Goal: Register for event/course: Register for event/course

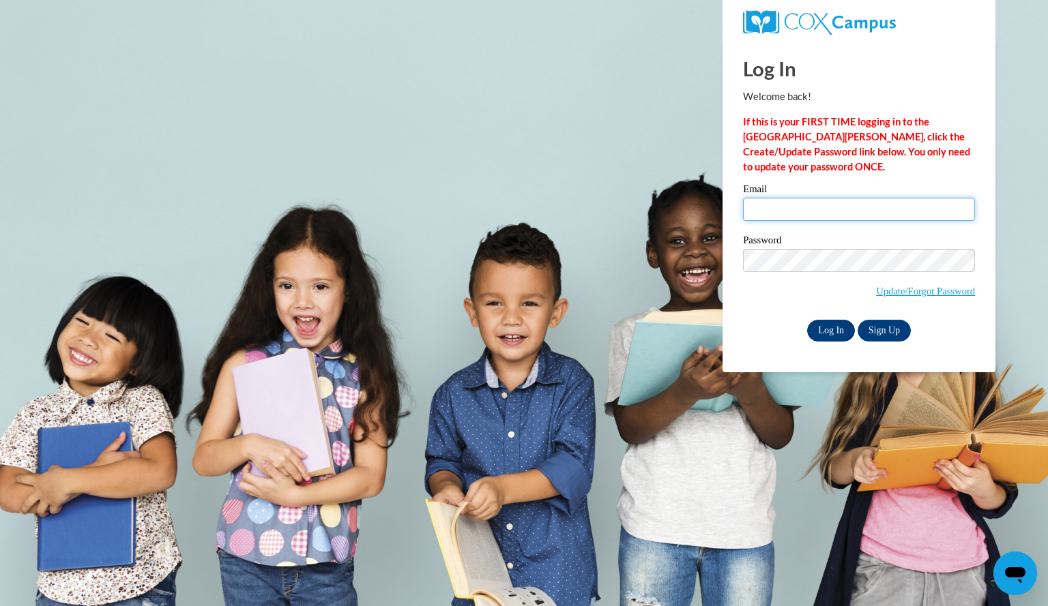
type input "petersongrace@aasd.k12.wi.us"
click at [827, 329] on input "Log In" at bounding box center [831, 331] width 48 height 22
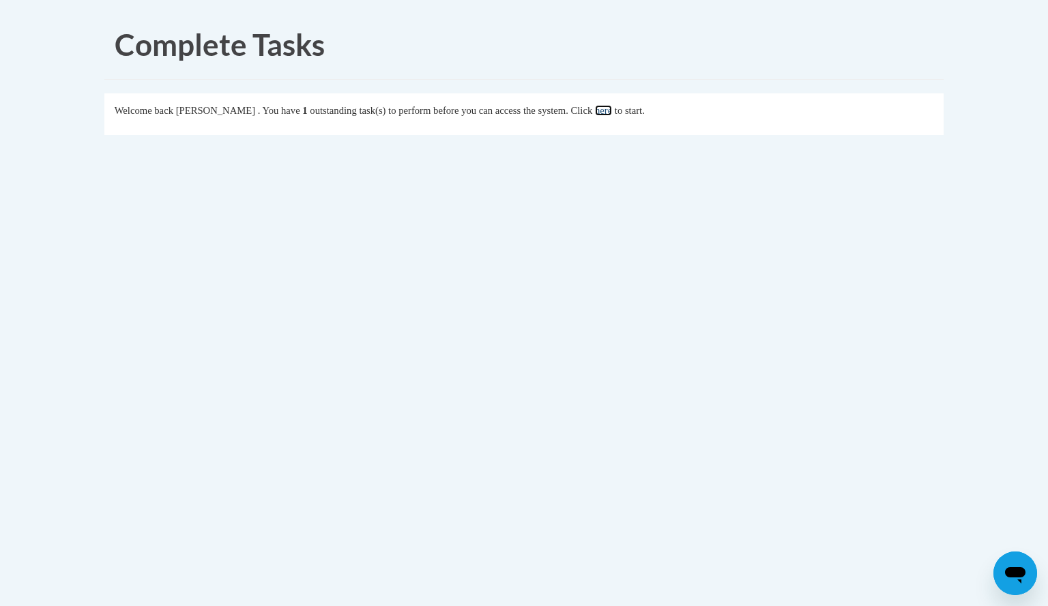
click at [612, 111] on link "here" at bounding box center [603, 110] width 17 height 11
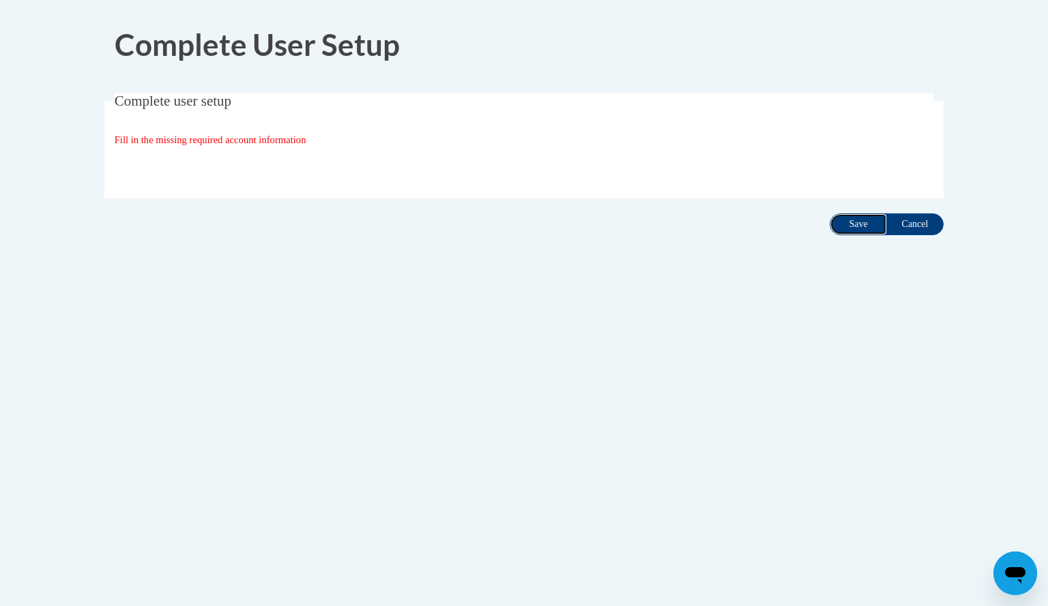
click at [863, 222] on input "Save" at bounding box center [857, 224] width 57 height 22
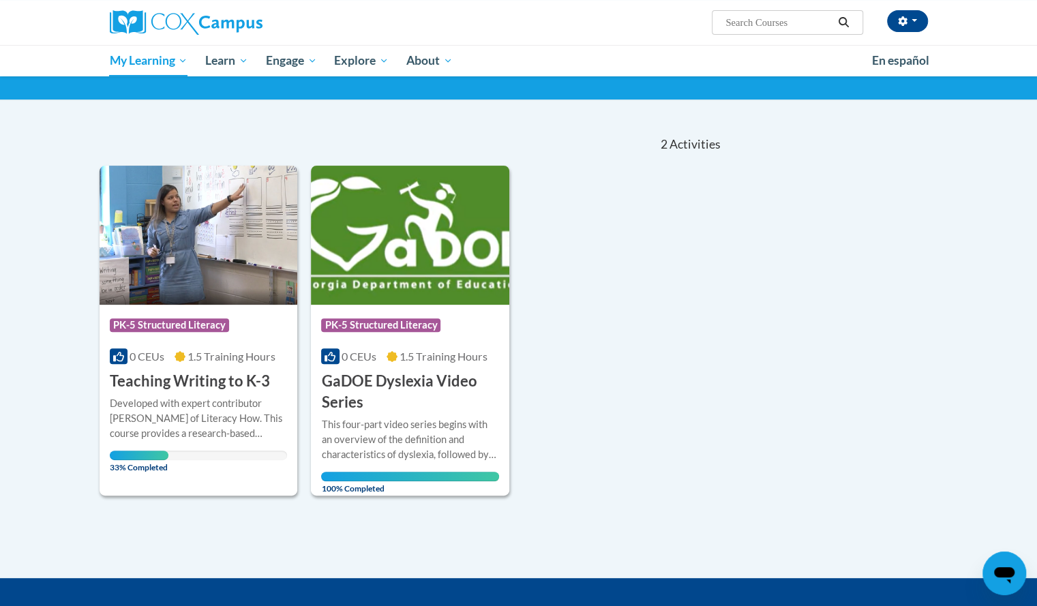
scroll to position [82, 0]
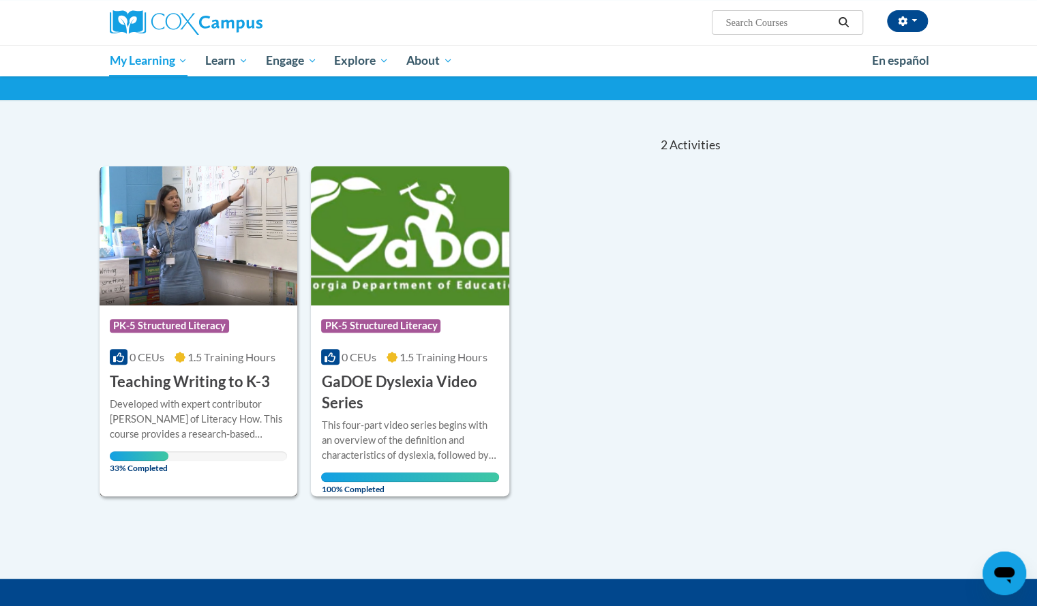
click at [183, 383] on h3 "Teaching Writing to K-3" at bounding box center [190, 382] width 160 height 21
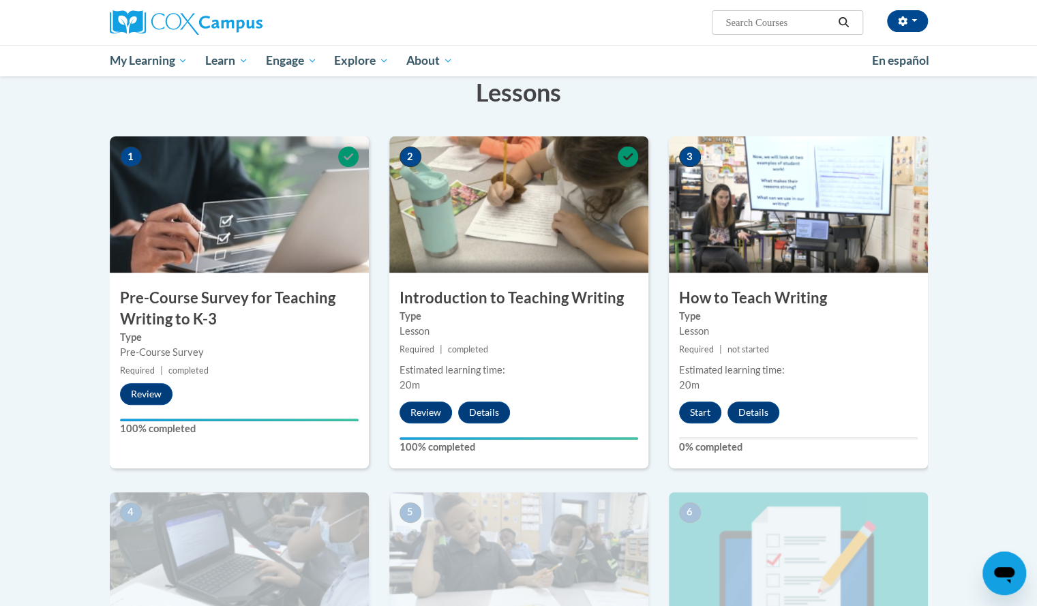
scroll to position [221, 0]
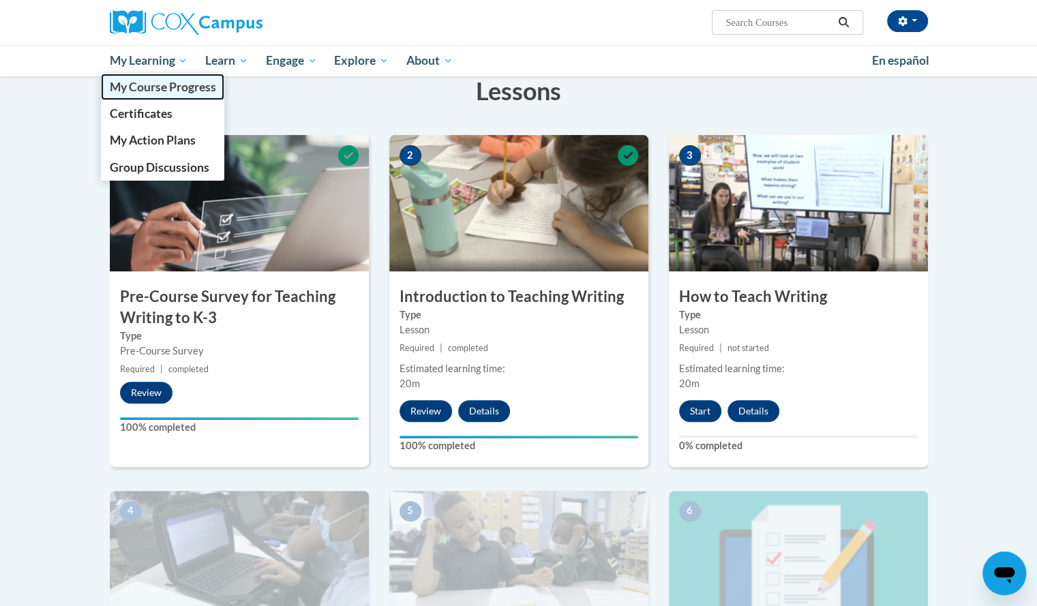
click at [151, 80] on span "My Course Progress" at bounding box center [162, 87] width 106 height 14
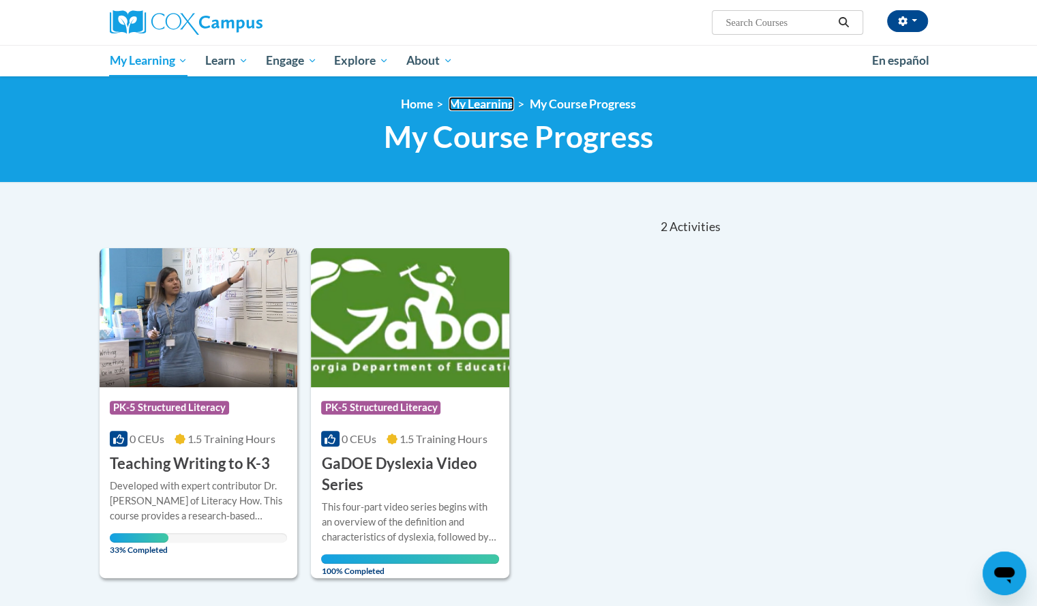
click at [474, 101] on link "My Learning" at bounding box center [481, 104] width 65 height 14
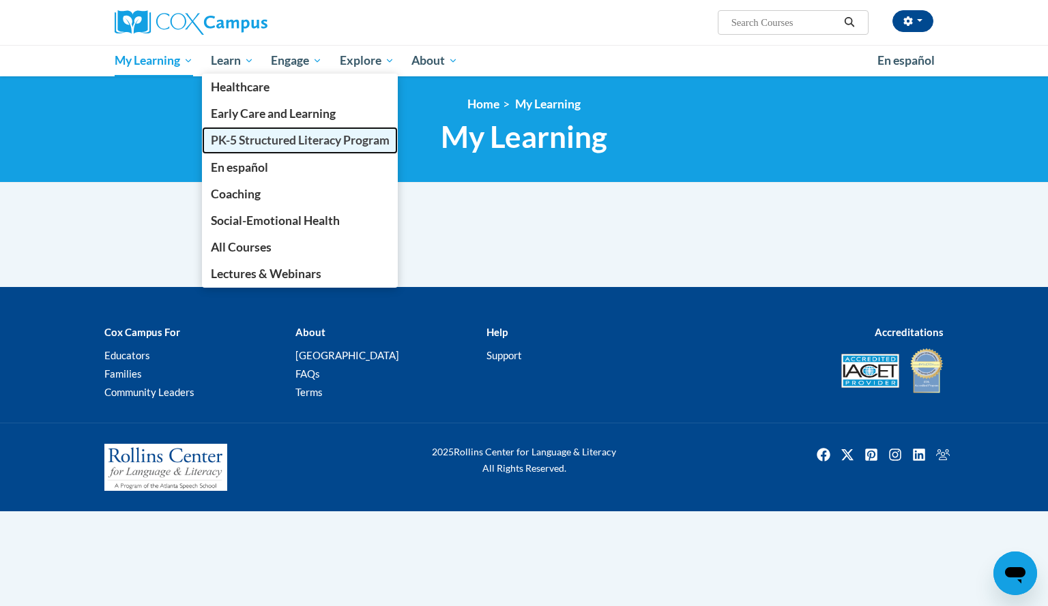
click at [257, 135] on span "PK-5 Structured Literacy Program" at bounding box center [300, 140] width 179 height 14
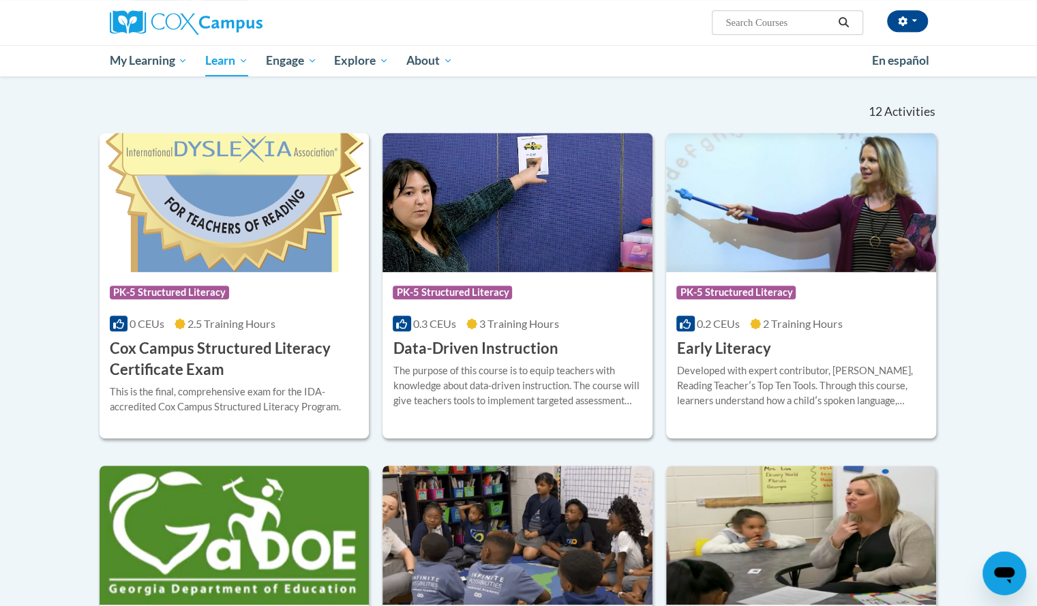
scroll to position [327, 0]
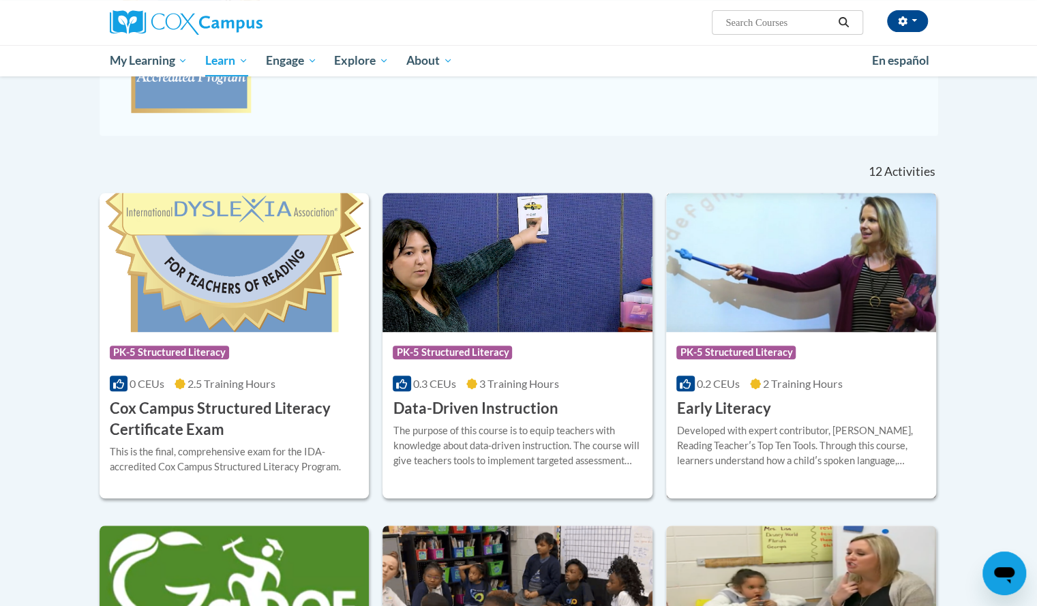
click at [769, 291] on img at bounding box center [801, 262] width 270 height 139
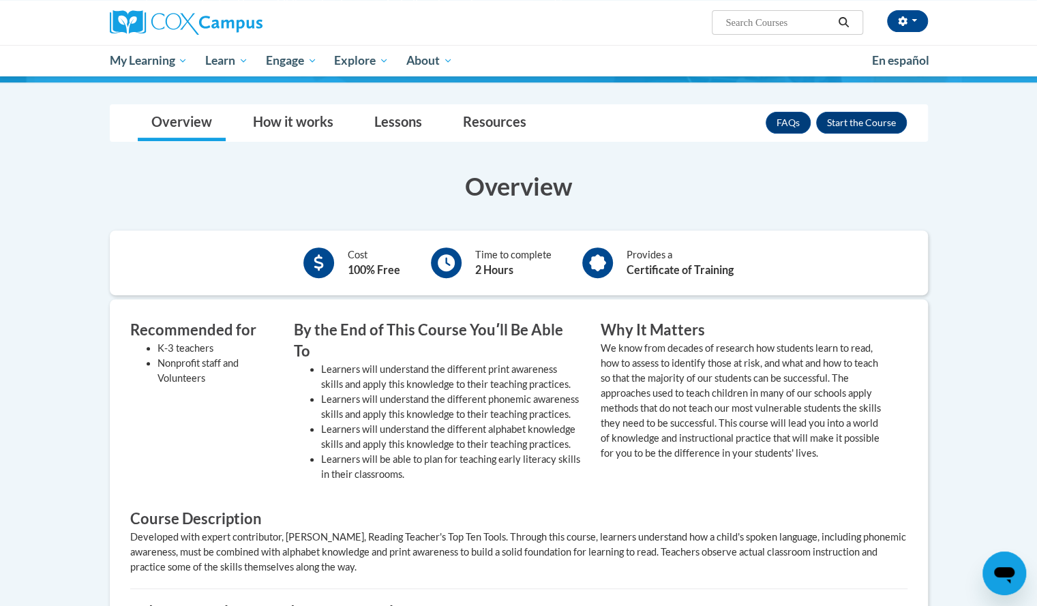
scroll to position [204, 0]
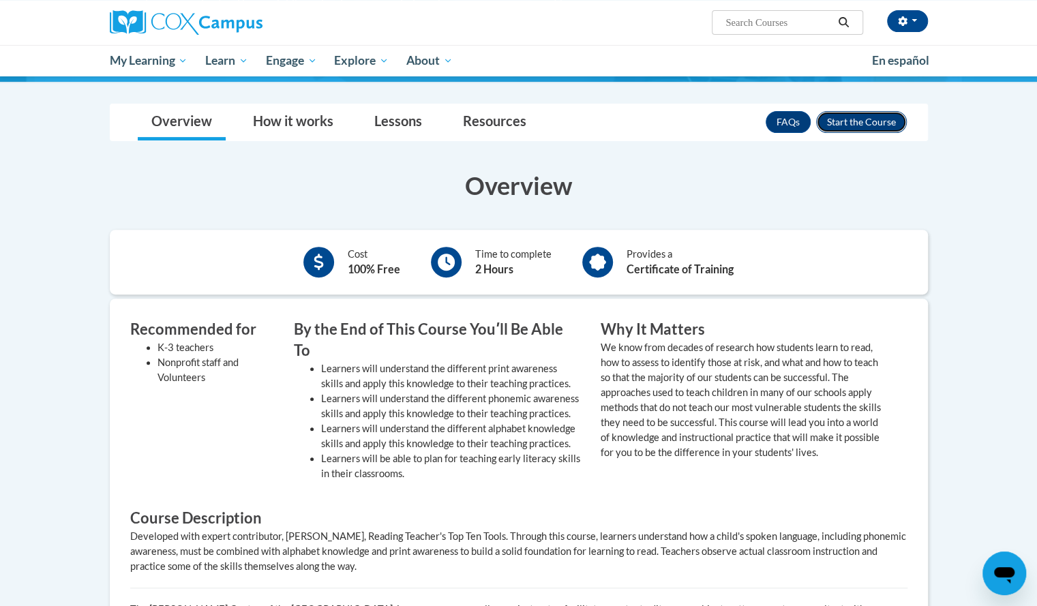
click at [879, 116] on button "Enroll" at bounding box center [861, 122] width 91 height 22
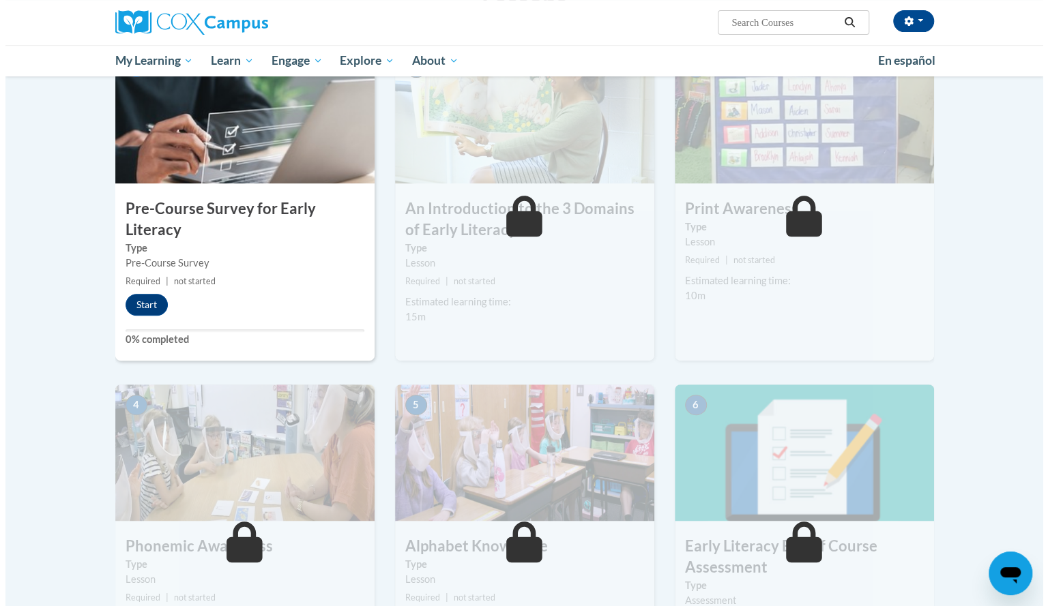
scroll to position [310, 0]
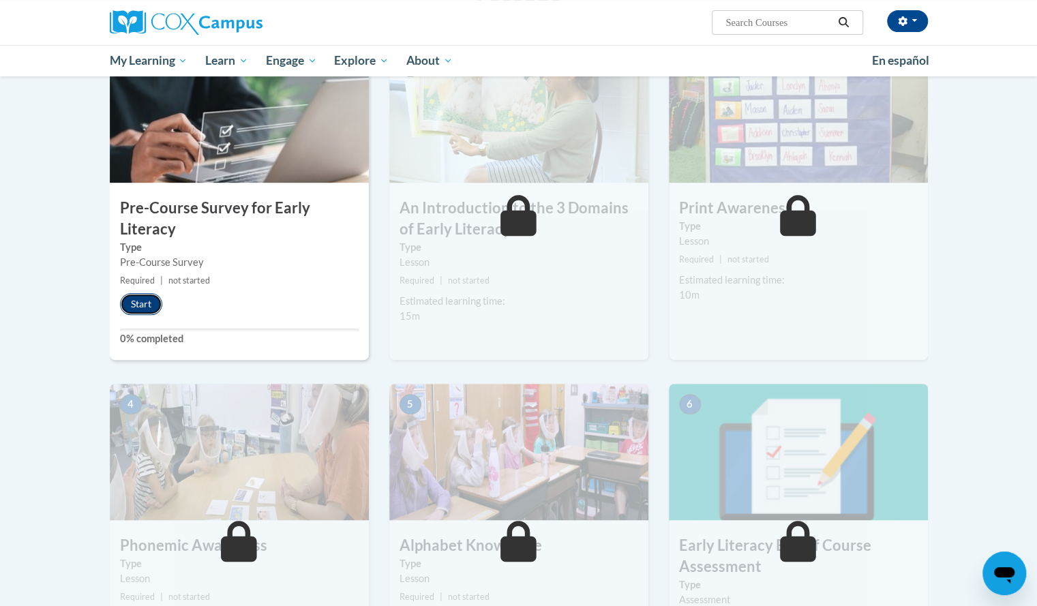
click at [142, 305] on button "Start" at bounding box center [141, 304] width 42 height 22
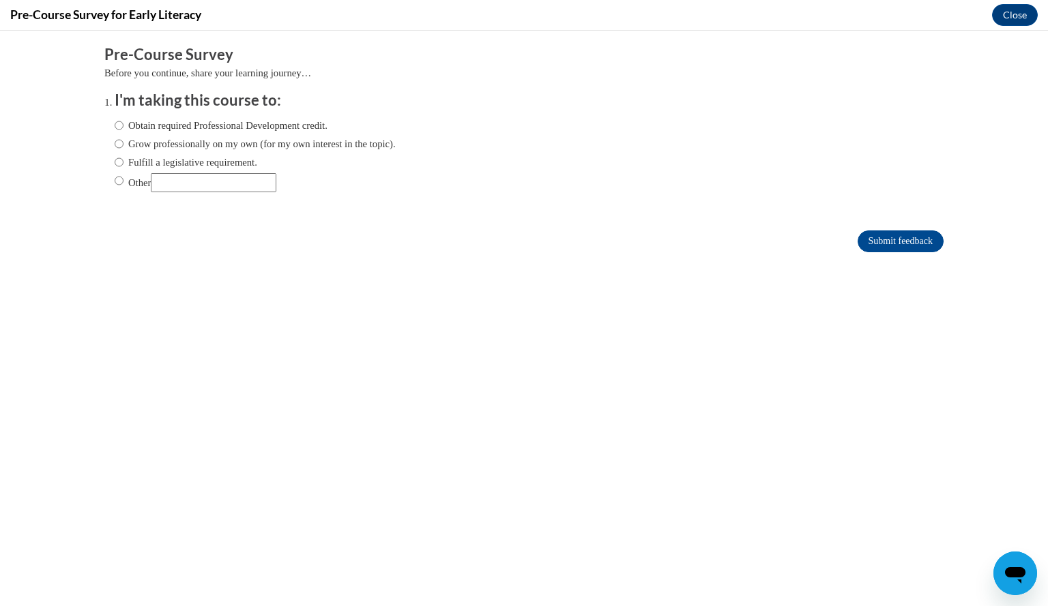
scroll to position [0, 0]
click at [171, 123] on label "Obtain required Professional Development credit." at bounding box center [221, 125] width 213 height 15
click at [123, 123] on input "Obtain required Professional Development credit." at bounding box center [119, 125] width 9 height 15
radio input "true"
click at [875, 239] on input "Submit feedback" at bounding box center [900, 242] width 86 height 22
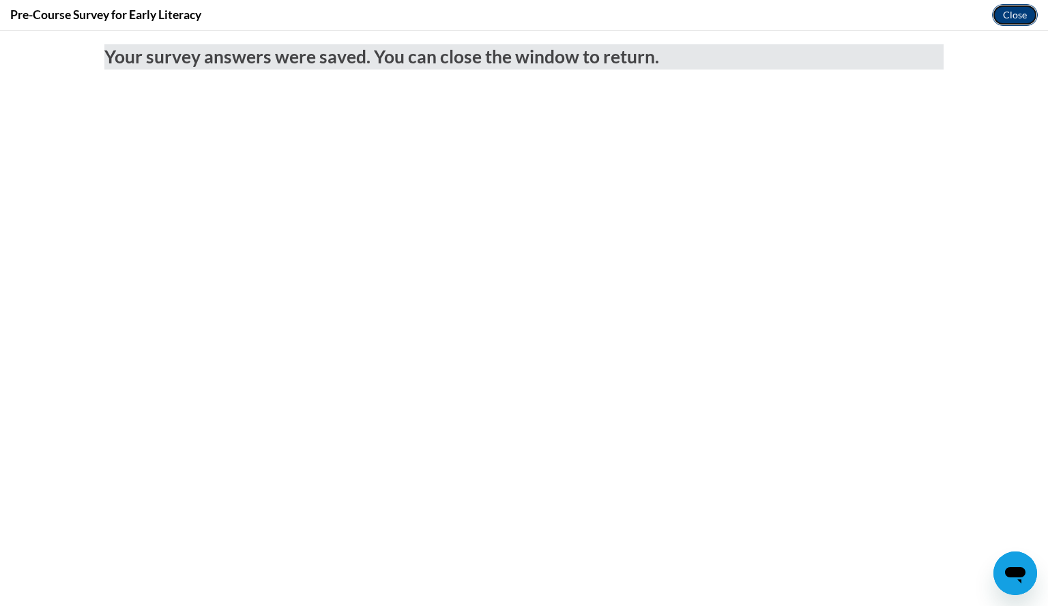
click at [1008, 12] on button "Close" at bounding box center [1015, 15] width 46 height 22
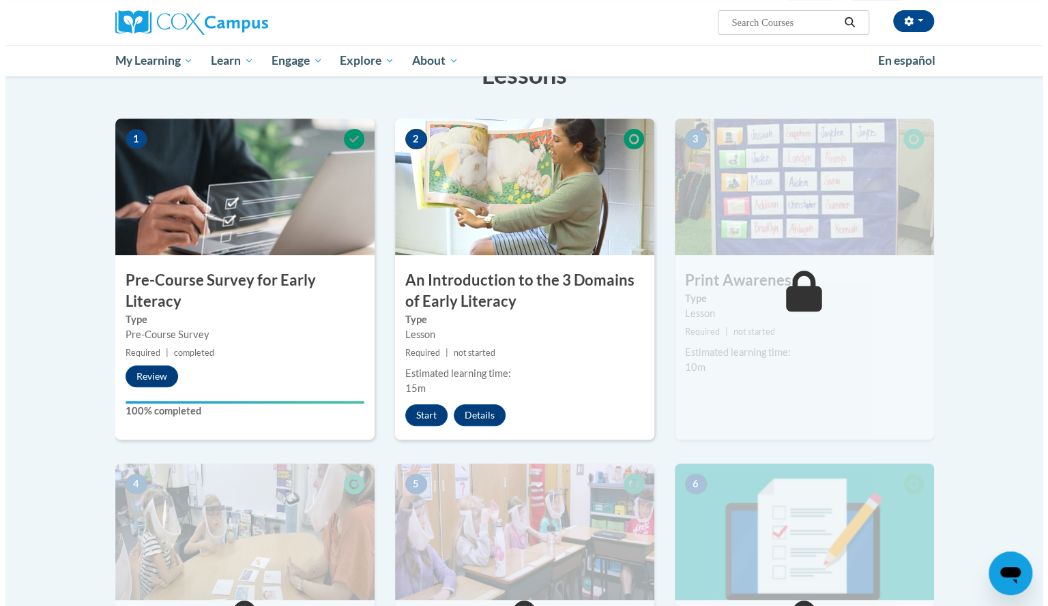
scroll to position [239, 0]
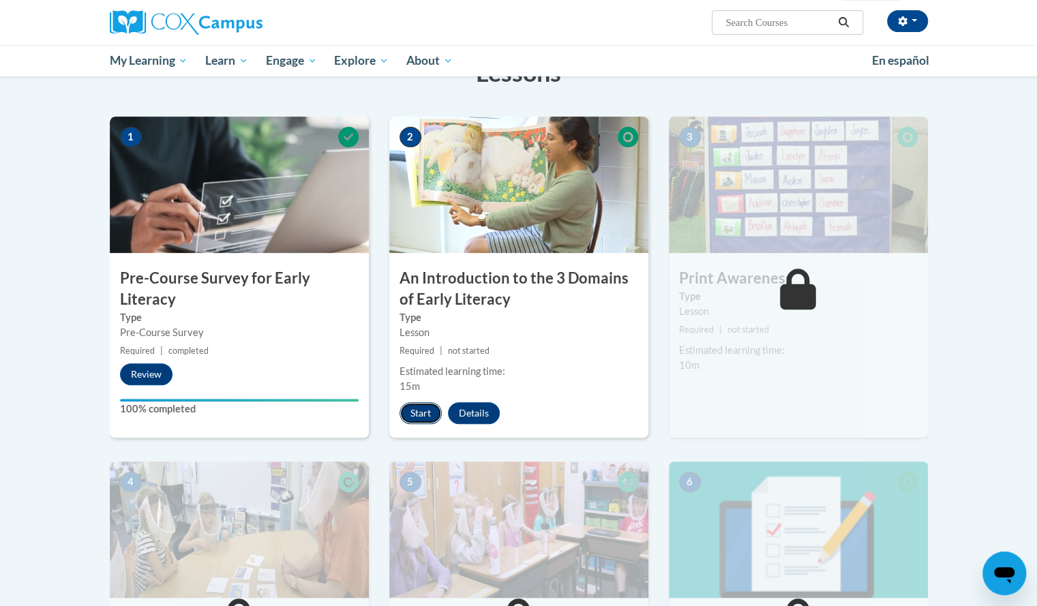
click at [424, 413] on button "Start" at bounding box center [421, 413] width 42 height 22
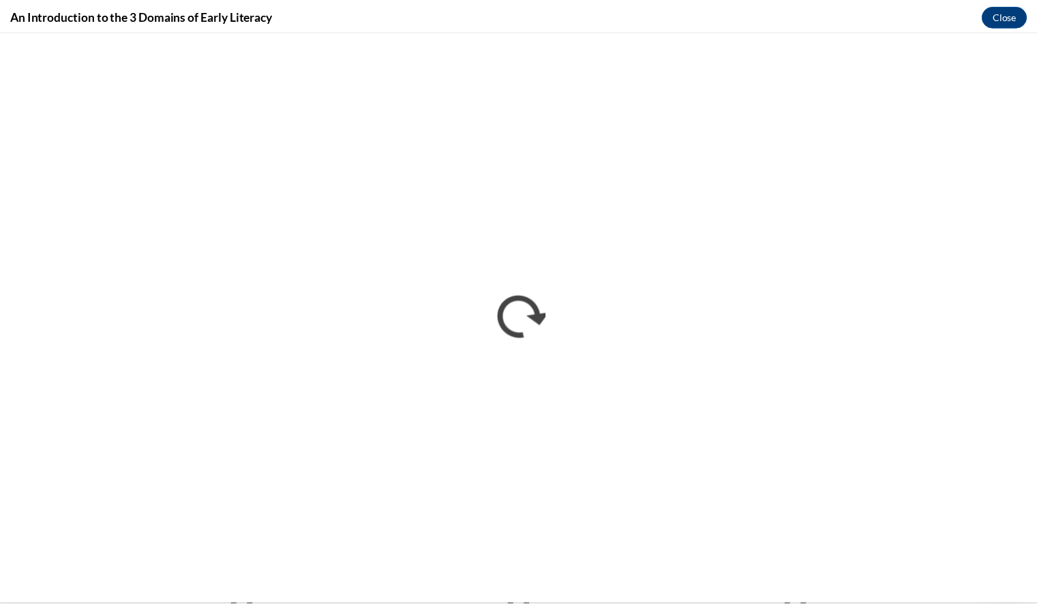
scroll to position [0, 0]
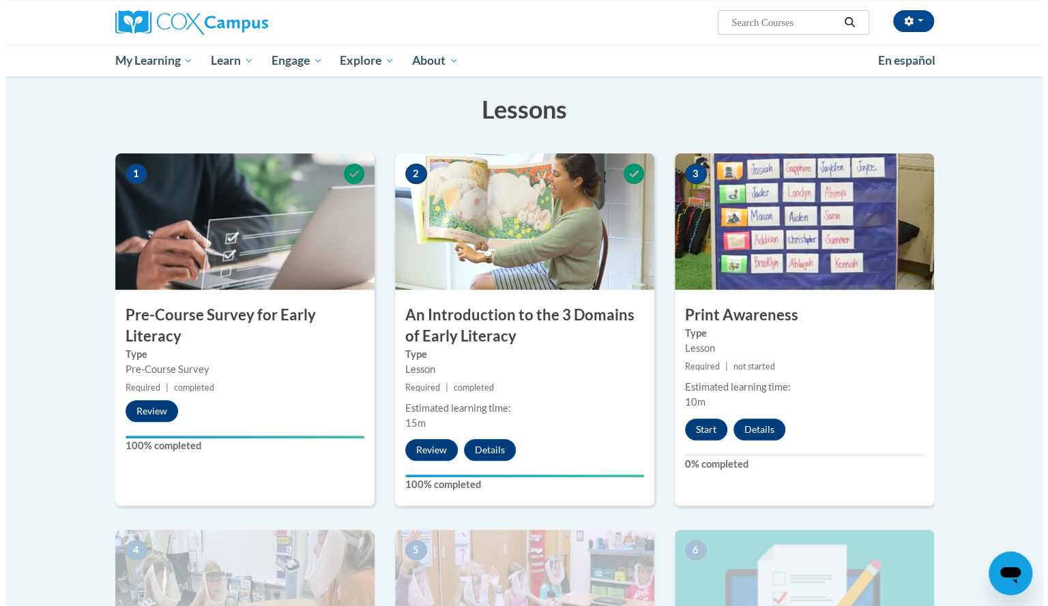
scroll to position [207, 0]
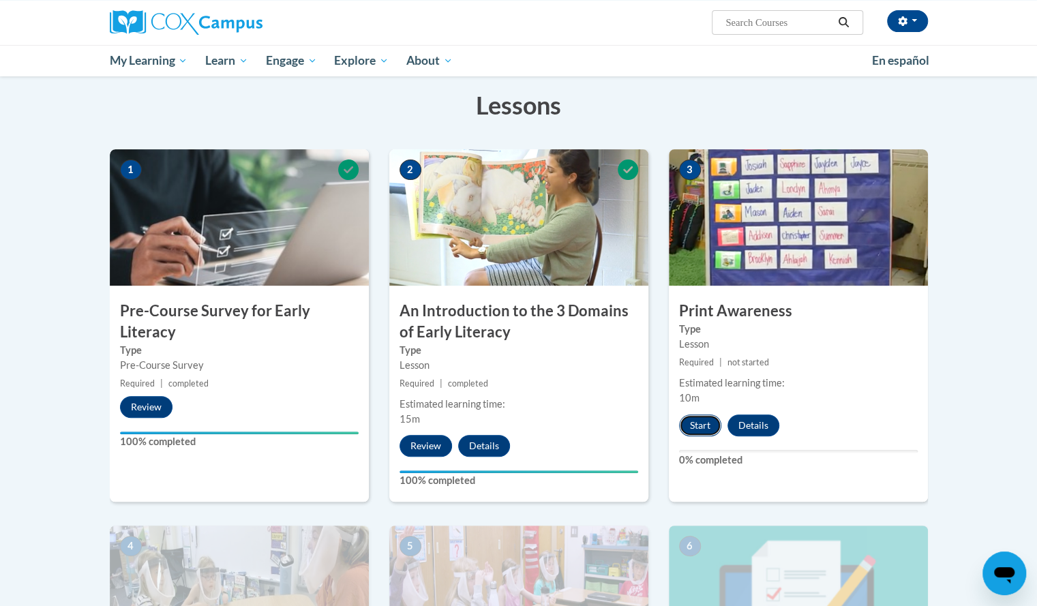
click at [690, 422] on button "Start" at bounding box center [700, 426] width 42 height 22
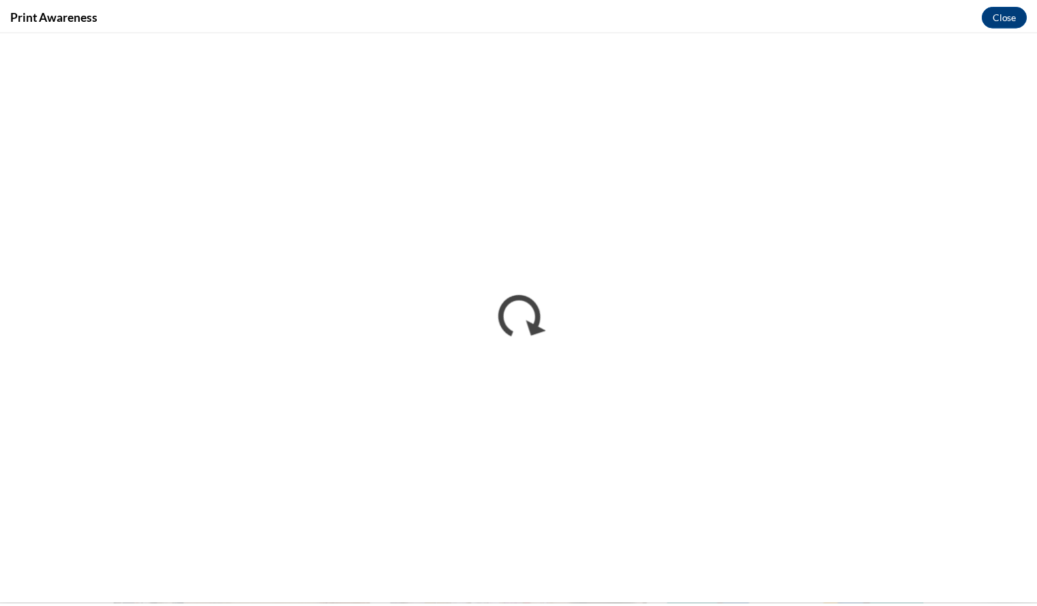
scroll to position [0, 0]
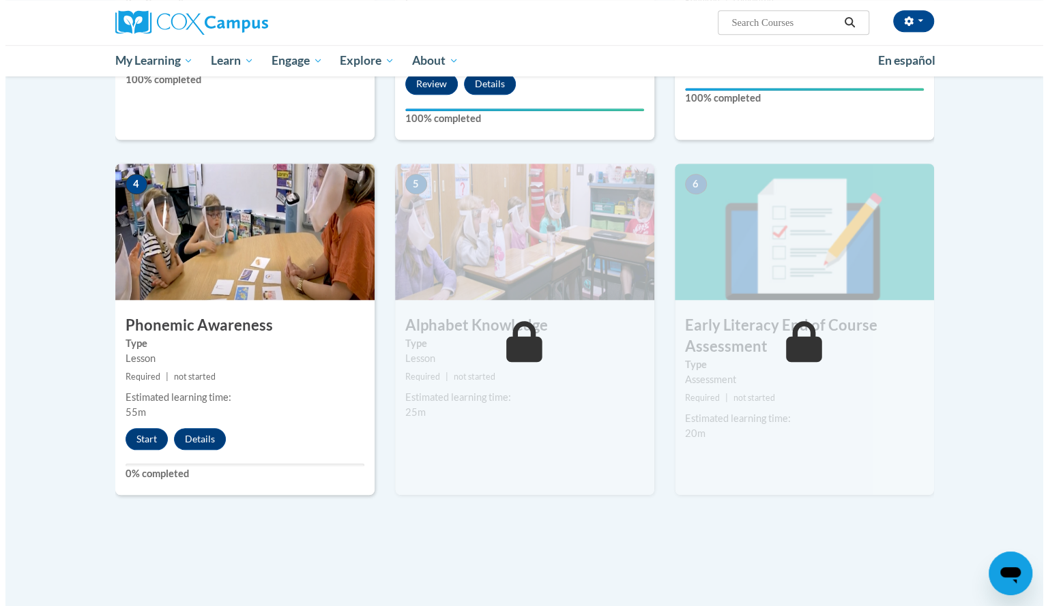
scroll to position [570, 0]
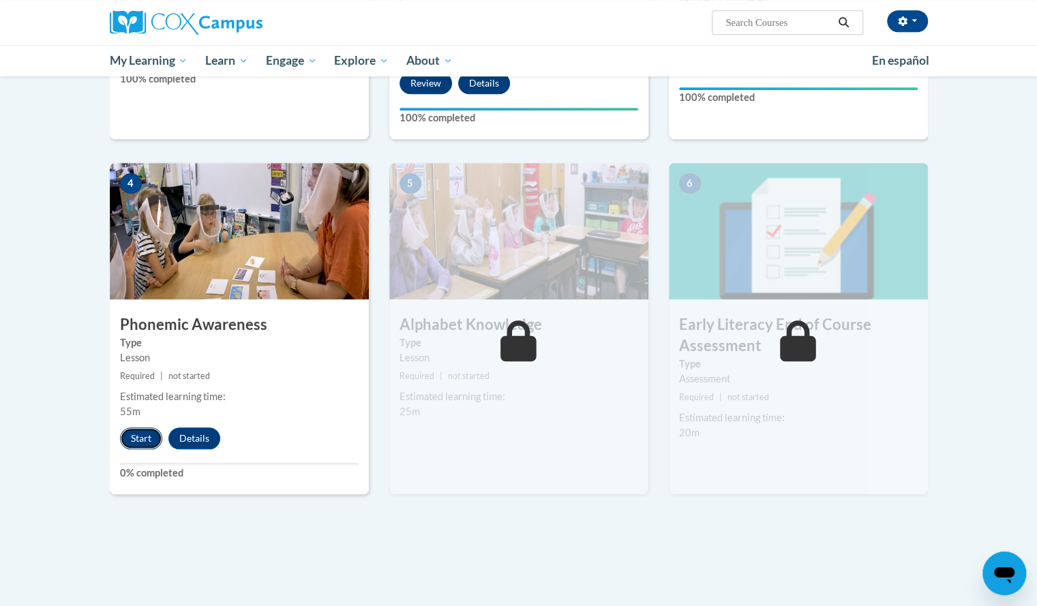
click at [141, 437] on button "Start" at bounding box center [141, 439] width 42 height 22
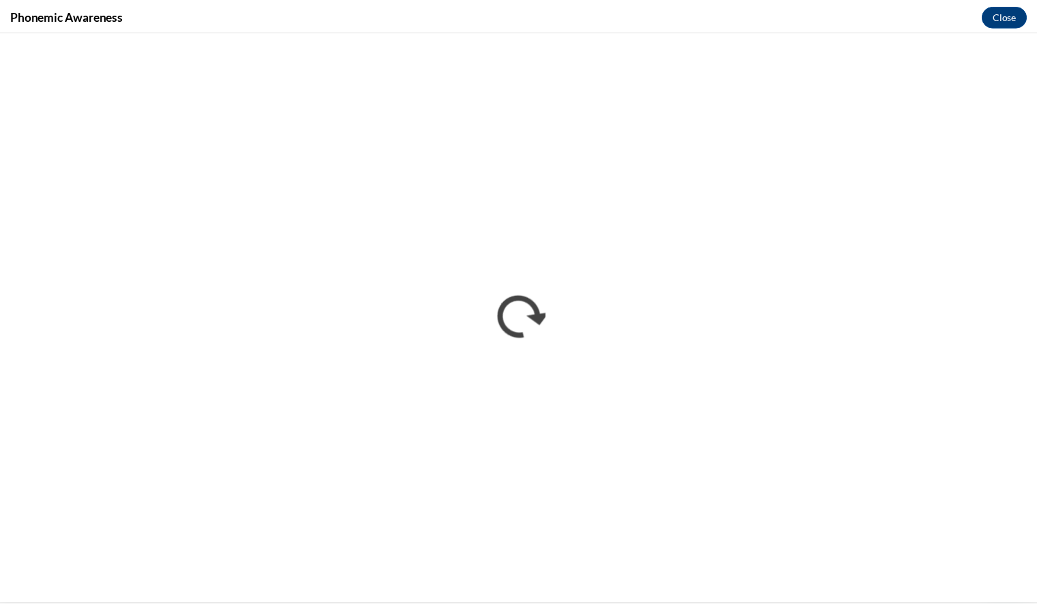
scroll to position [0, 0]
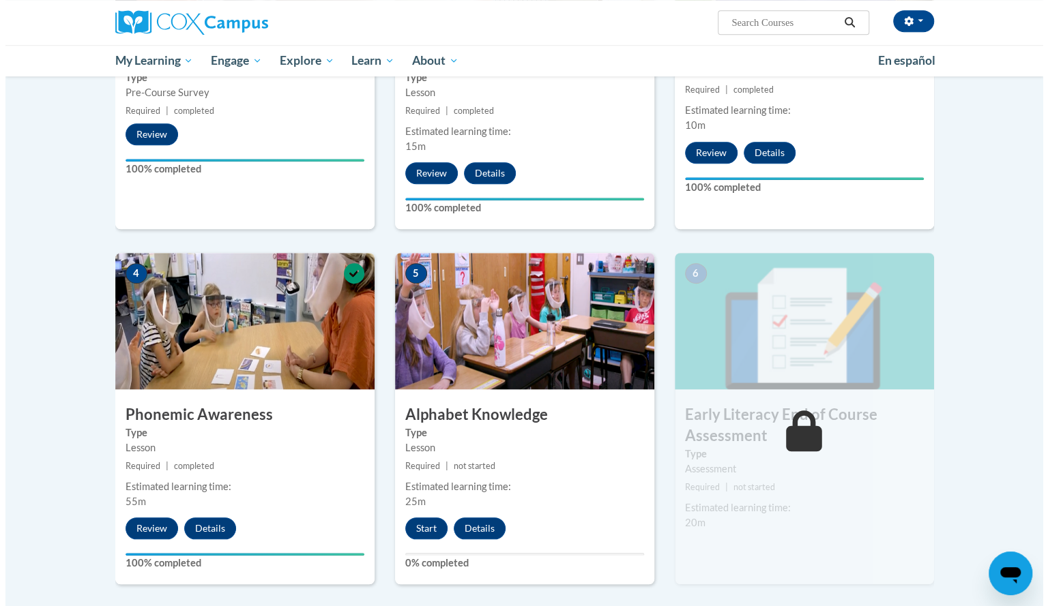
scroll to position [477, 0]
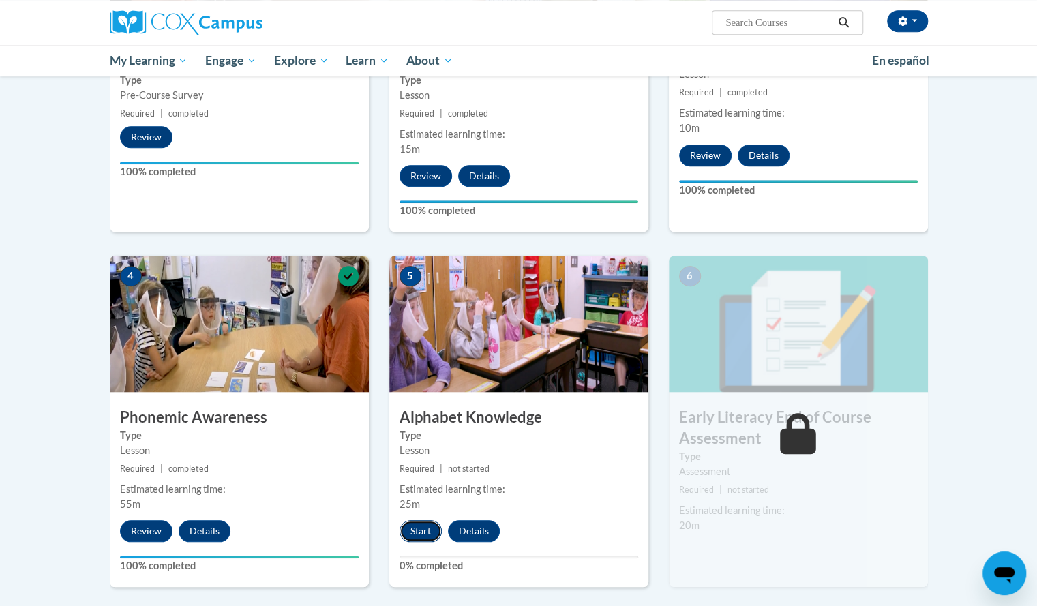
click at [409, 529] on button "Start" at bounding box center [421, 531] width 42 height 22
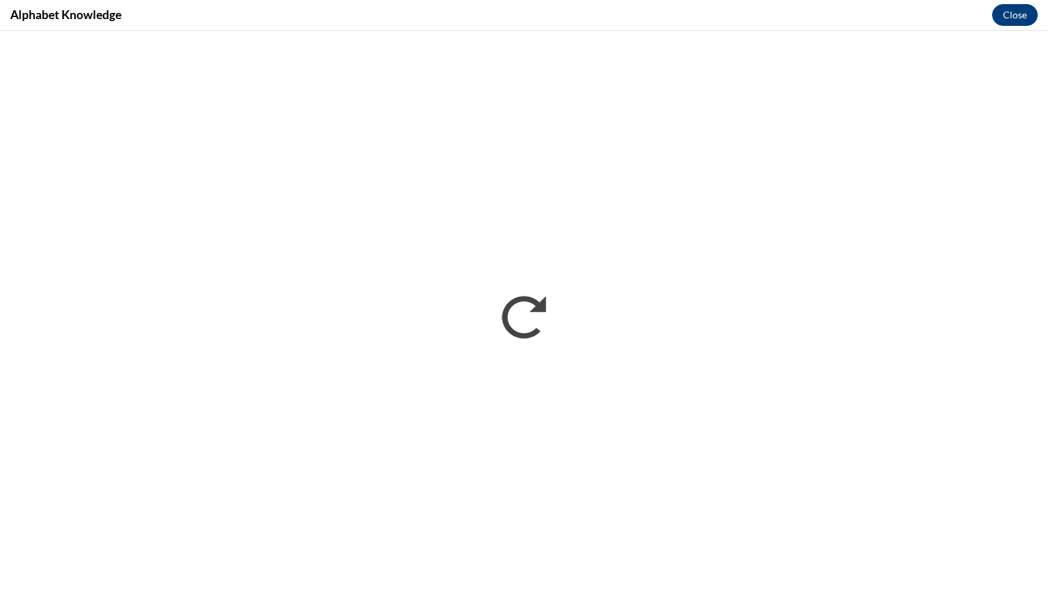
scroll to position [0, 0]
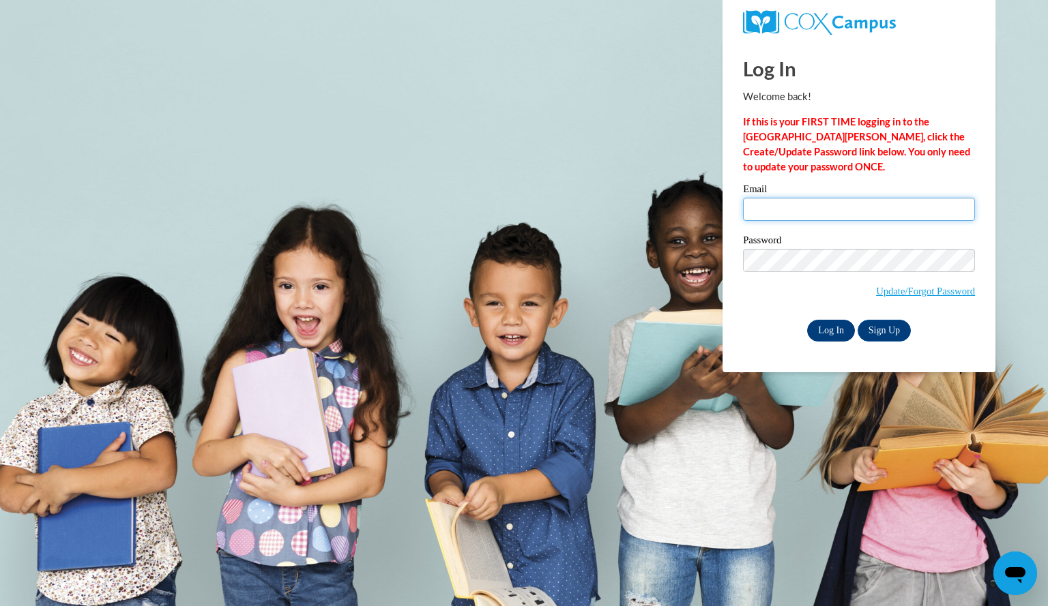
type input "petersongrace@aasd.k12.wi.us"
click at [831, 328] on input "Log In" at bounding box center [831, 331] width 48 height 22
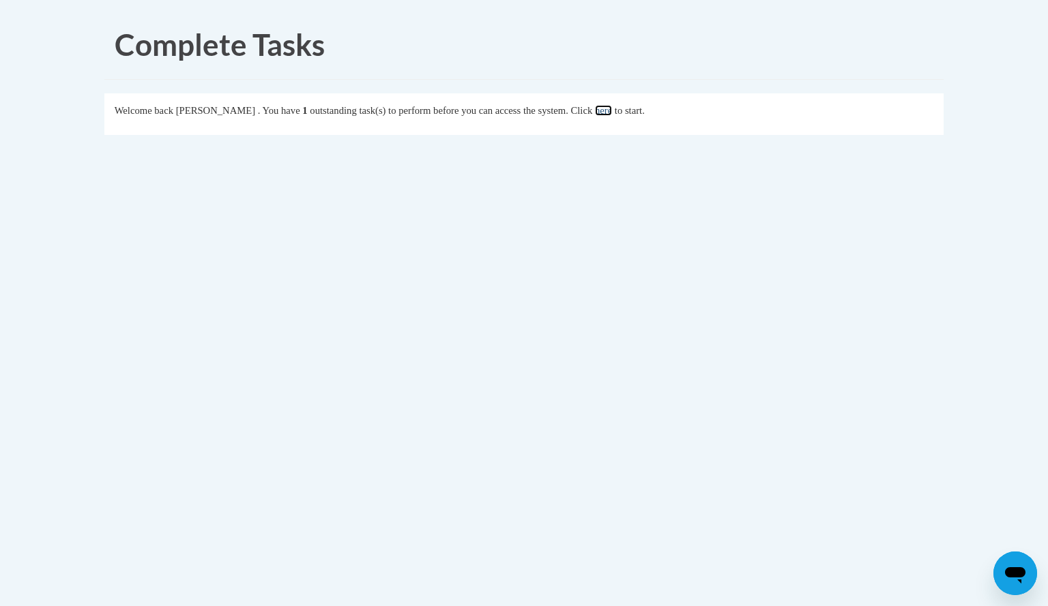
click at [612, 114] on link "here" at bounding box center [603, 110] width 17 height 11
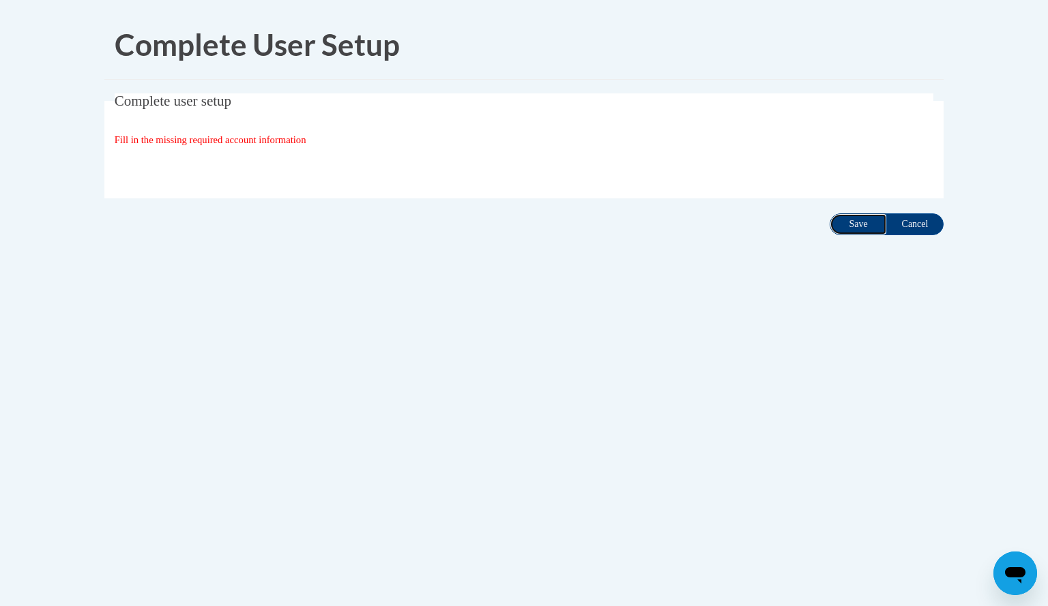
click at [843, 220] on input "Save" at bounding box center [857, 224] width 57 height 22
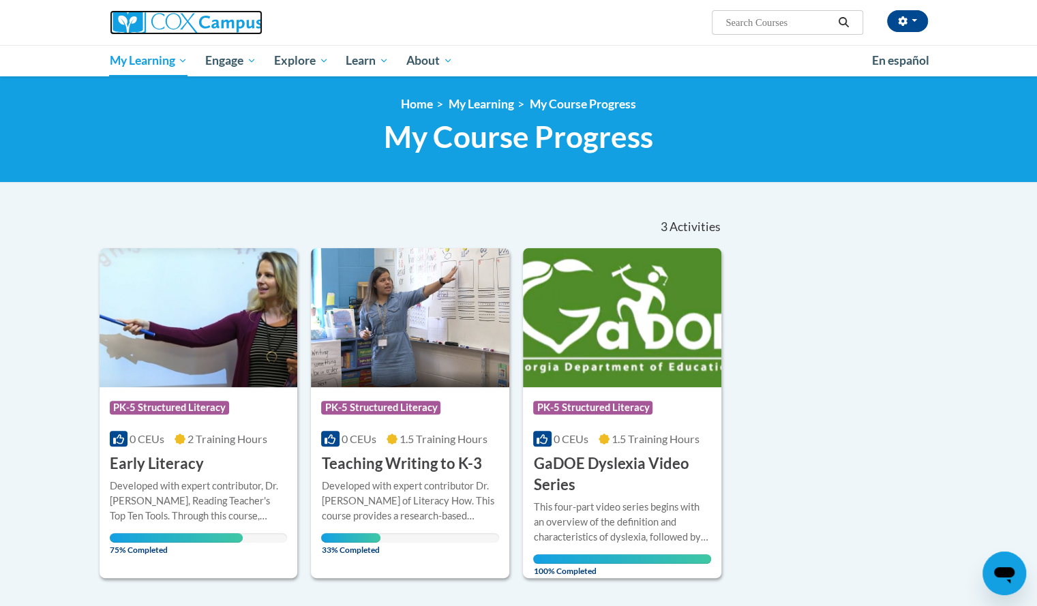
click at [180, 17] on img at bounding box center [186, 22] width 153 height 25
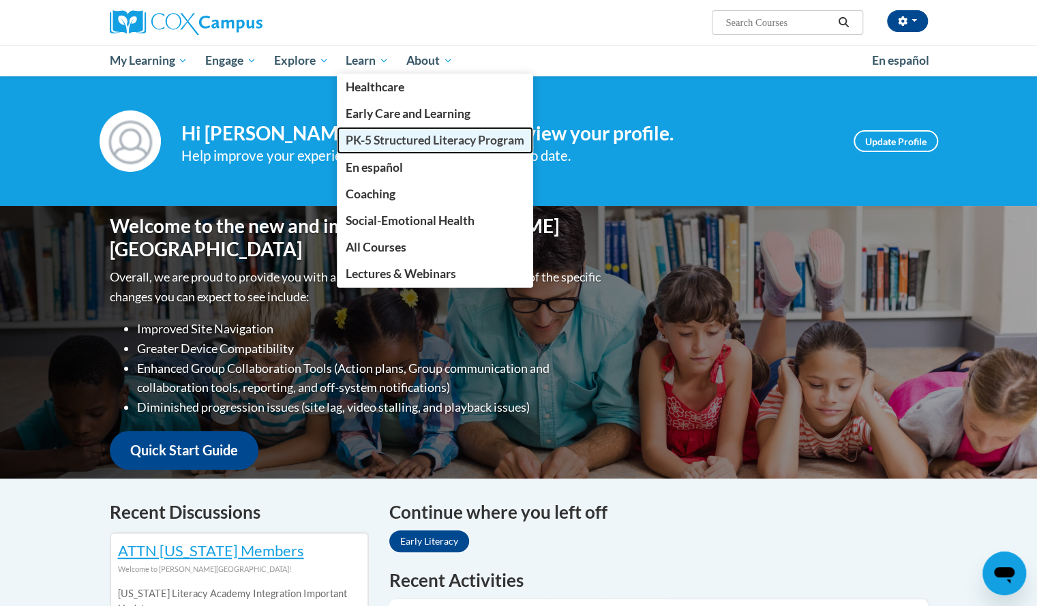
click at [371, 134] on span "PK-5 Structured Literacy Program" at bounding box center [435, 140] width 179 height 14
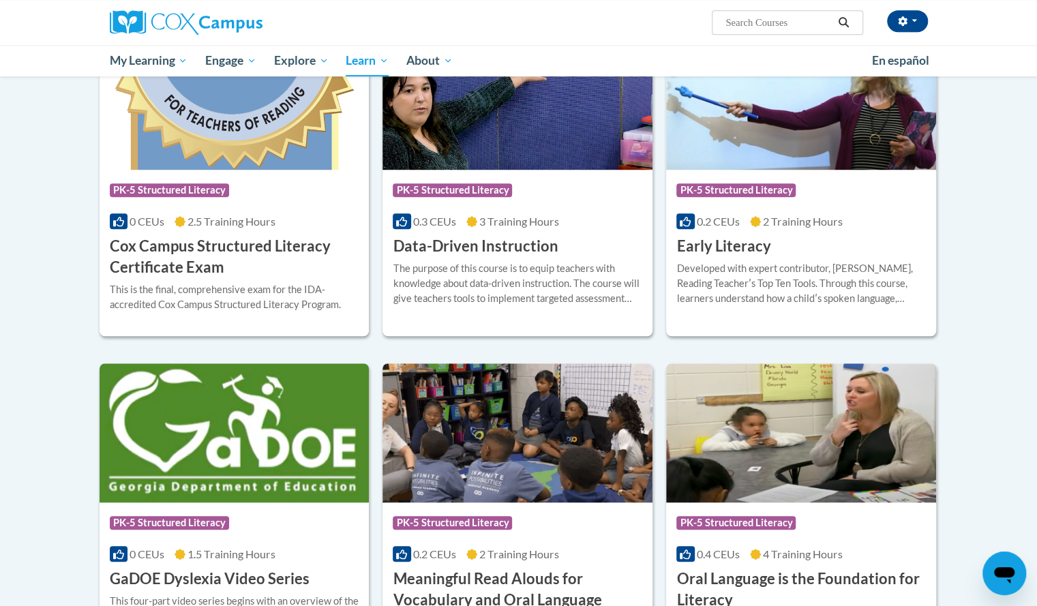
scroll to position [489, 0]
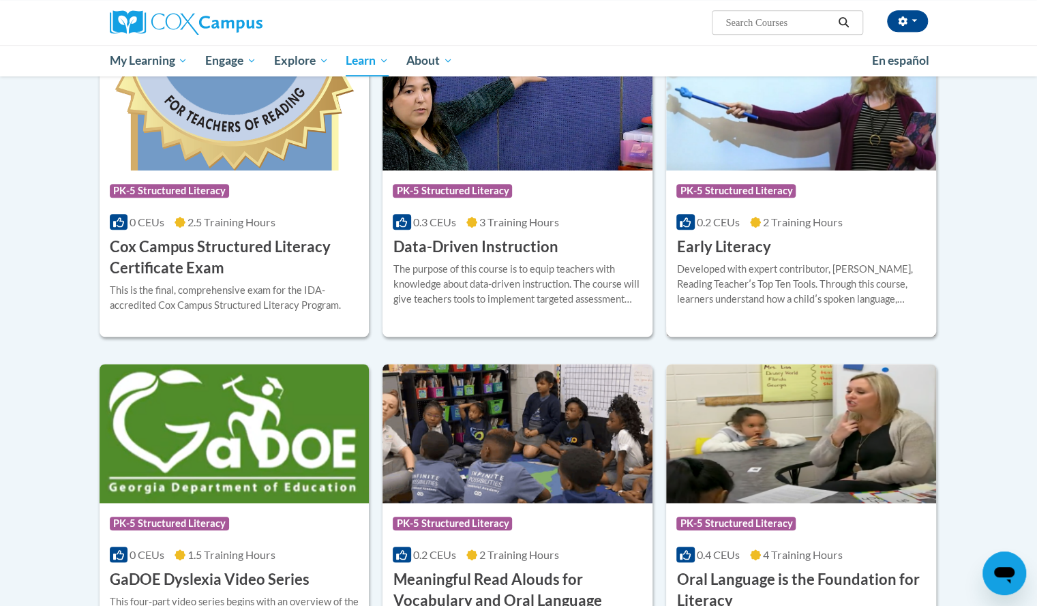
click at [761, 151] on img at bounding box center [801, 100] width 270 height 139
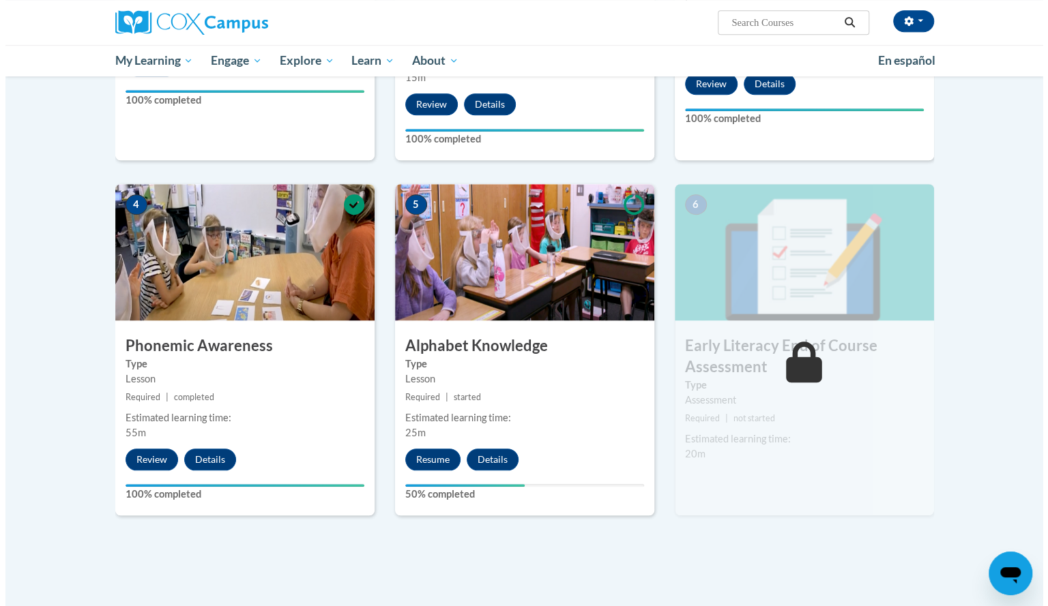
scroll to position [550, 0]
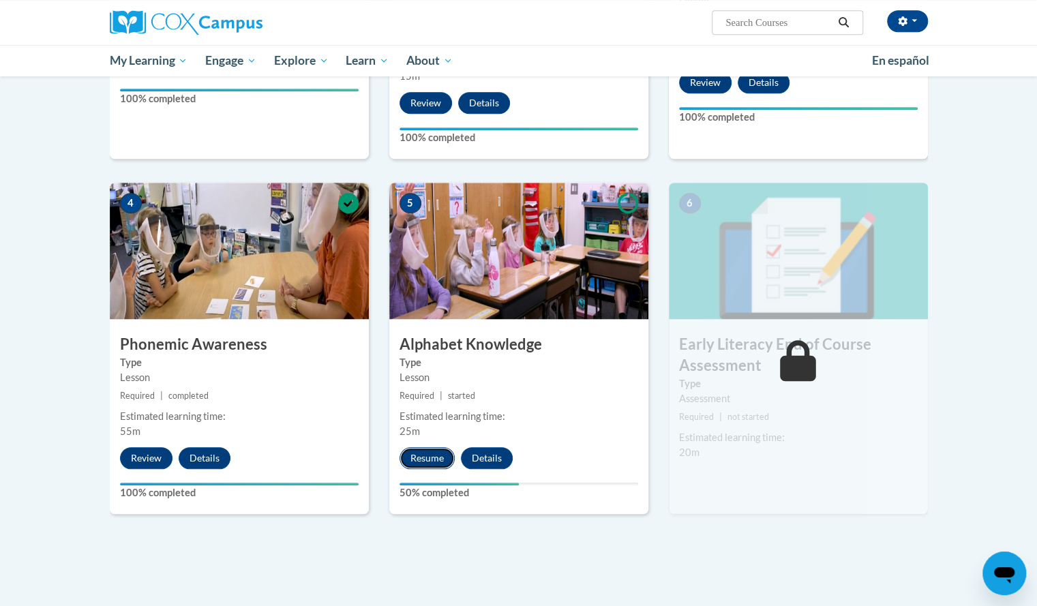
click at [427, 462] on button "Resume" at bounding box center [427, 458] width 55 height 22
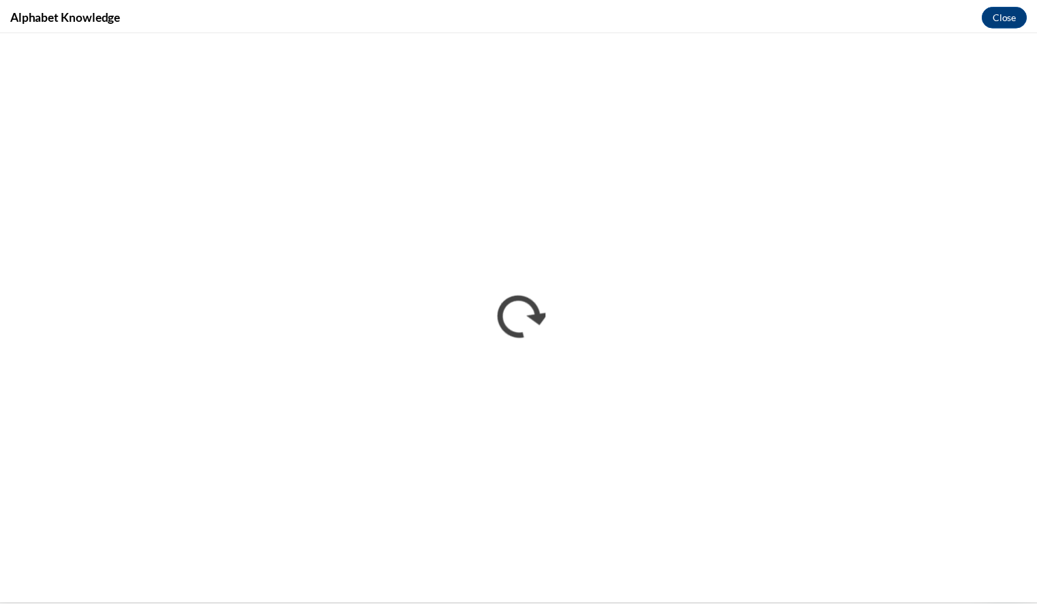
scroll to position [0, 0]
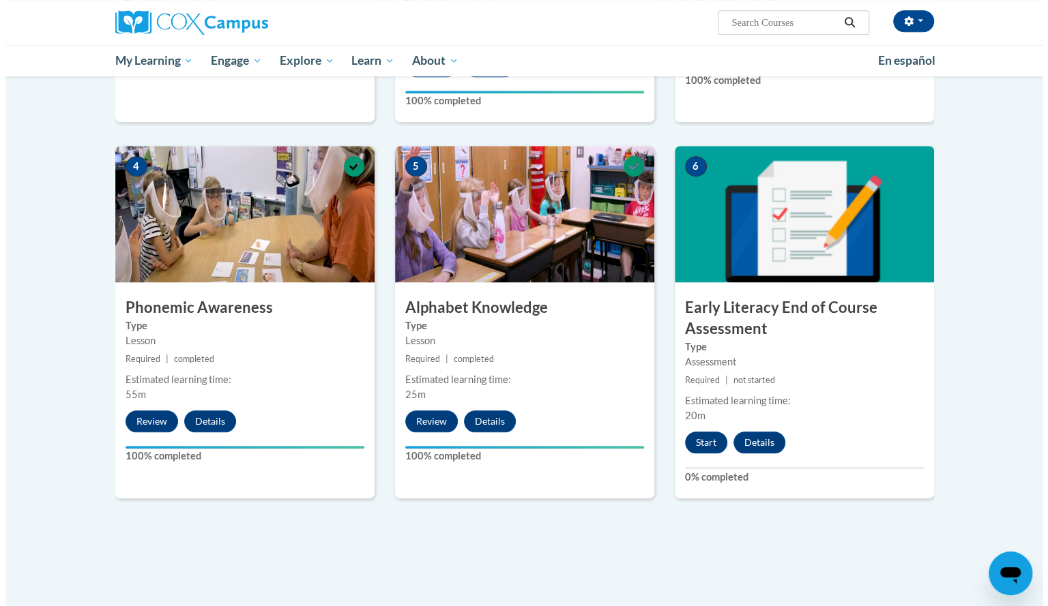
scroll to position [589, 0]
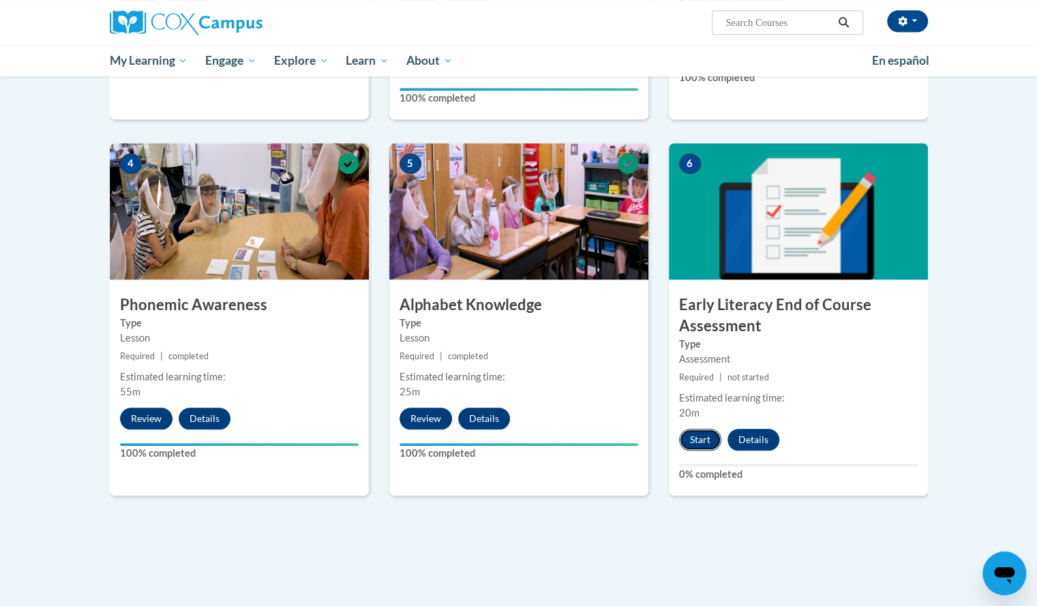
click at [692, 432] on button "Start" at bounding box center [700, 440] width 42 height 22
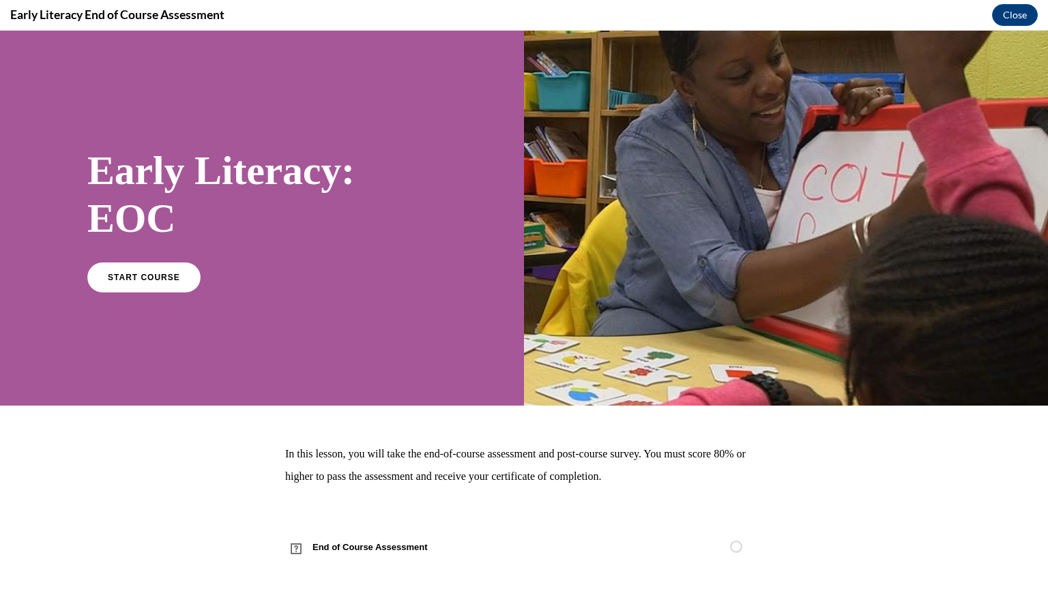
scroll to position [0, 0]
click at [175, 290] on link "START COURSE" at bounding box center [144, 276] width 119 height 31
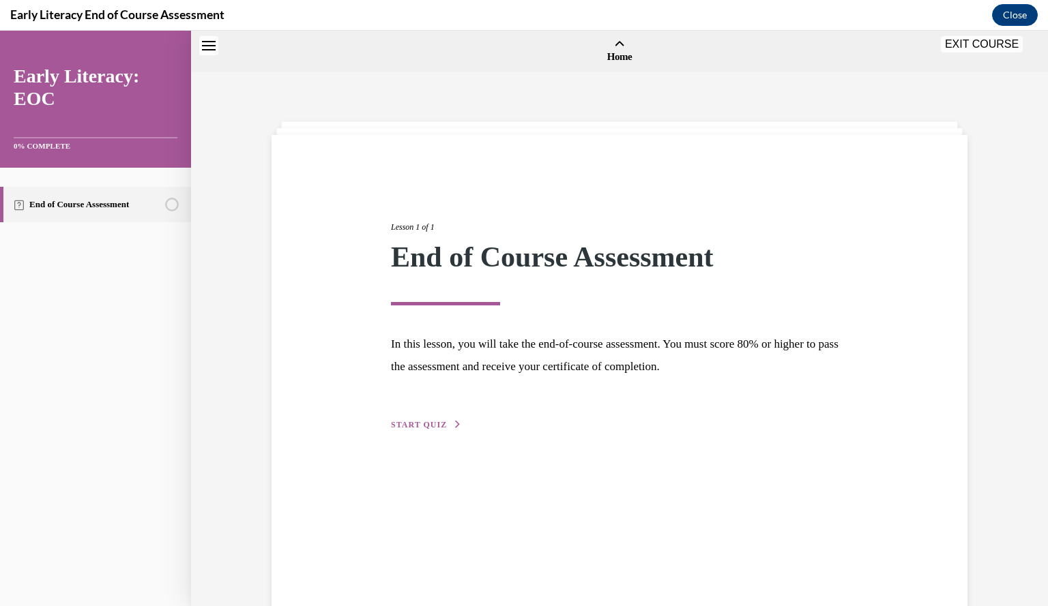
scroll to position [42, 0]
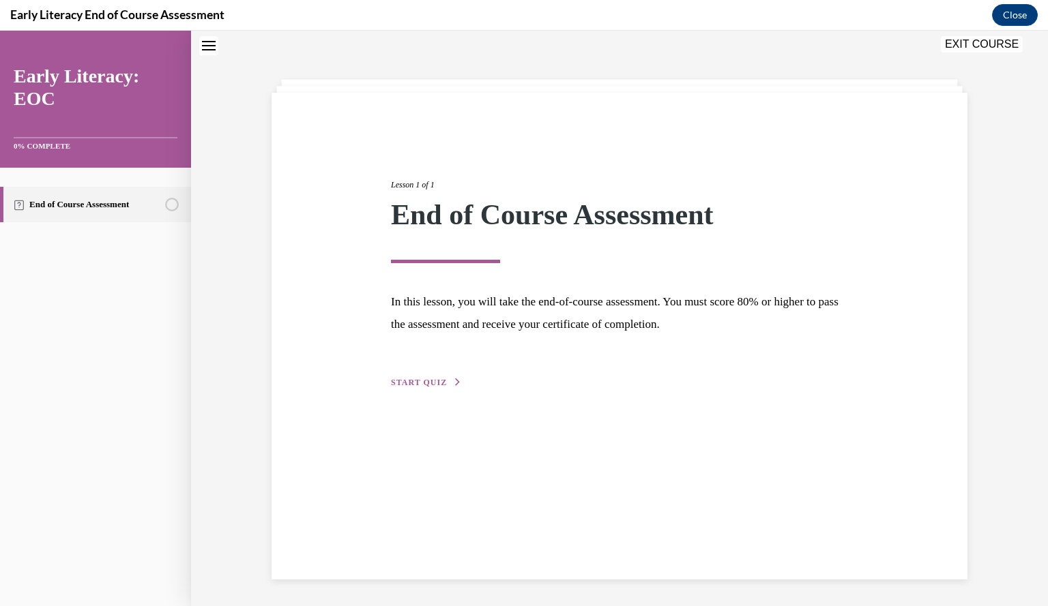
click at [412, 383] on span "START QUIZ" at bounding box center [419, 383] width 56 height 10
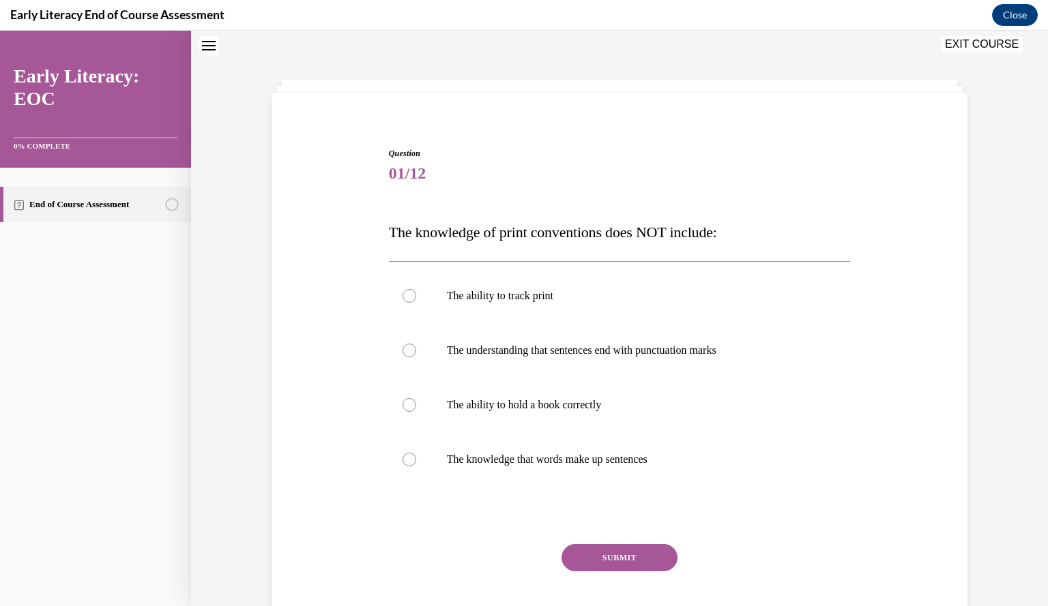
scroll to position [60, 0]
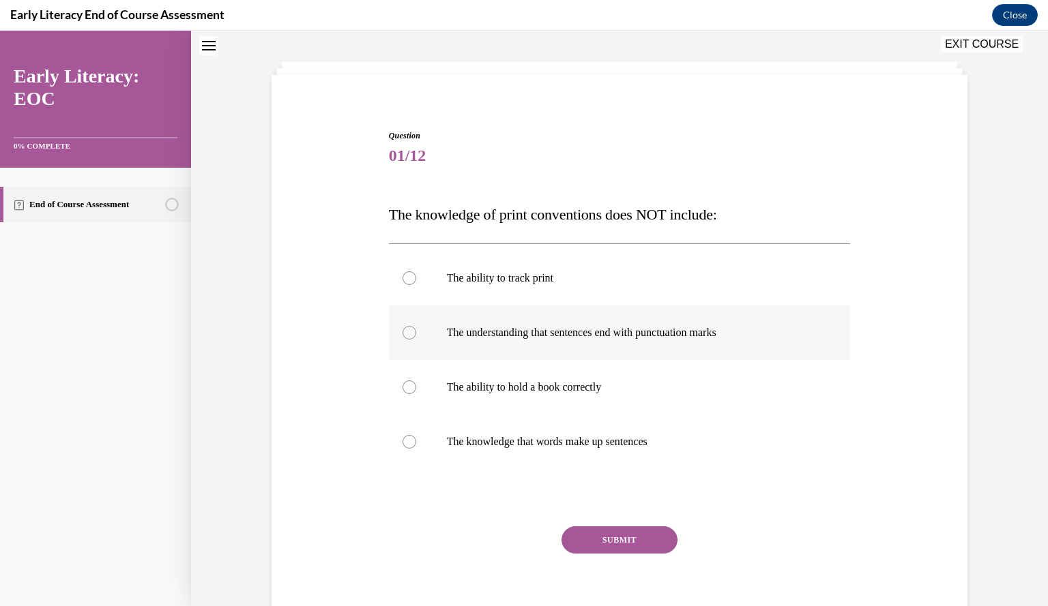
click at [512, 338] on p "The understanding that sentences end with punctuation marks" at bounding box center [632, 333] width 370 height 14
click at [590, 549] on button "SUBMIT" at bounding box center [619, 540] width 116 height 27
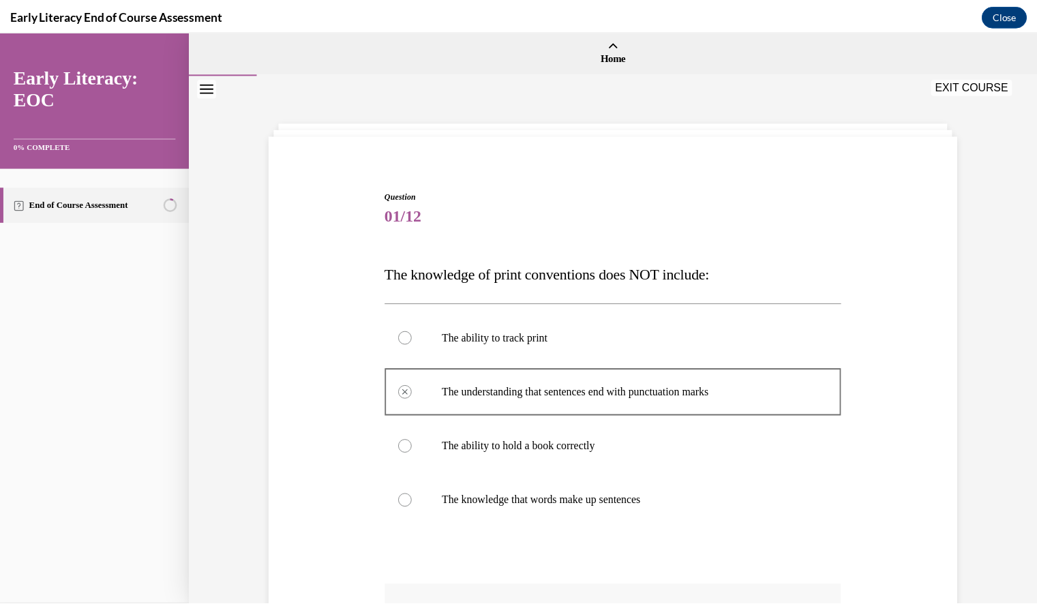
scroll to position [1, 0]
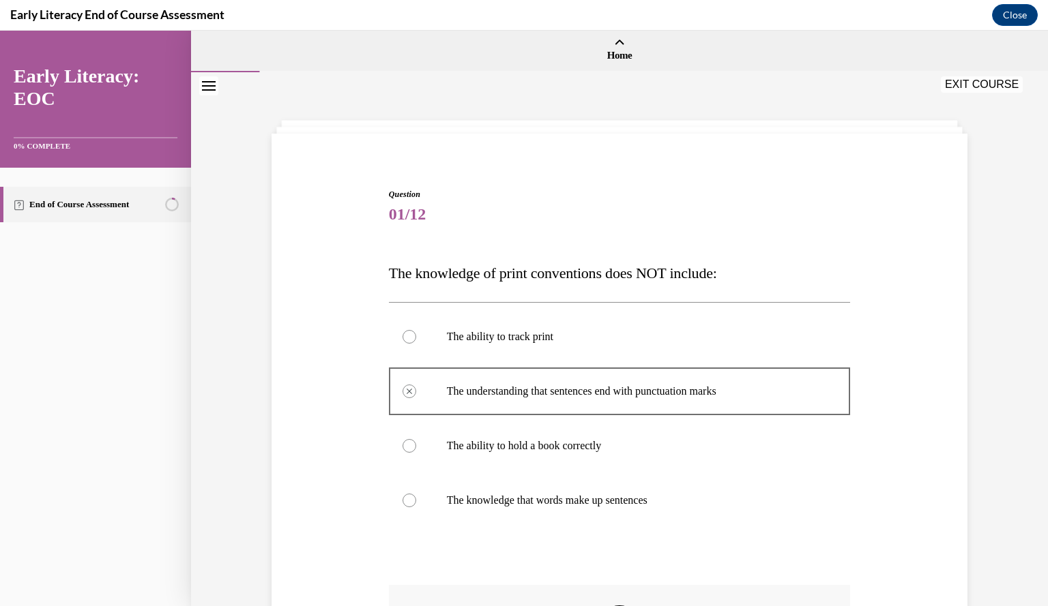
click at [1001, 85] on button "EXIT COURSE" at bounding box center [982, 84] width 82 height 16
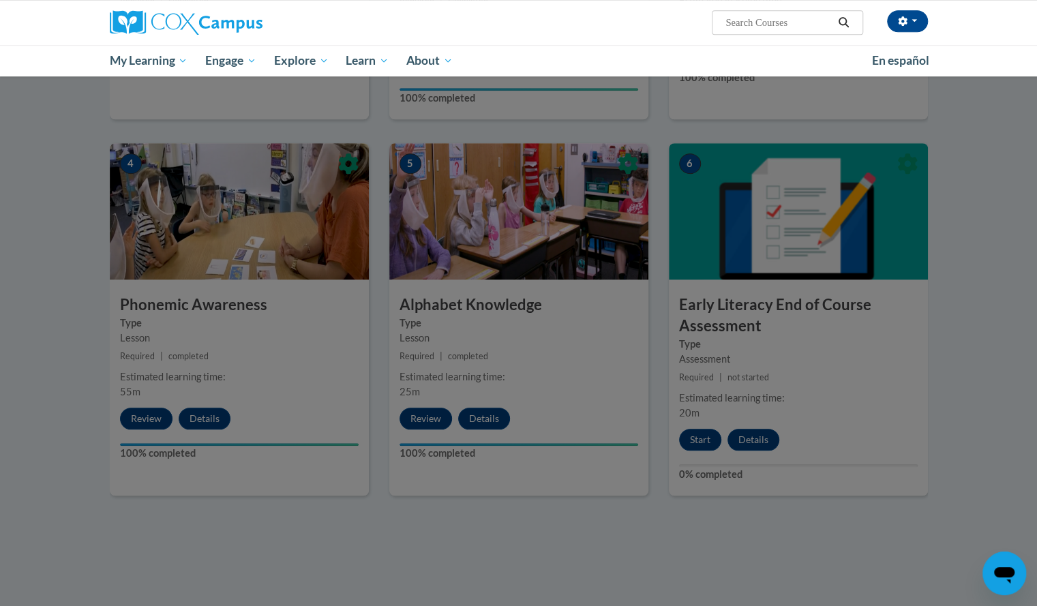
click at [698, 441] on div at bounding box center [518, 303] width 1037 height 606
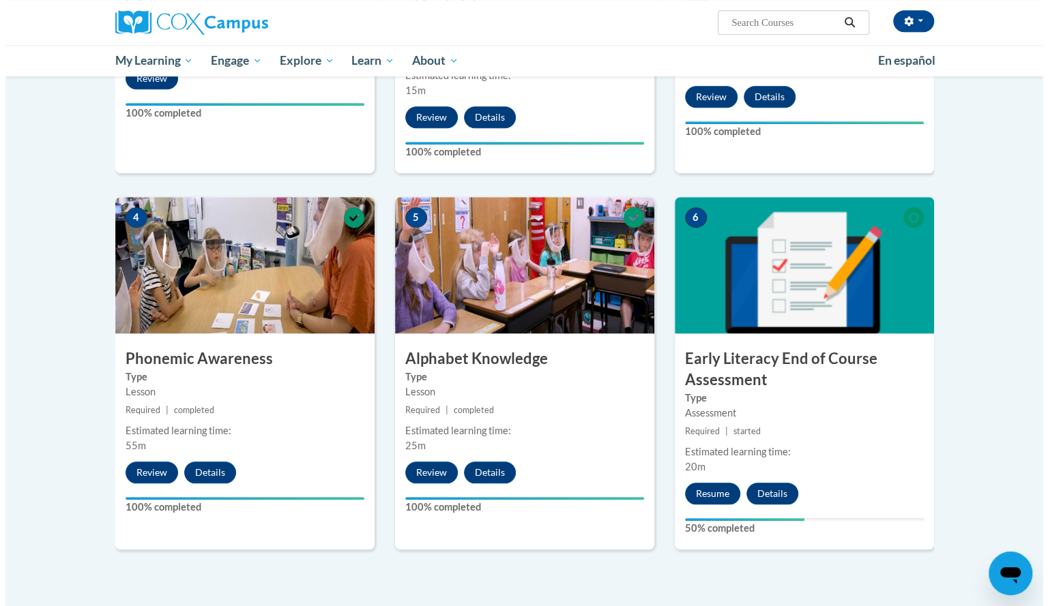
scroll to position [532, 0]
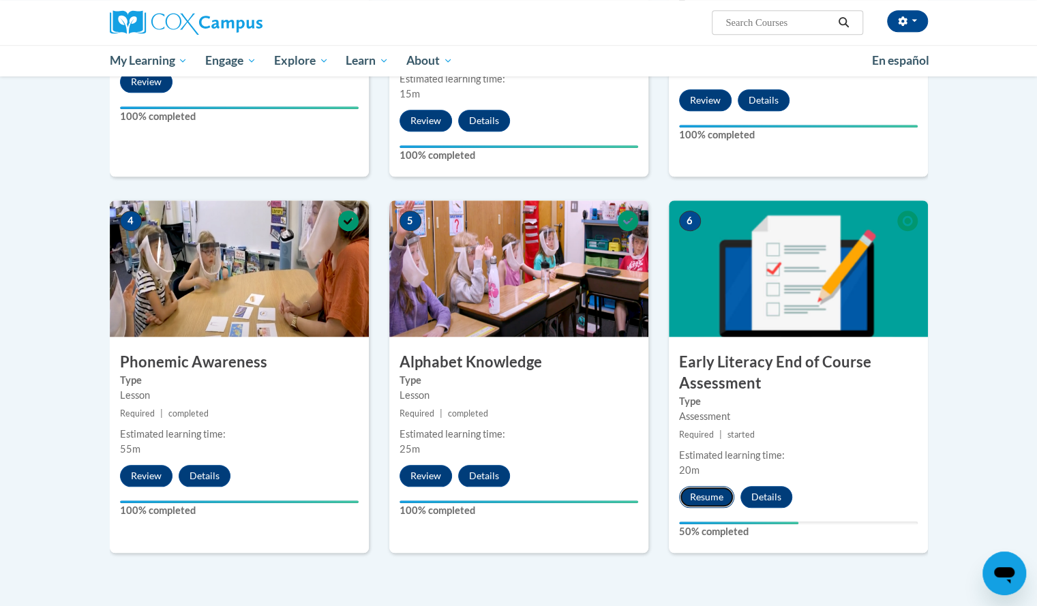
click at [715, 495] on button "Resume" at bounding box center [706, 497] width 55 height 22
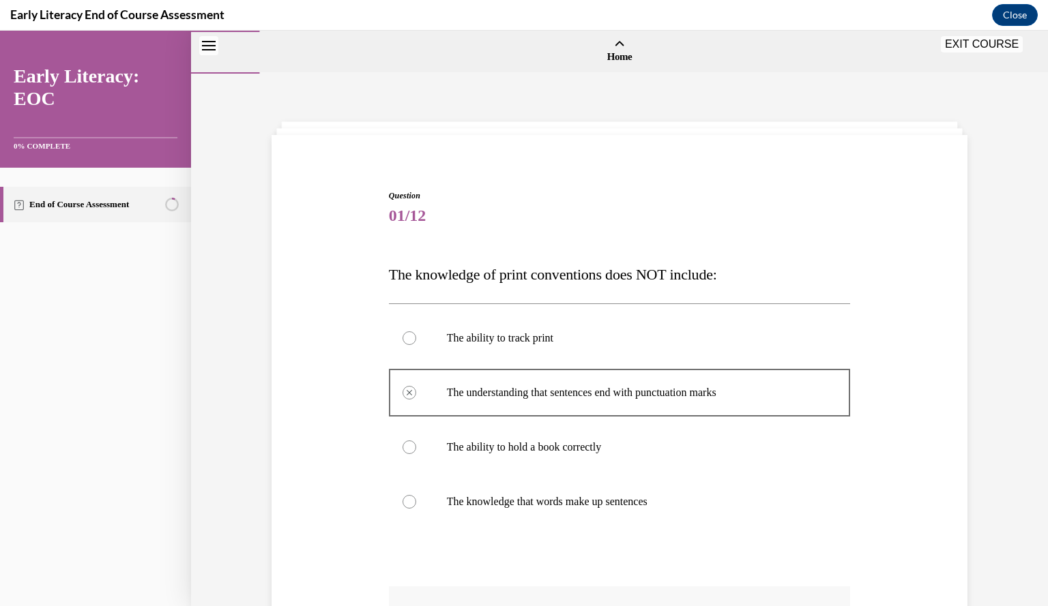
scroll to position [229, 0]
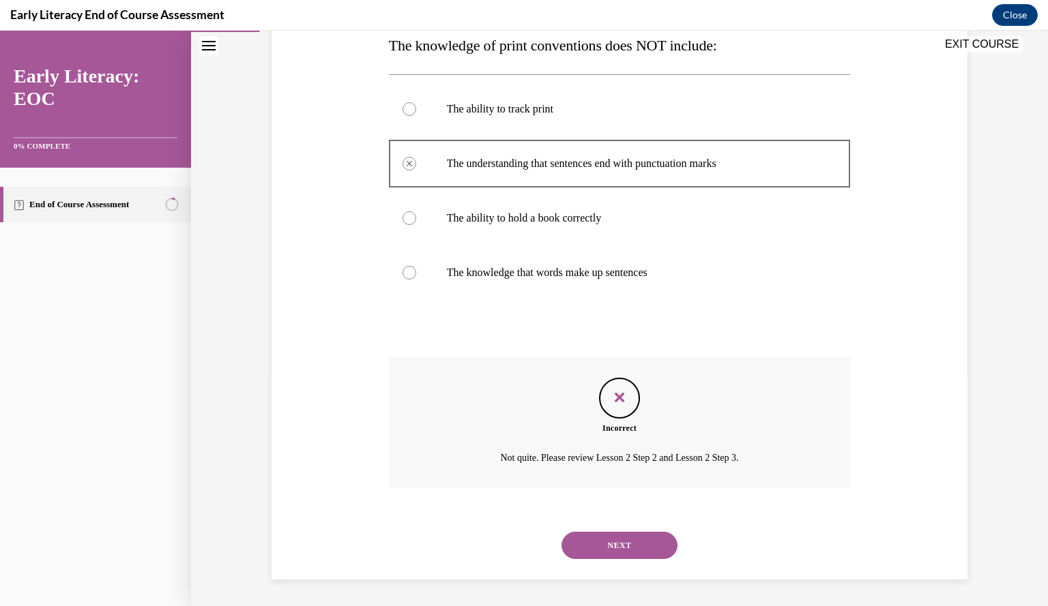
click at [643, 538] on button "NEXT" at bounding box center [619, 545] width 116 height 27
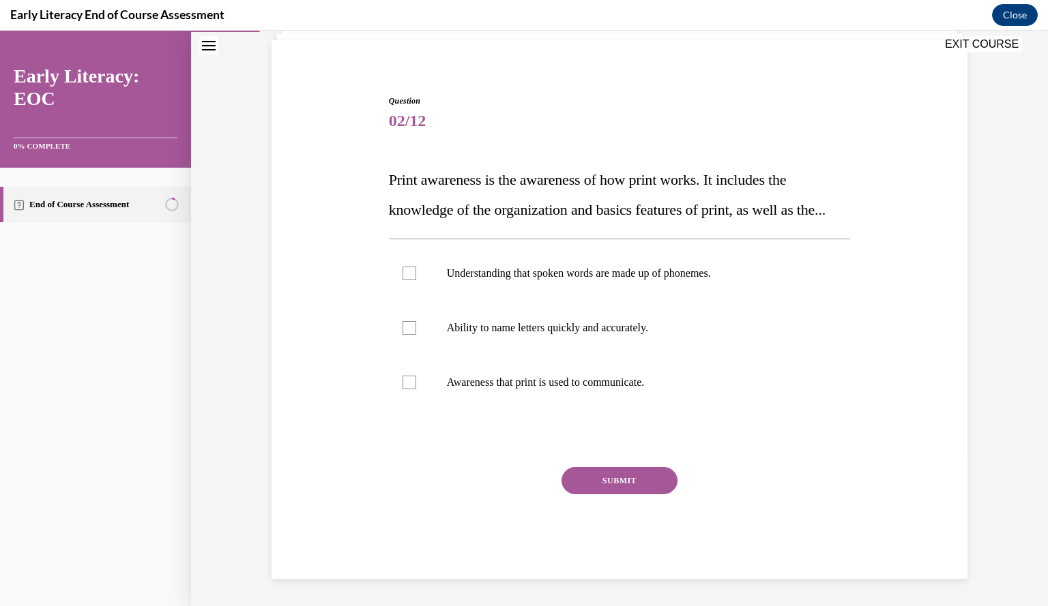
scroll to position [124, 0]
click at [615, 178] on span "Print awareness is the awareness of how print works. It includes the knowledge …" at bounding box center [607, 194] width 437 height 47
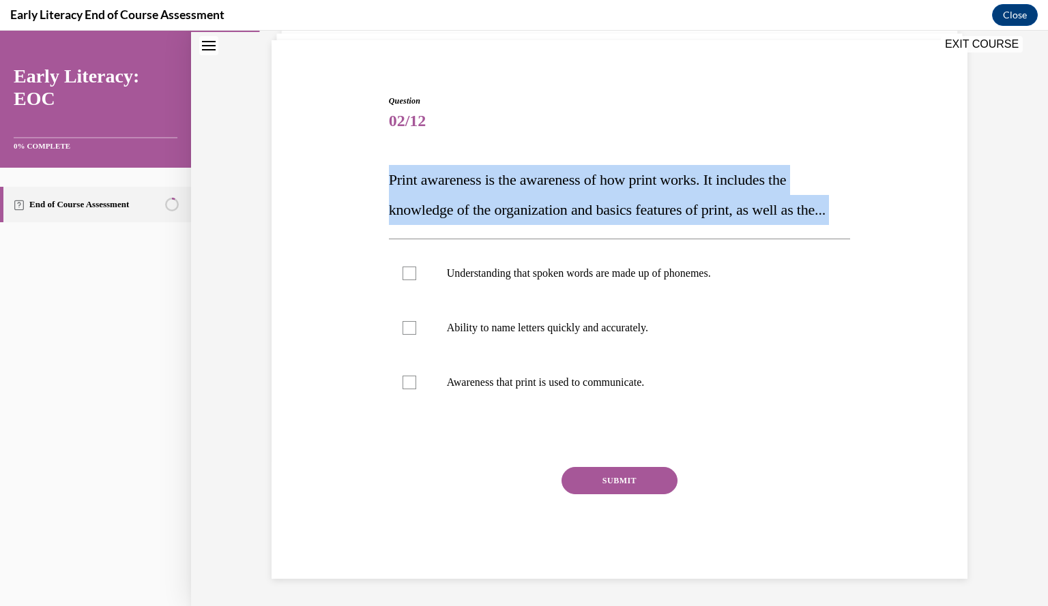
click at [615, 178] on span "Print awareness is the awareness of how print works. It includes the knowledge …" at bounding box center [607, 194] width 437 height 47
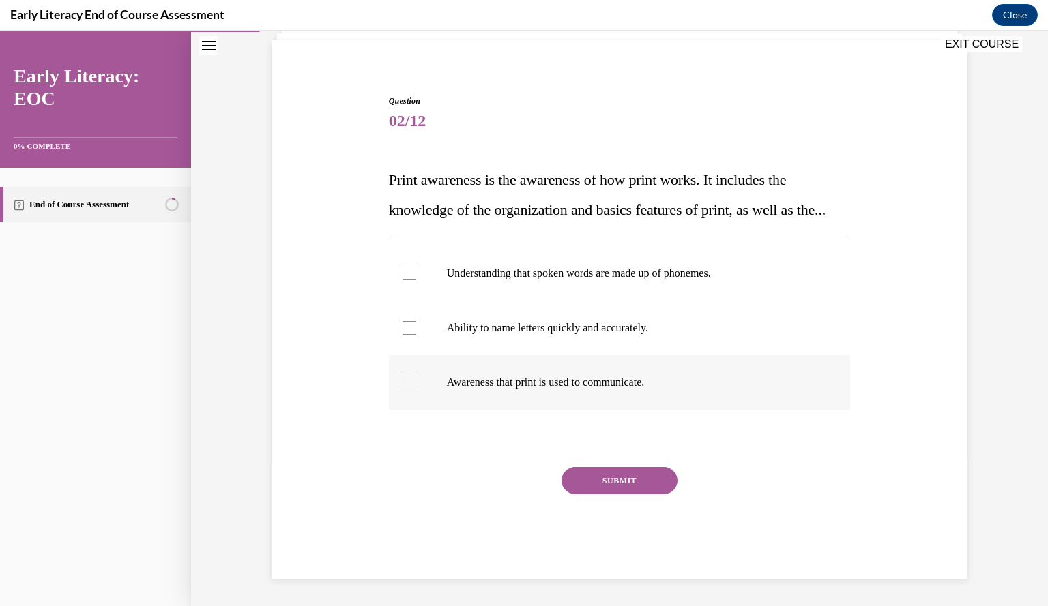
click at [607, 379] on p "Awareness that print is used to communicate." at bounding box center [632, 383] width 370 height 14
click at [602, 475] on button "SUBMIT" at bounding box center [619, 480] width 116 height 27
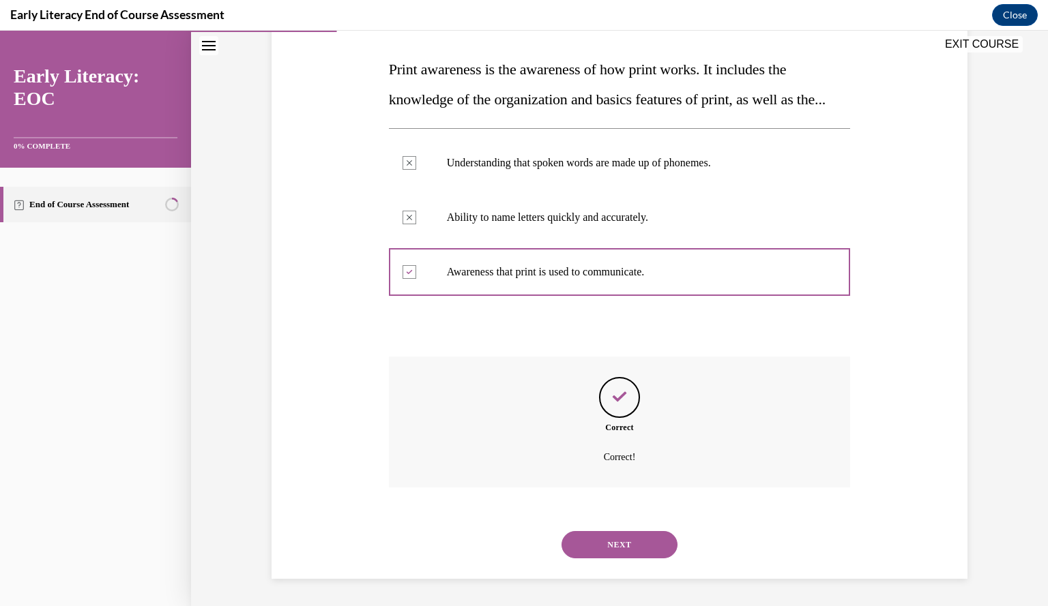
scroll to position [235, 0]
click at [599, 542] on button "NEXT" at bounding box center [619, 544] width 116 height 27
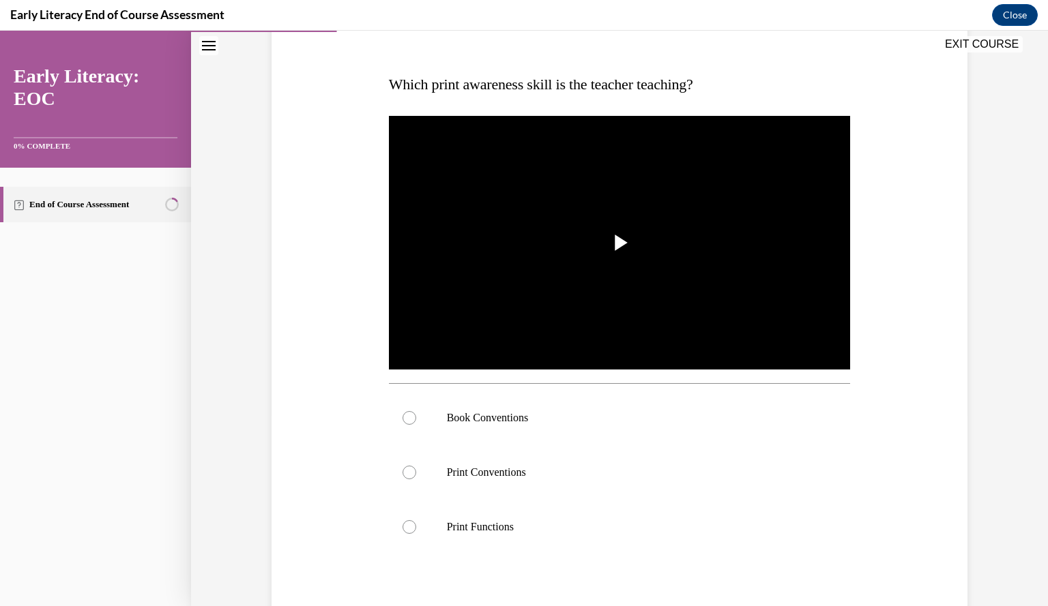
scroll to position [190, 0]
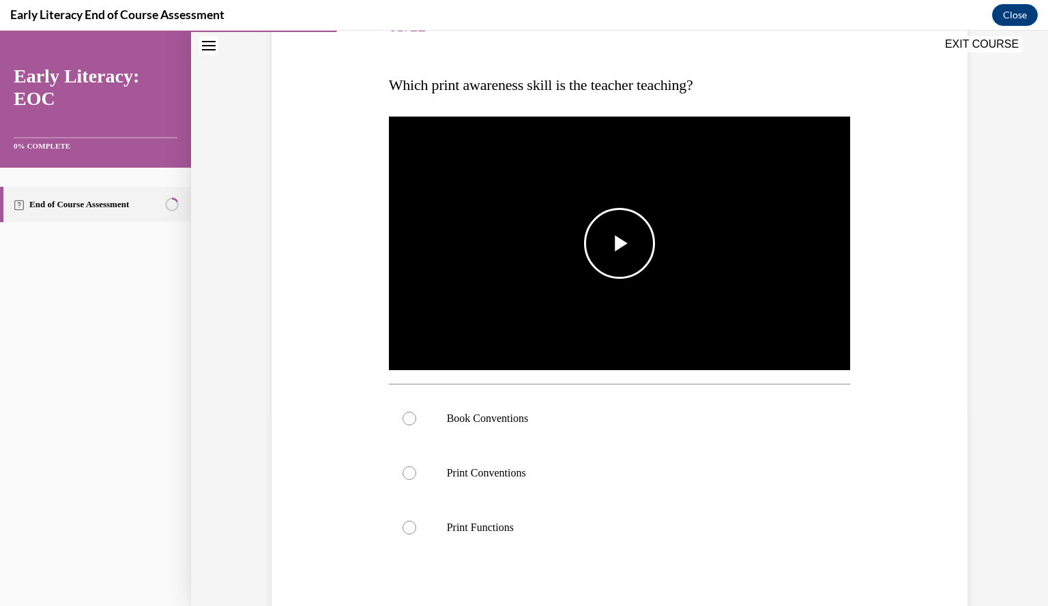
click at [619, 244] on span "Video player" at bounding box center [619, 244] width 0 height 0
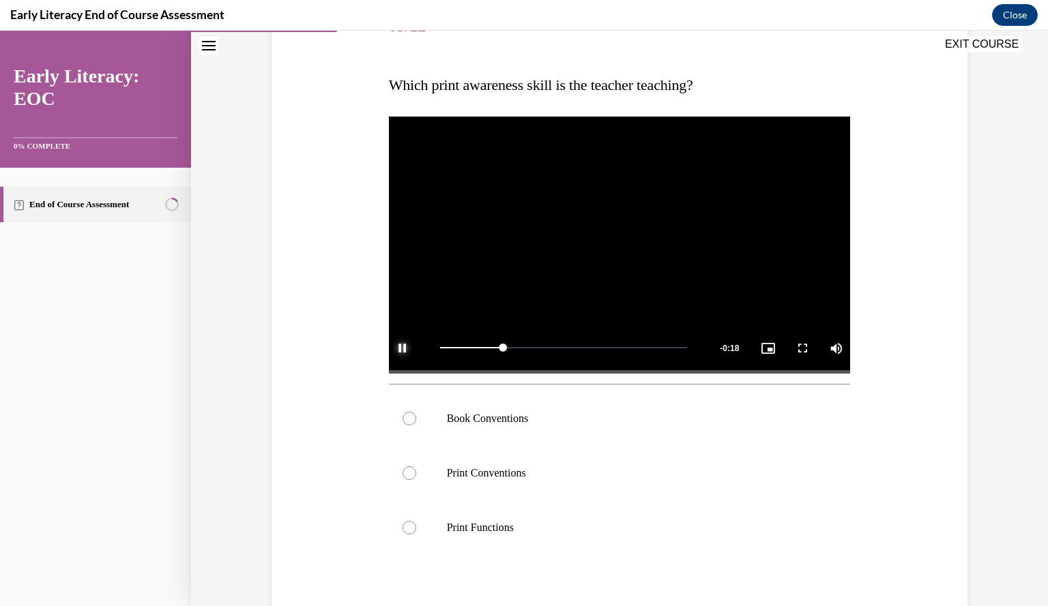
click at [400, 348] on span "Video player" at bounding box center [402, 348] width 27 height 0
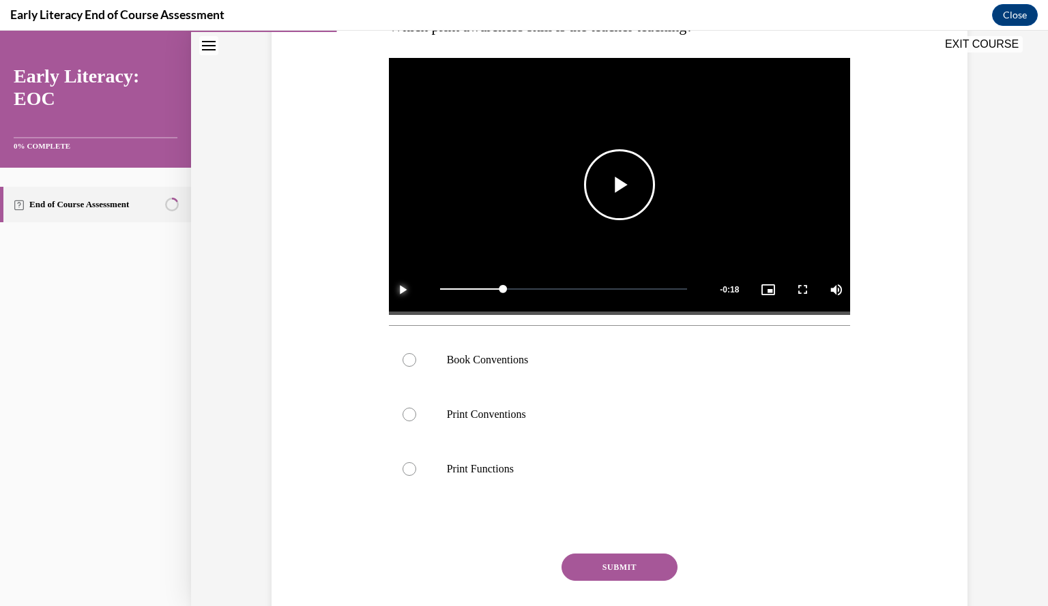
scroll to position [249, 0]
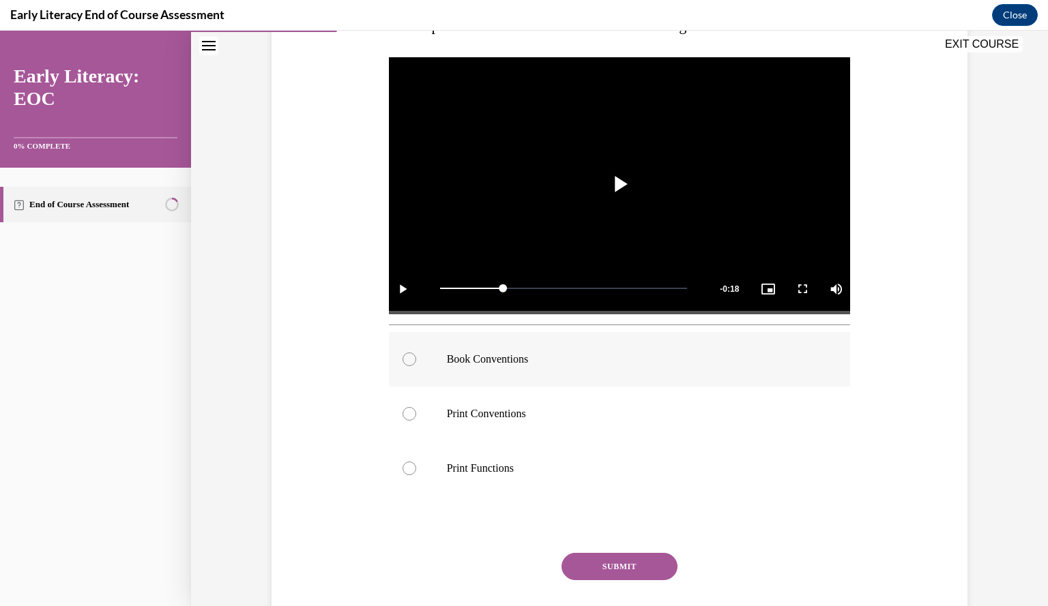
click at [516, 371] on div at bounding box center [620, 359] width 462 height 55
click at [583, 565] on button "SUBMIT" at bounding box center [619, 566] width 116 height 27
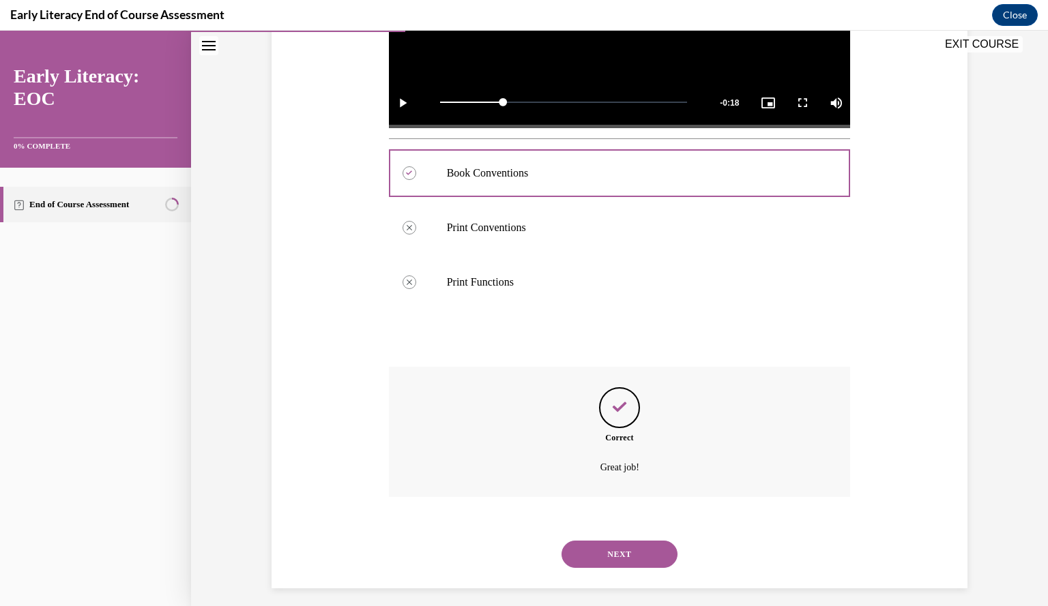
scroll to position [444, 0]
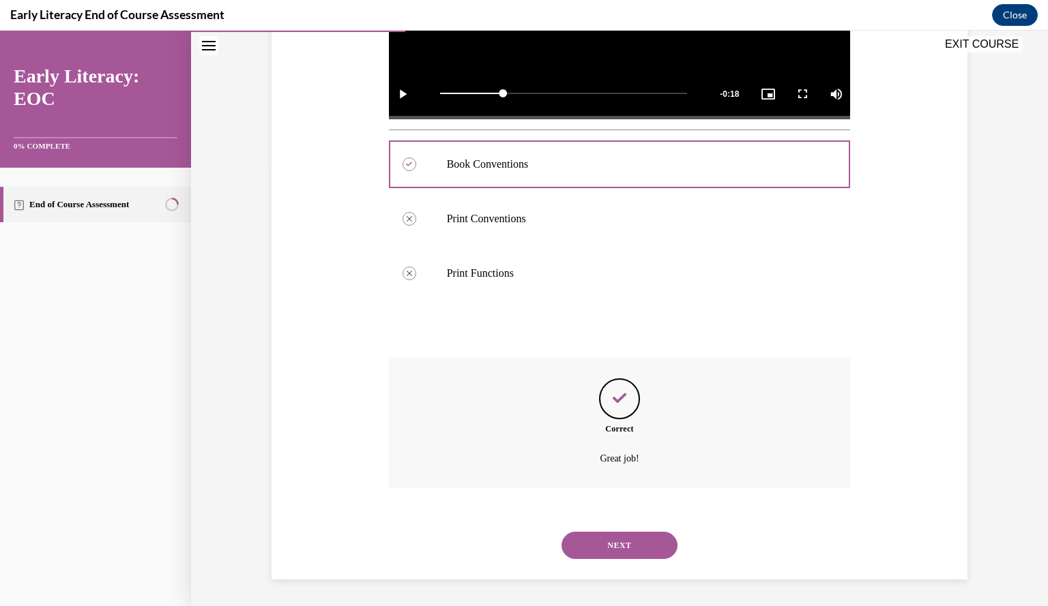
click at [608, 543] on button "NEXT" at bounding box center [619, 545] width 116 height 27
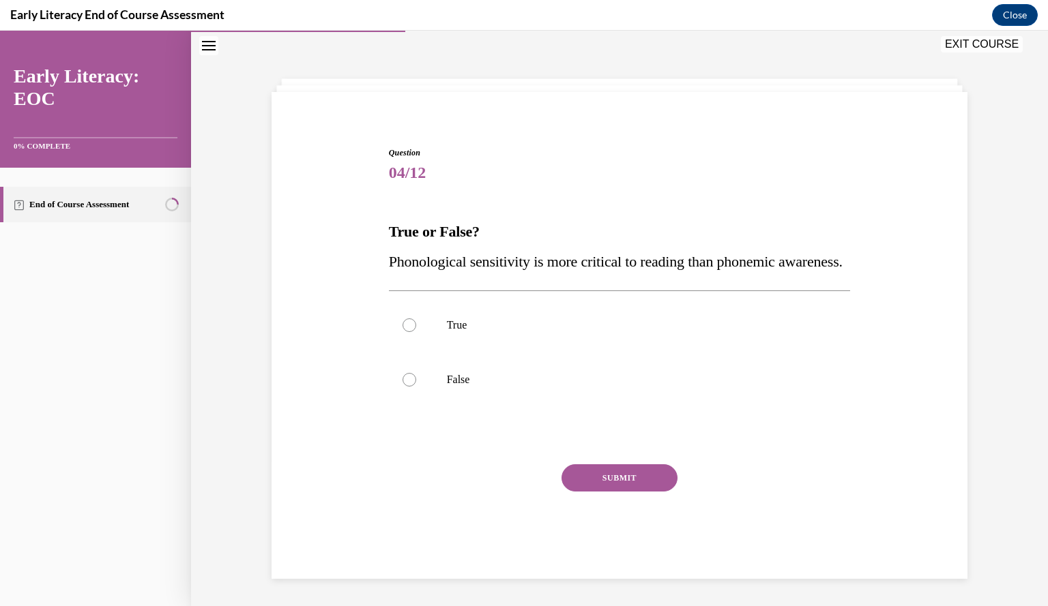
click at [542, 253] on span "Phonological sensitivity is more critical to reading than phonemic awareness." at bounding box center [616, 261] width 454 height 17
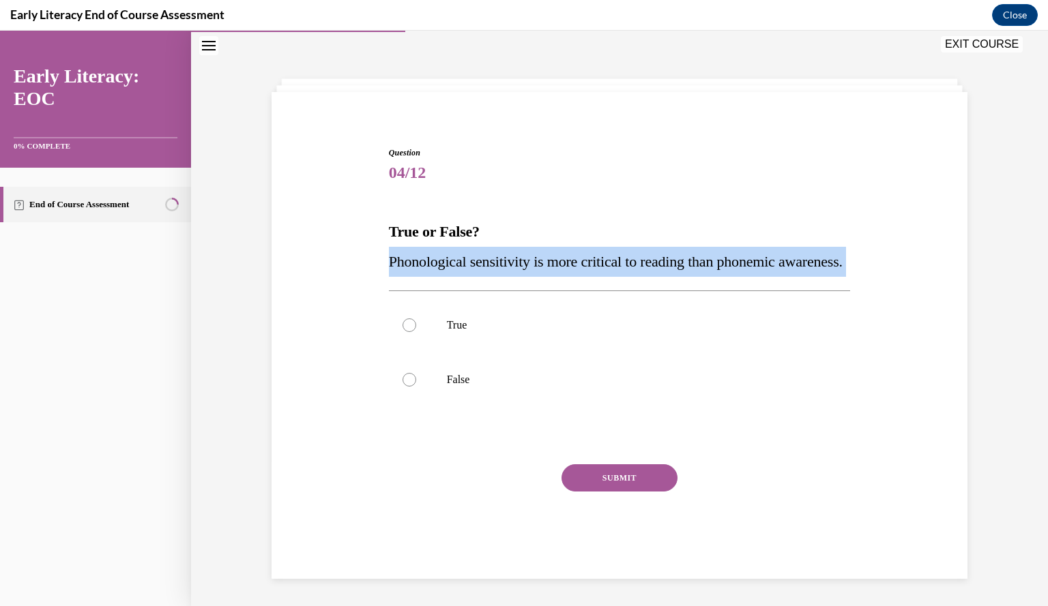
click at [542, 253] on span "Phonological sensitivity is more critical to reading than phonemic awareness." at bounding box center [616, 261] width 454 height 17
copy div "Phonological sensitivity is more critical to reading than phonemic awareness."
click at [577, 253] on span "Phonological sensitivity is more critical to reading than phonemic awareness." at bounding box center [616, 261] width 454 height 17
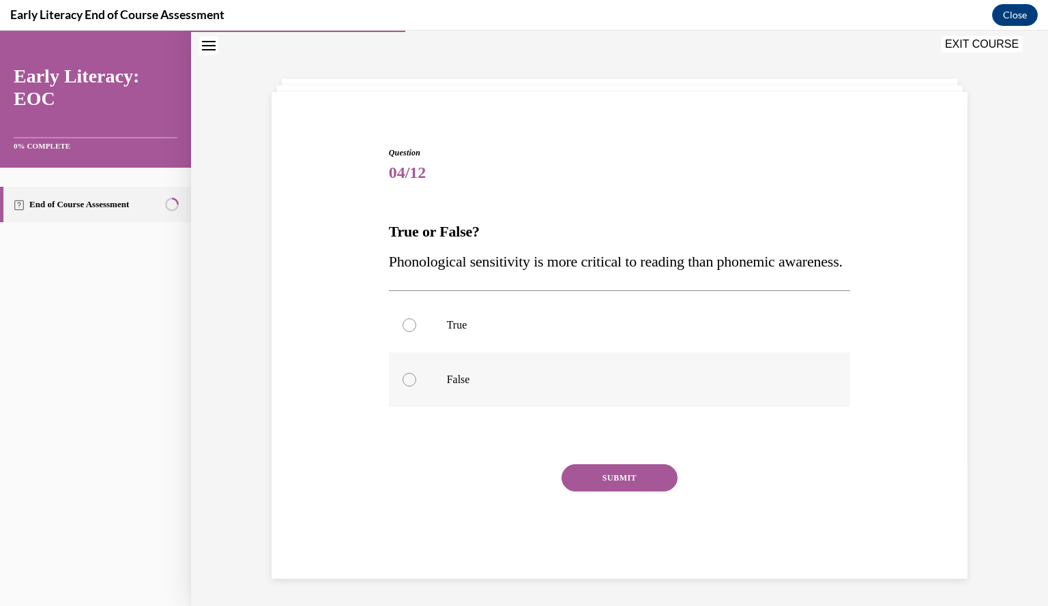
click at [433, 388] on div at bounding box center [620, 380] width 462 height 55
click at [573, 473] on button "SUBMIT" at bounding box center [619, 478] width 116 height 27
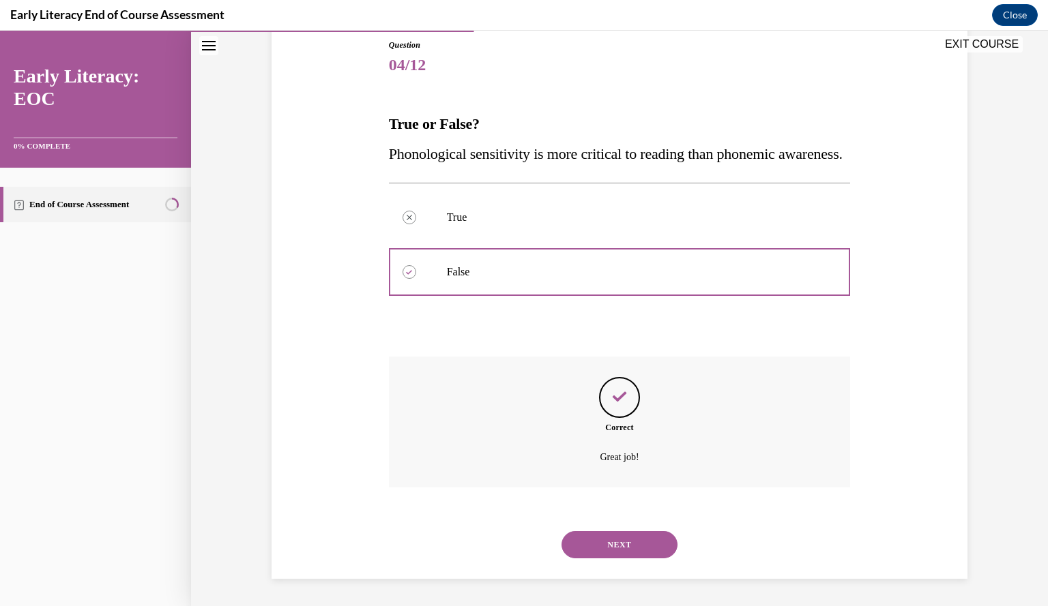
scroll to position [180, 0]
click at [598, 551] on button "NEXT" at bounding box center [619, 544] width 116 height 27
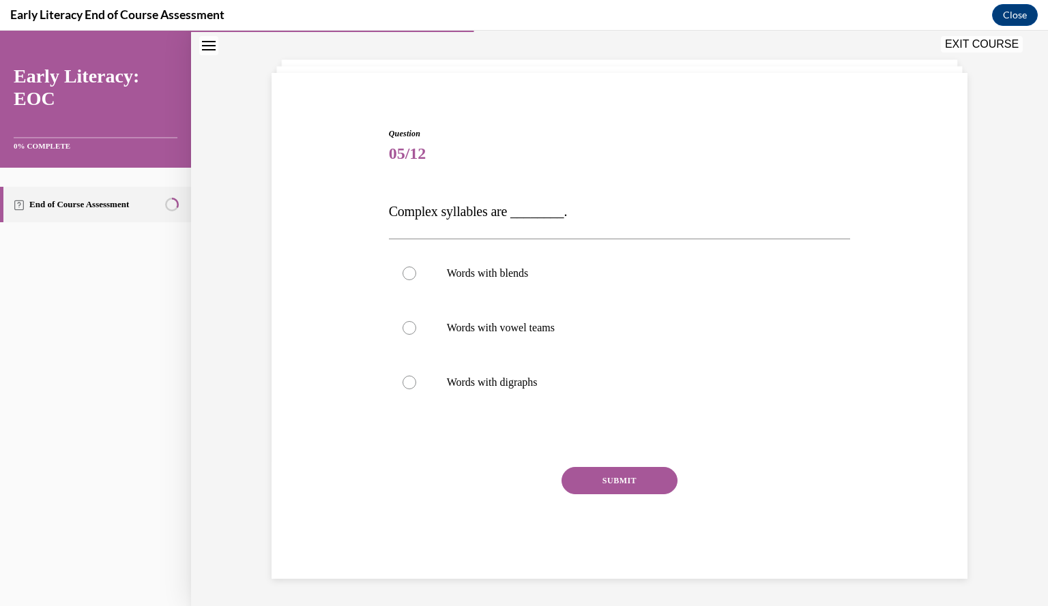
scroll to position [61, 0]
click at [477, 209] on span "Complex syllables are ________." at bounding box center [478, 212] width 179 height 15
copy div "Complex syllables are ________."
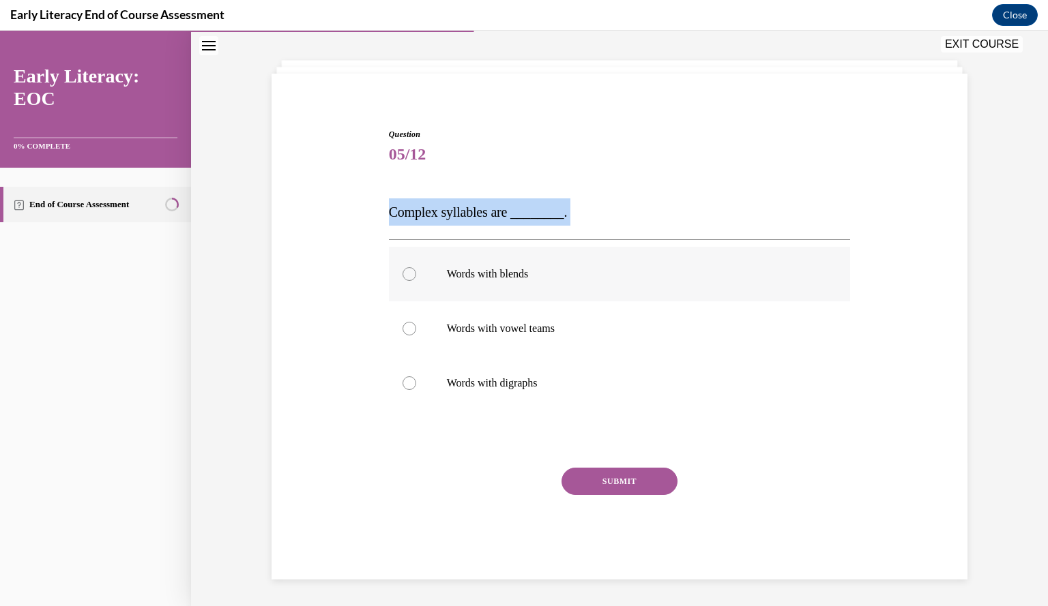
click at [484, 280] on div at bounding box center [620, 274] width 462 height 55
click at [589, 480] on button "SUBMIT" at bounding box center [619, 481] width 116 height 27
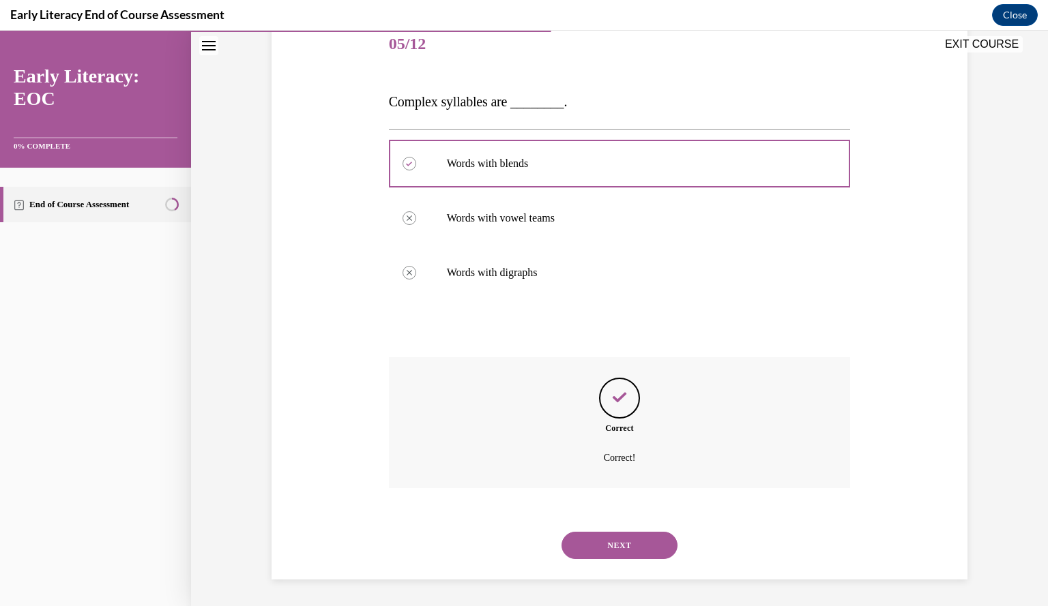
click at [606, 538] on button "NEXT" at bounding box center [619, 545] width 116 height 27
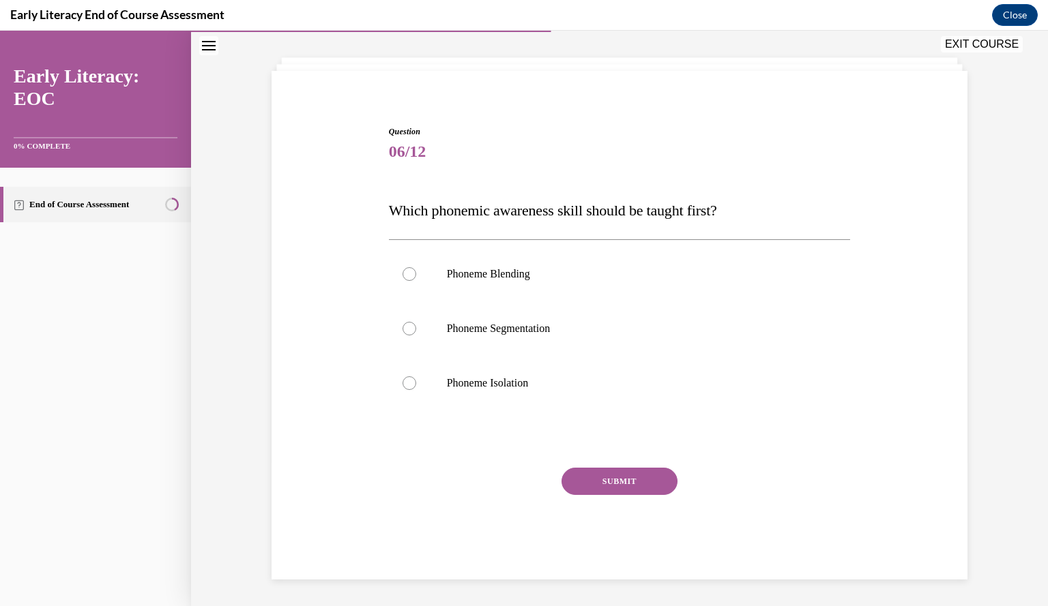
click at [653, 215] on span "Which phonemic awareness skill should be taught first?" at bounding box center [553, 210] width 328 height 17
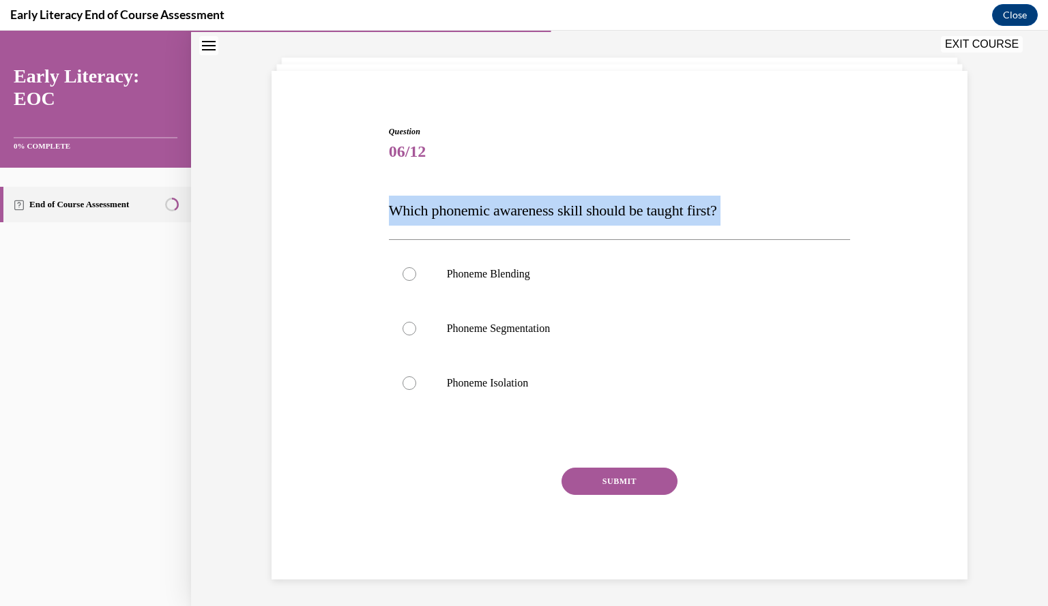
click at [653, 215] on span "Which phonemic awareness skill should be taught first?" at bounding box center [553, 210] width 328 height 17
copy div "Which phonemic awareness skill should be taught first?"
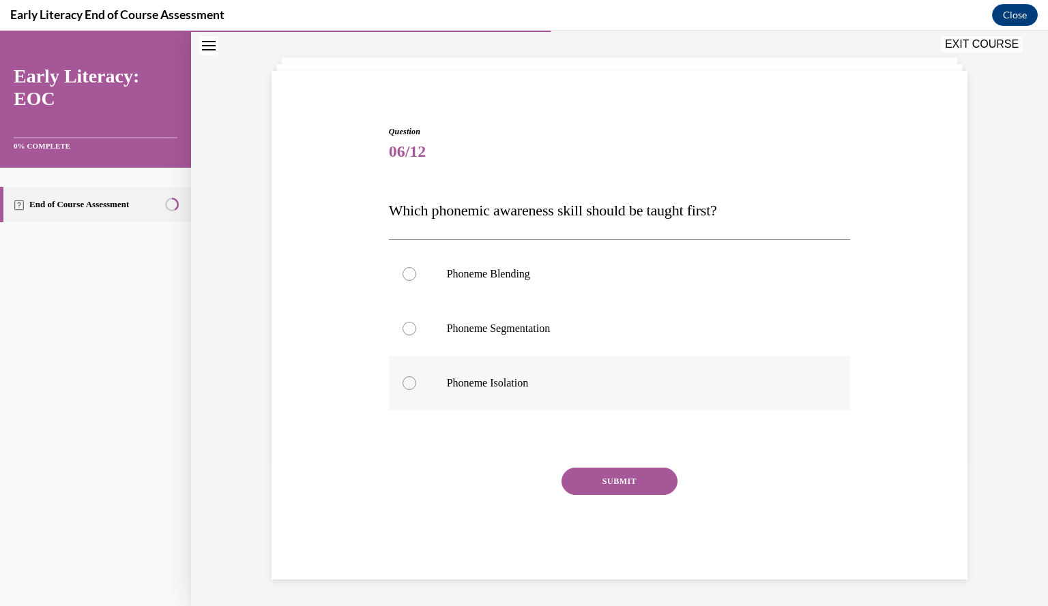
click at [441, 383] on div at bounding box center [620, 383] width 462 height 55
click at [617, 484] on button "SUBMIT" at bounding box center [619, 481] width 116 height 27
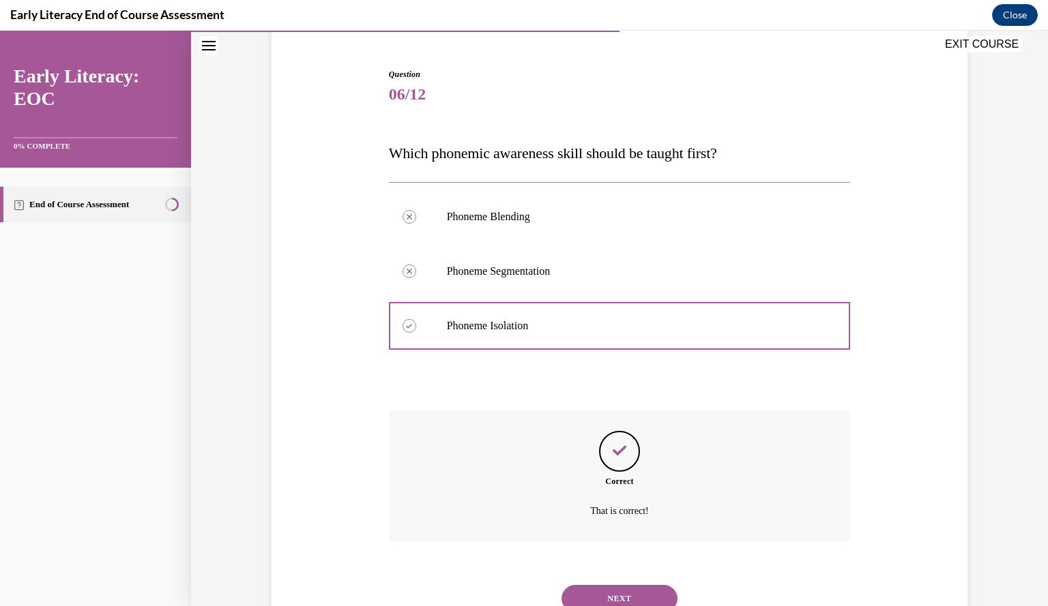
scroll to position [175, 0]
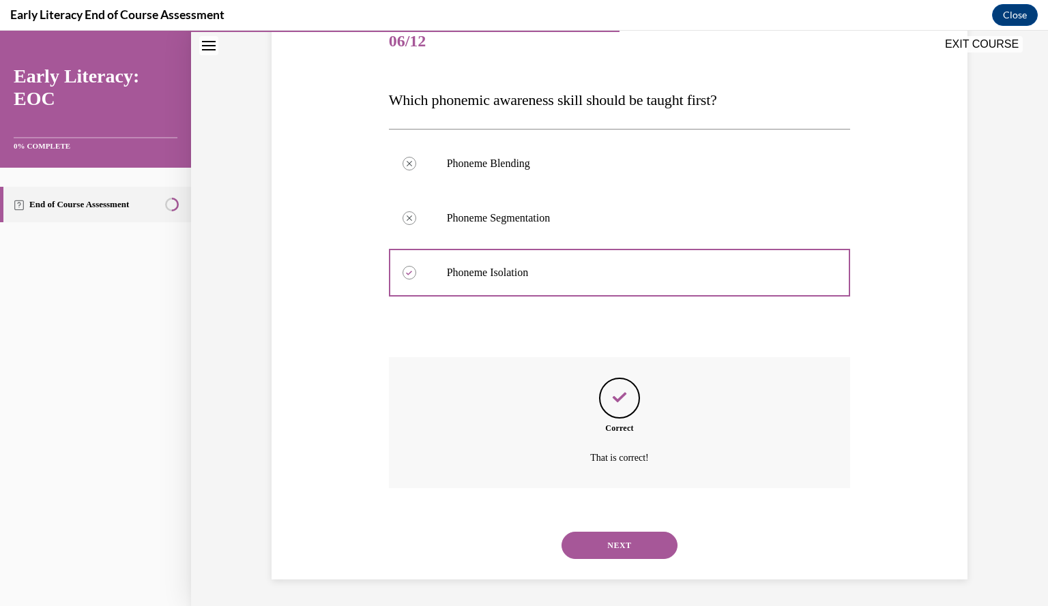
click at [603, 545] on button "NEXT" at bounding box center [619, 545] width 116 height 27
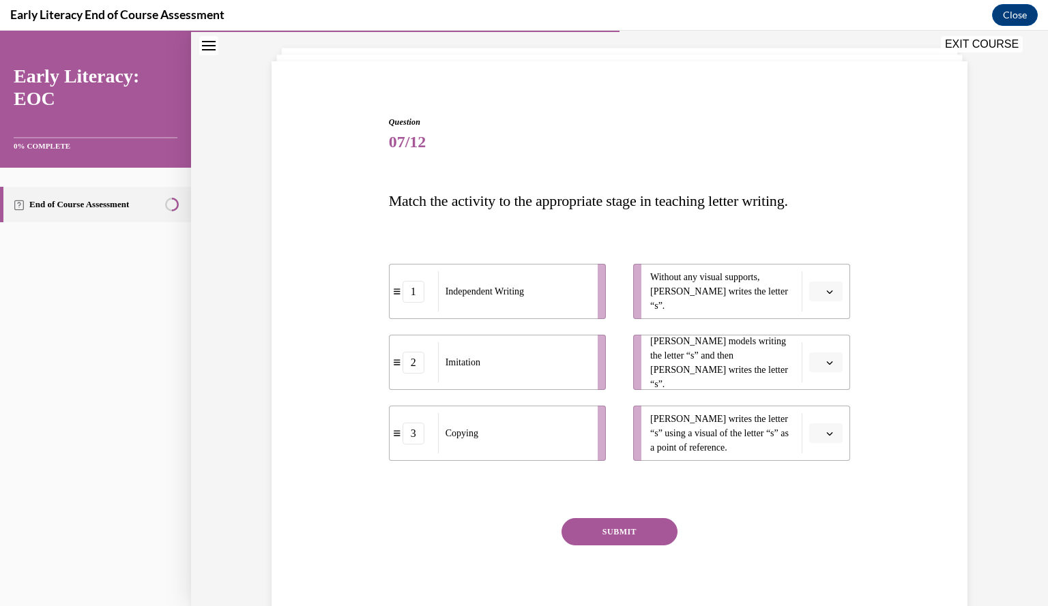
scroll to position [79, 0]
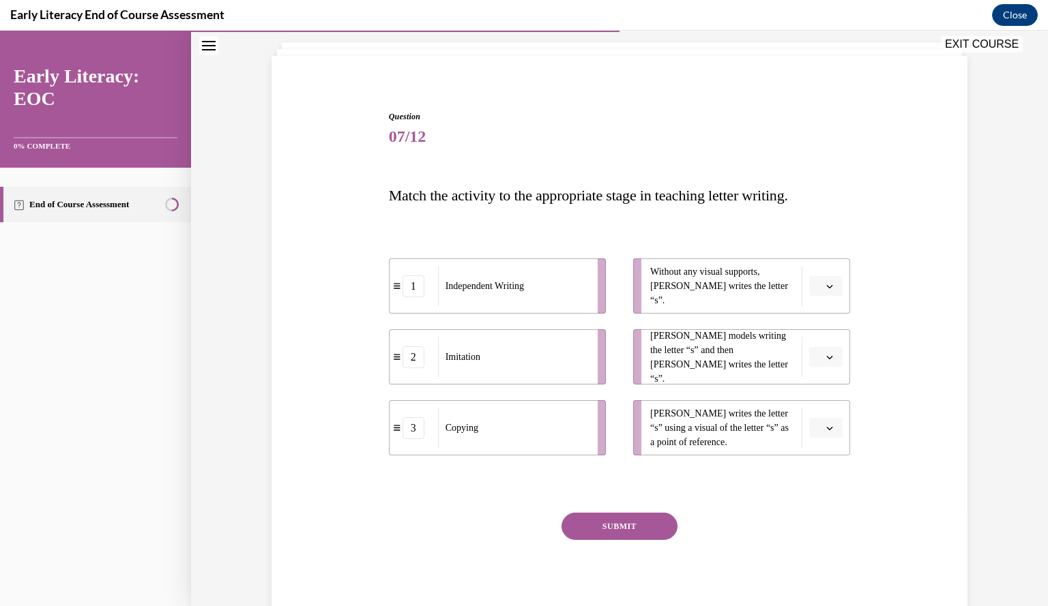
click at [826, 286] on icon "button" at bounding box center [829, 286] width 7 height 7
click at [896, 324] on div "Question 07/12 Match the activity to the appropriate stage in teaching letter w…" at bounding box center [619, 347] width 703 height 555
drag, startPoint x: 389, startPoint y: 290, endPoint x: 387, endPoint y: 391, distance: 101.0
click at [388, 391] on div "1" at bounding box center [412, 381] width 48 height 22
click at [819, 283] on button "button" at bounding box center [825, 286] width 33 height 20
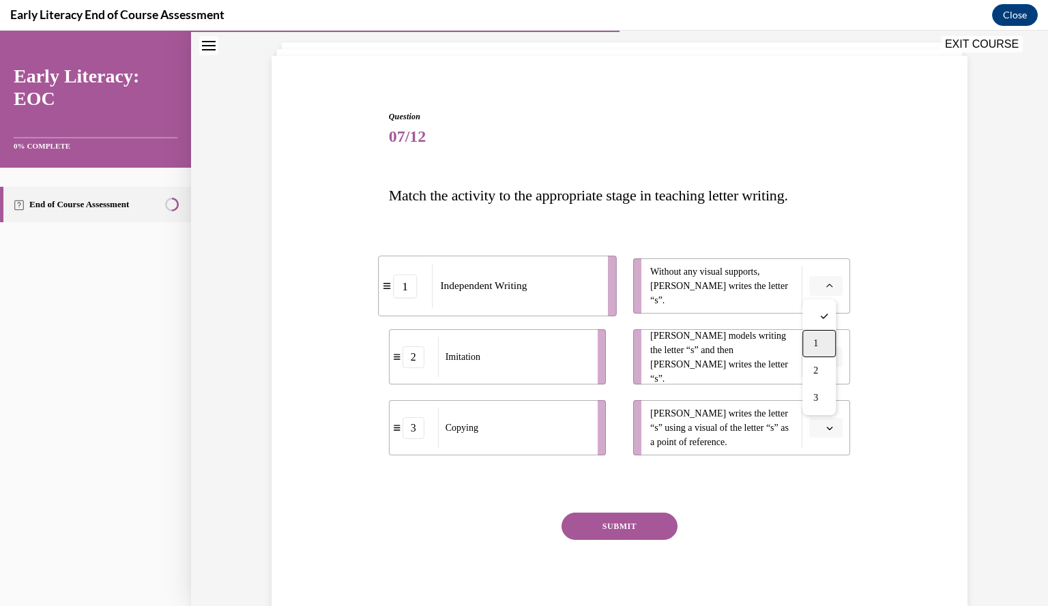
click at [814, 340] on span "1" at bounding box center [815, 343] width 5 height 11
click at [825, 359] on span "button" at bounding box center [830, 358] width 10 height 10
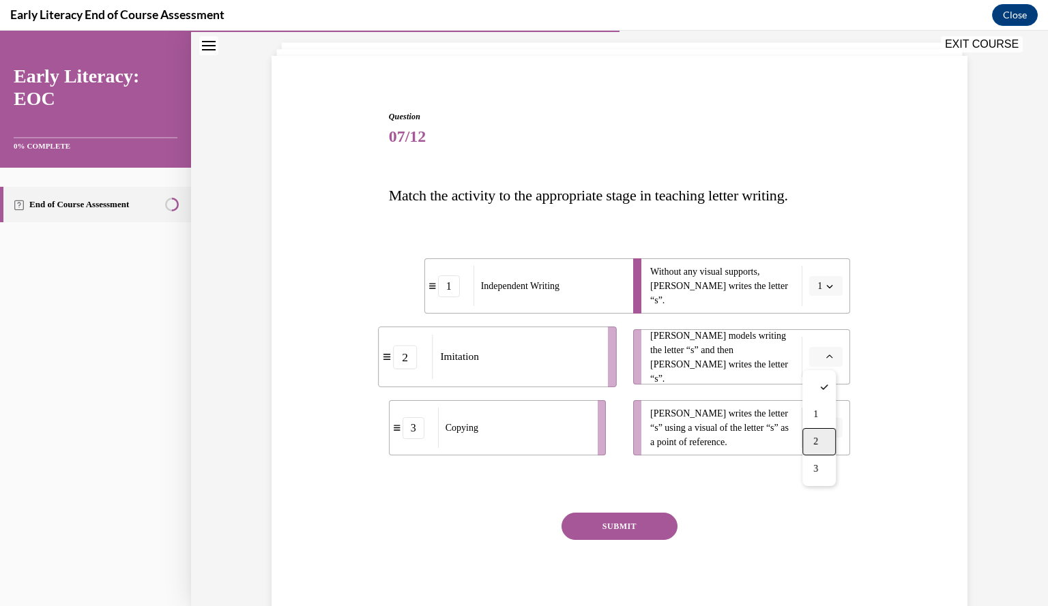
click at [818, 439] on span "2" at bounding box center [815, 442] width 5 height 11
click at [825, 427] on span "button" at bounding box center [830, 429] width 10 height 10
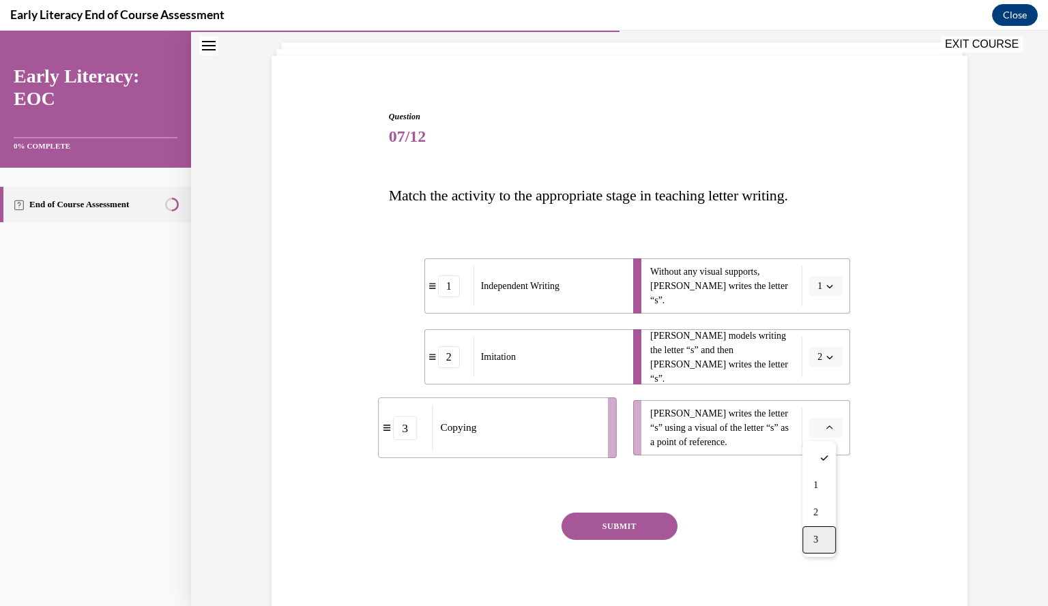
click at [819, 542] on div "3" at bounding box center [818, 540] width 33 height 27
click at [633, 523] on button "SUBMIT" at bounding box center [619, 526] width 116 height 27
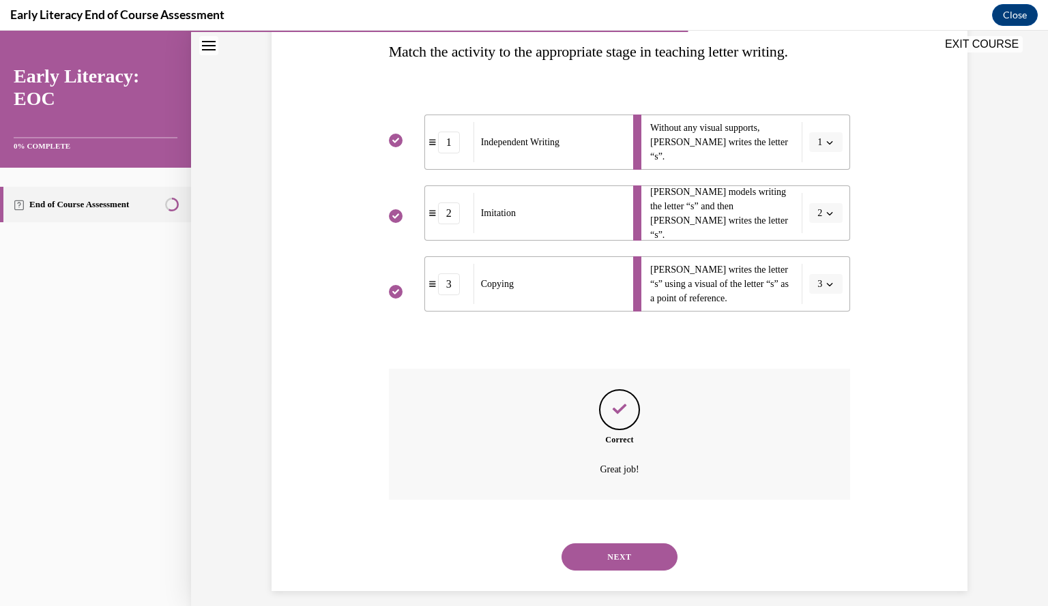
scroll to position [235, 0]
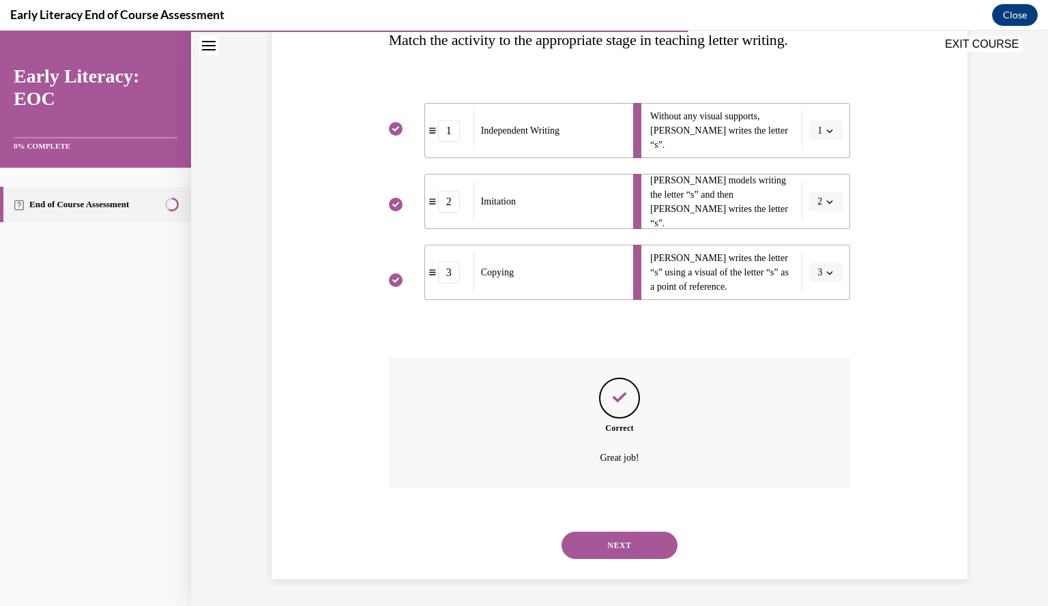
click at [627, 538] on button "NEXT" at bounding box center [619, 545] width 116 height 27
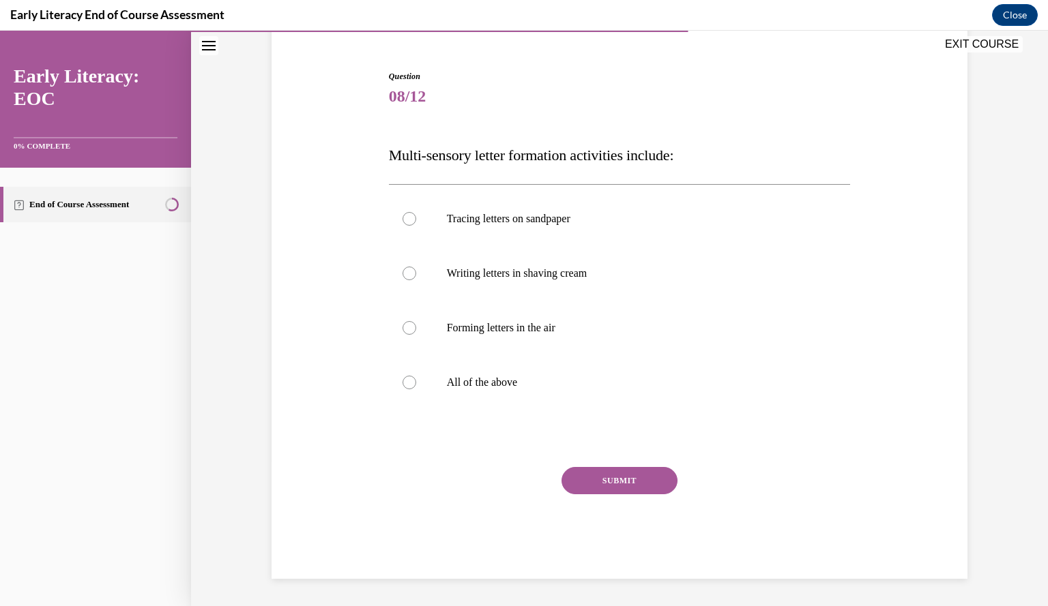
scroll to position [119, 0]
click at [625, 153] on span "Multi-sensory letter formation activities include:" at bounding box center [531, 155] width 285 height 17
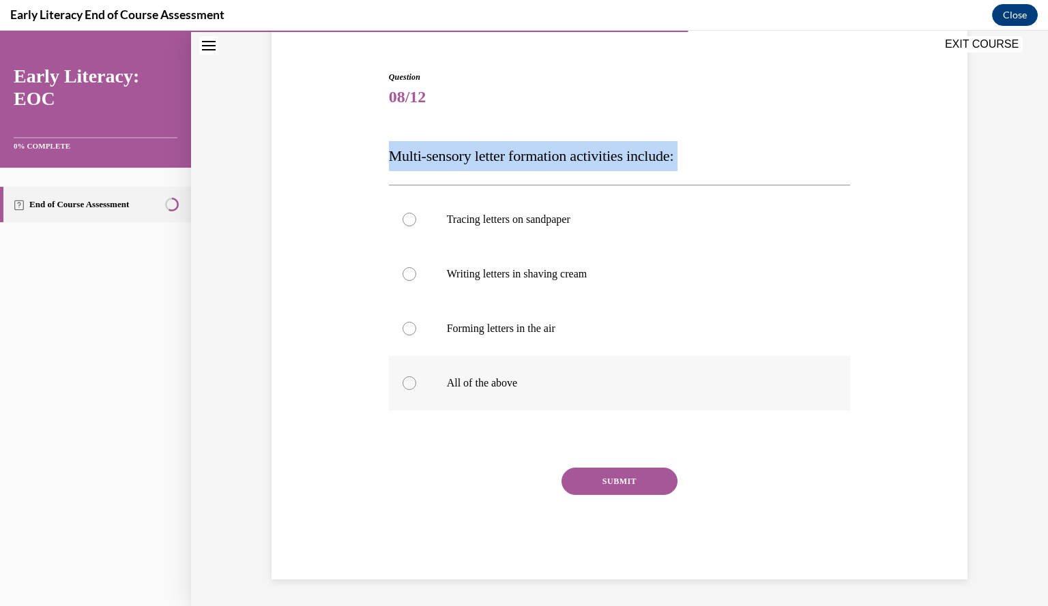
click at [512, 374] on div at bounding box center [620, 383] width 462 height 55
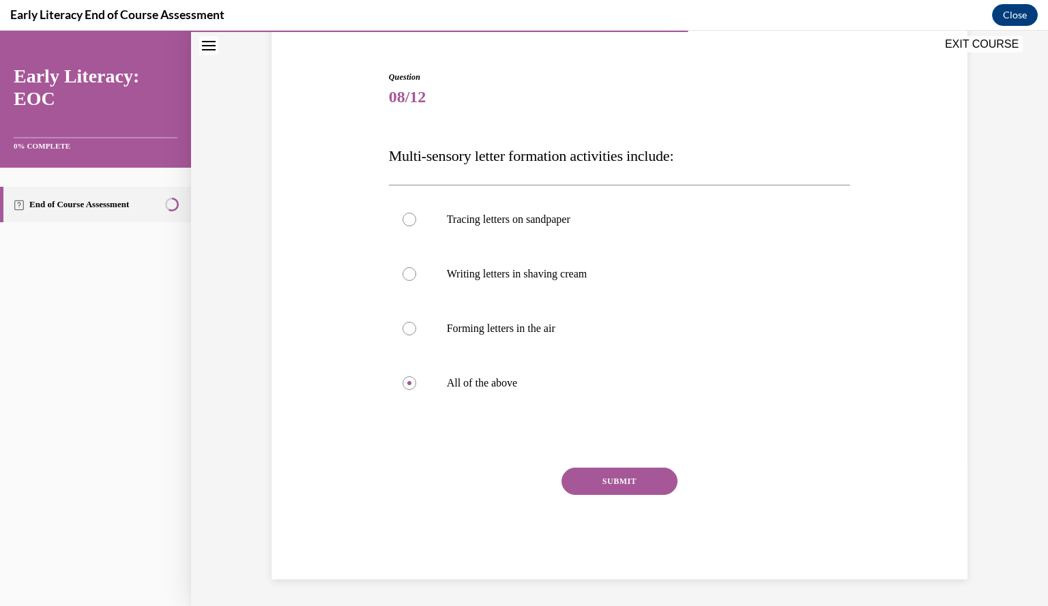
click at [598, 488] on button "SUBMIT" at bounding box center [619, 481] width 116 height 27
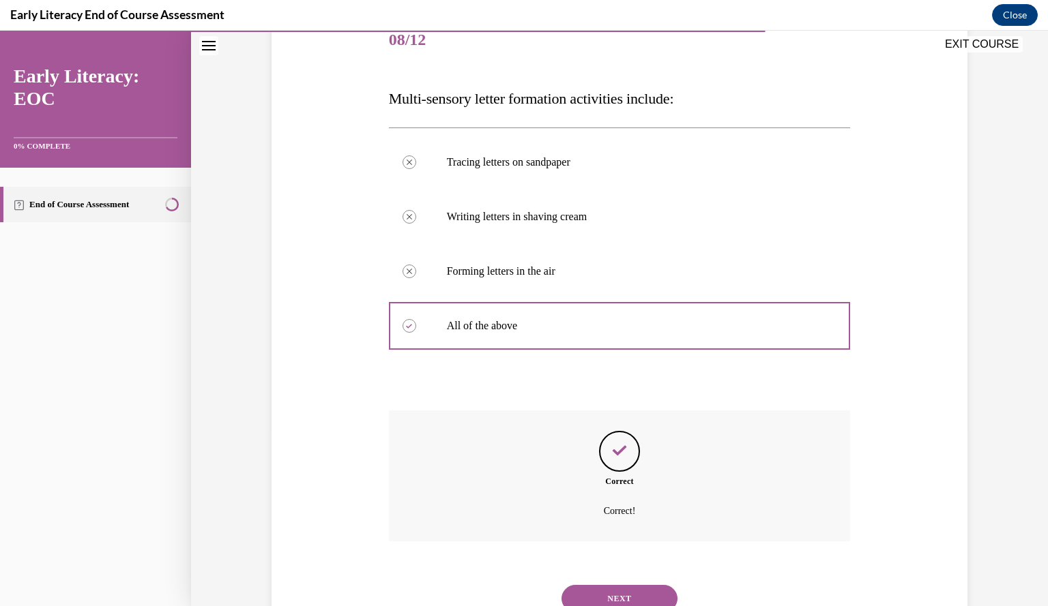
scroll to position [229, 0]
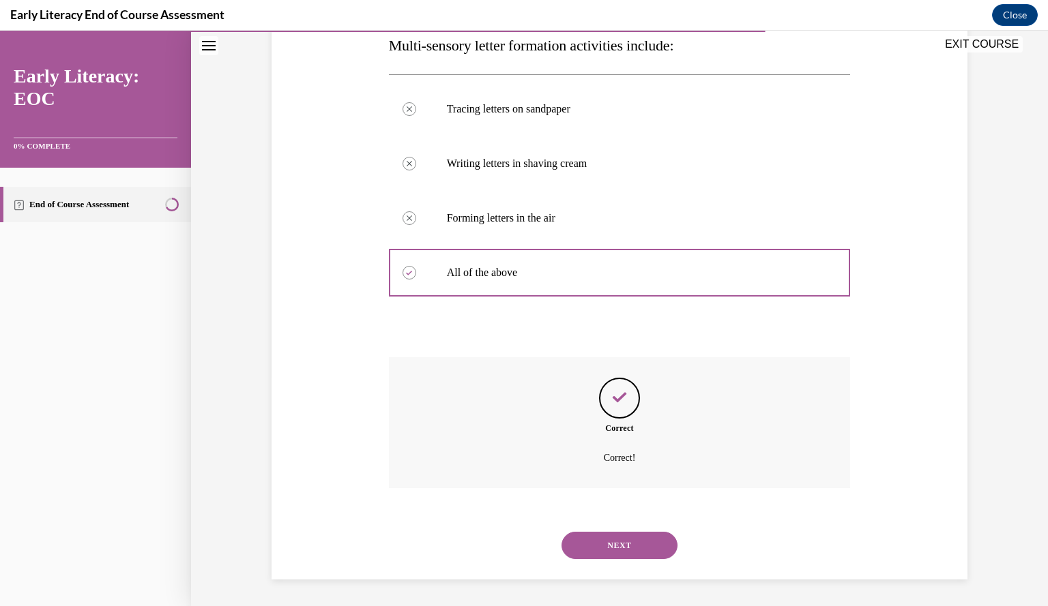
click at [596, 550] on button "NEXT" at bounding box center [619, 545] width 116 height 27
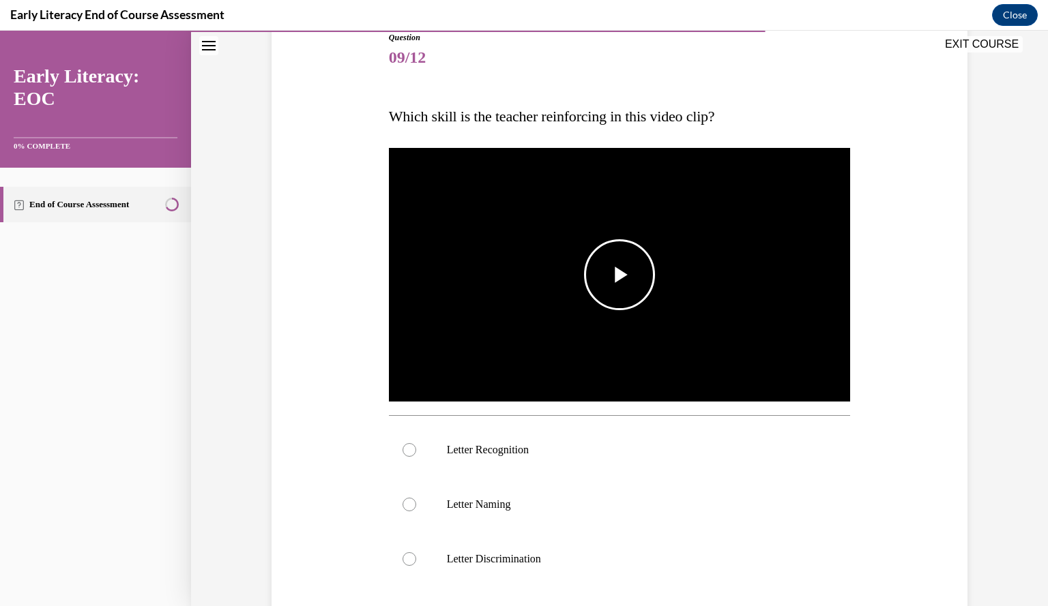
scroll to position [166, 0]
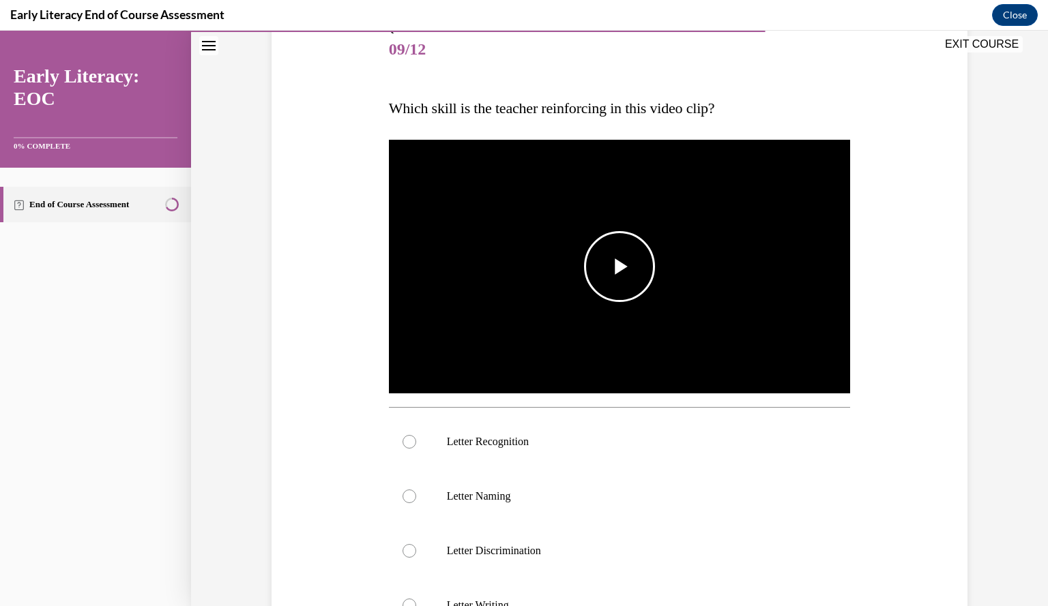
click at [600, 311] on img "Video player" at bounding box center [620, 267] width 462 height 260
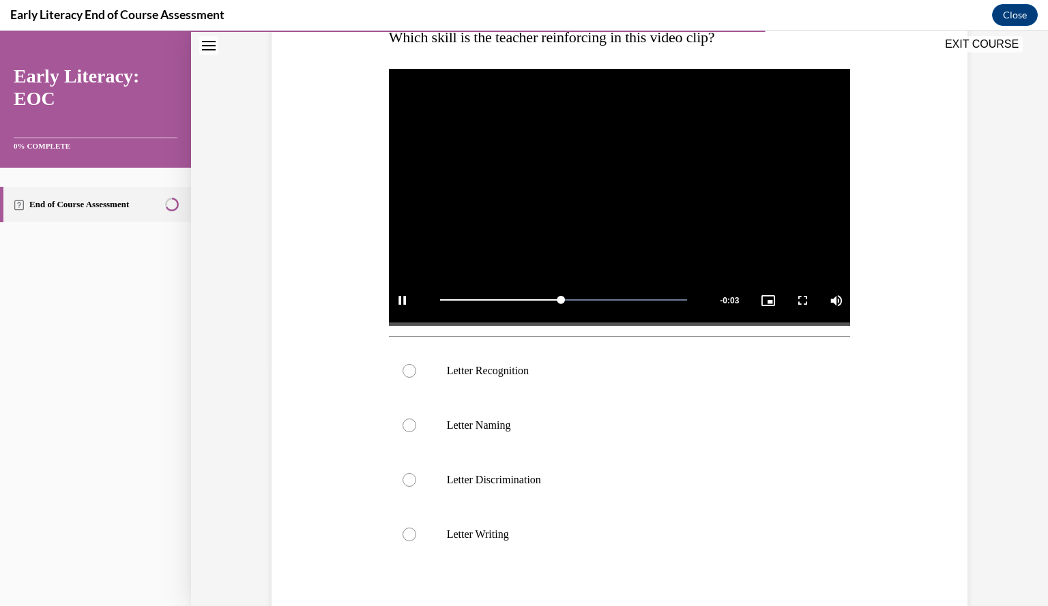
scroll to position [239, 0]
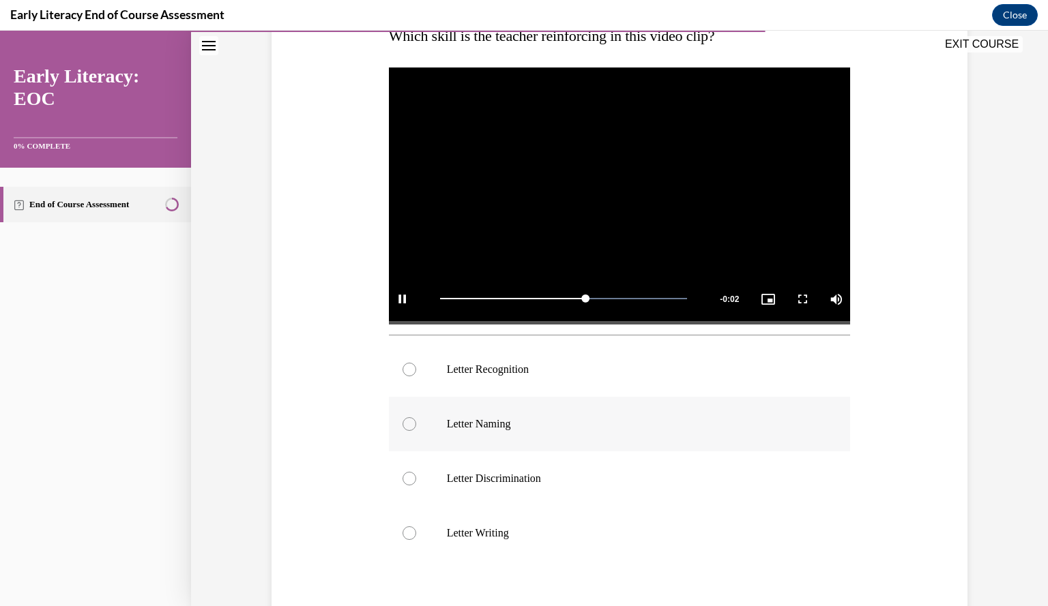
click at [531, 422] on p "Letter Naming" at bounding box center [632, 424] width 370 height 14
click at [527, 371] on p "Letter Recognition" at bounding box center [632, 370] width 370 height 14
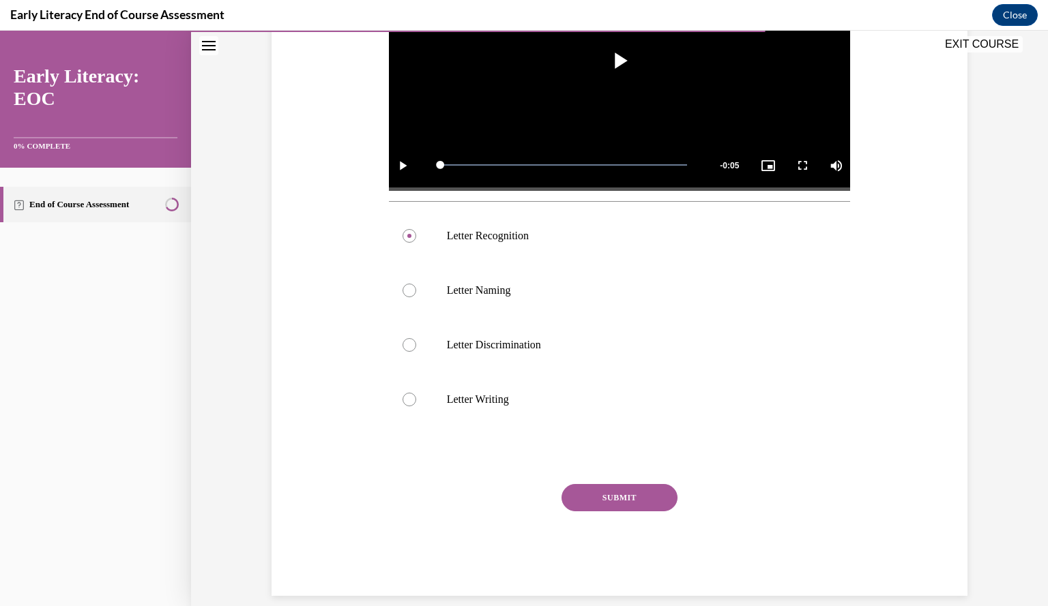
click at [581, 495] on button "SUBMIT" at bounding box center [619, 497] width 116 height 27
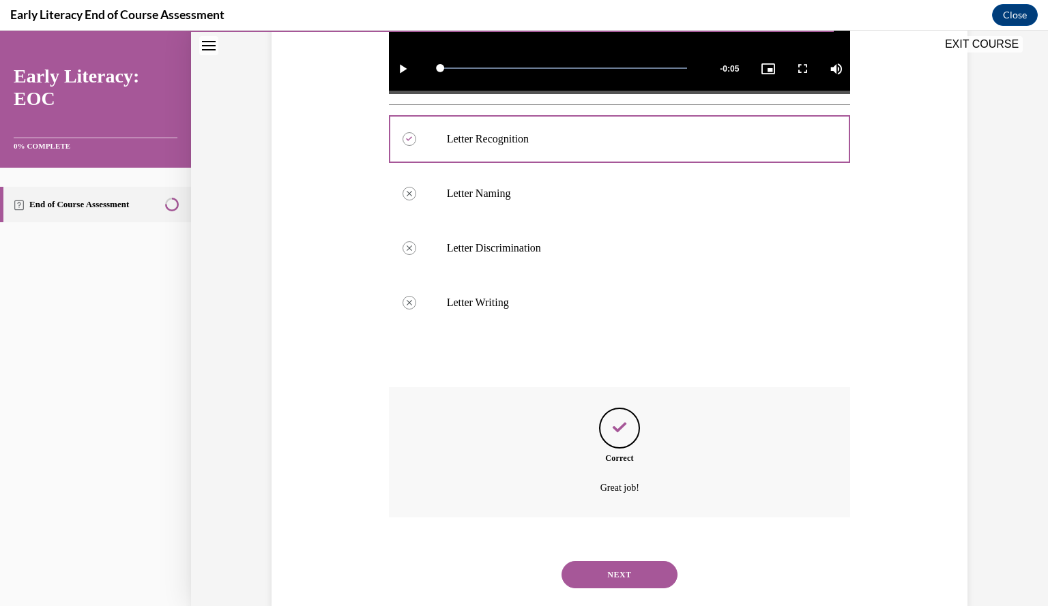
scroll to position [499, 0]
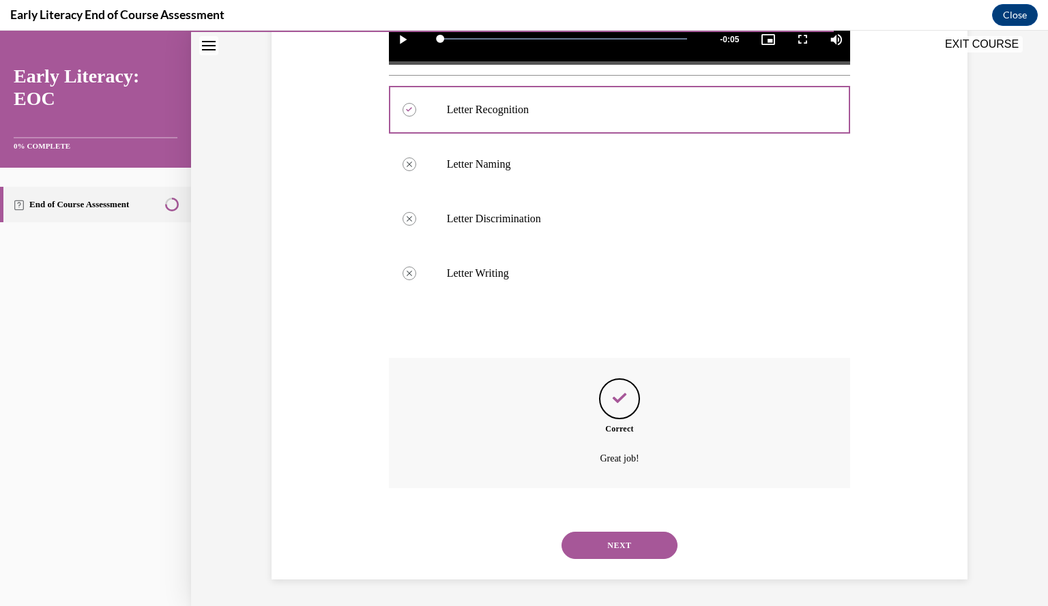
click at [599, 540] on button "NEXT" at bounding box center [619, 545] width 116 height 27
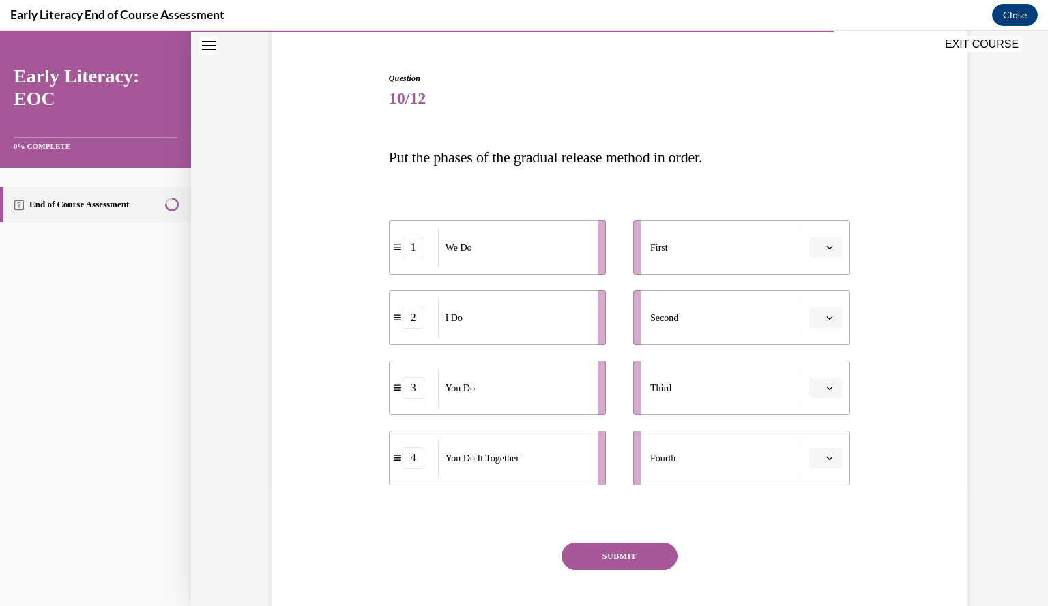
scroll to position [117, 0]
click at [534, 160] on span "Put the phases of the gradual release method in order." at bounding box center [546, 157] width 314 height 17
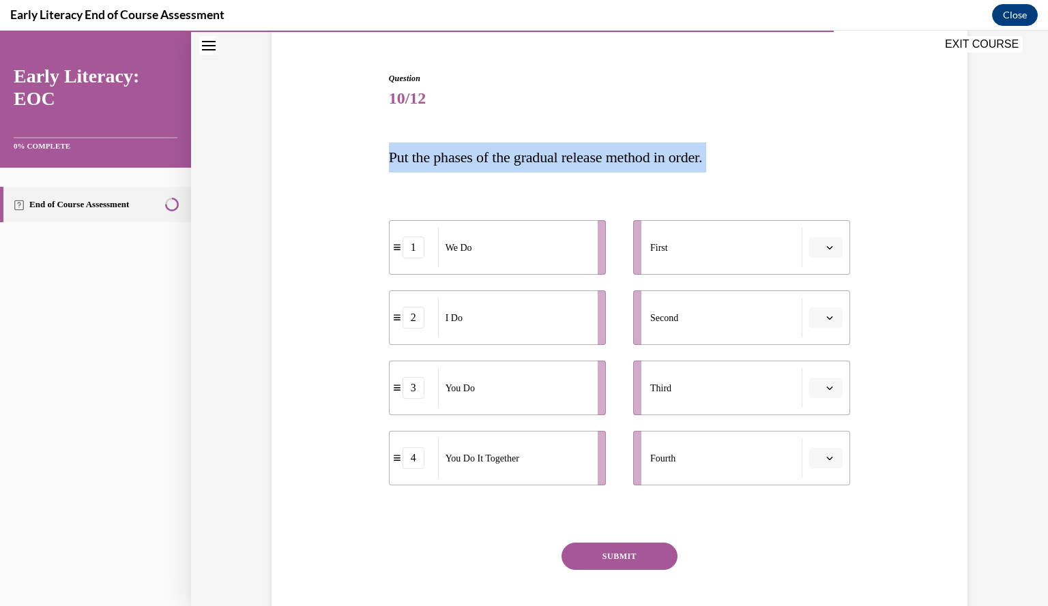
copy div "Put the phases of the gradual release method in order. 1 We Do 2 I Do 3 You Do …"
click at [825, 246] on span "button" at bounding box center [830, 248] width 10 height 10
click at [813, 324] on div "2" at bounding box center [818, 332] width 33 height 27
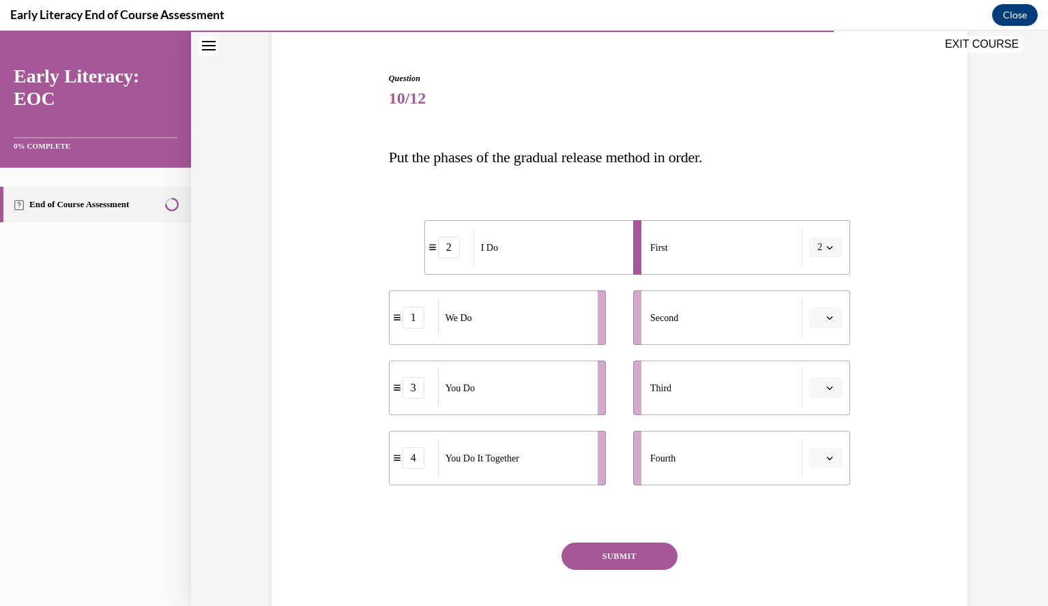
click at [817, 311] on button "button" at bounding box center [825, 318] width 33 height 20
click at [821, 371] on div "1" at bounding box center [818, 375] width 33 height 27
click at [821, 382] on button "button" at bounding box center [825, 388] width 33 height 20
click at [825, 522] on div "4" at bounding box center [818, 527] width 33 height 27
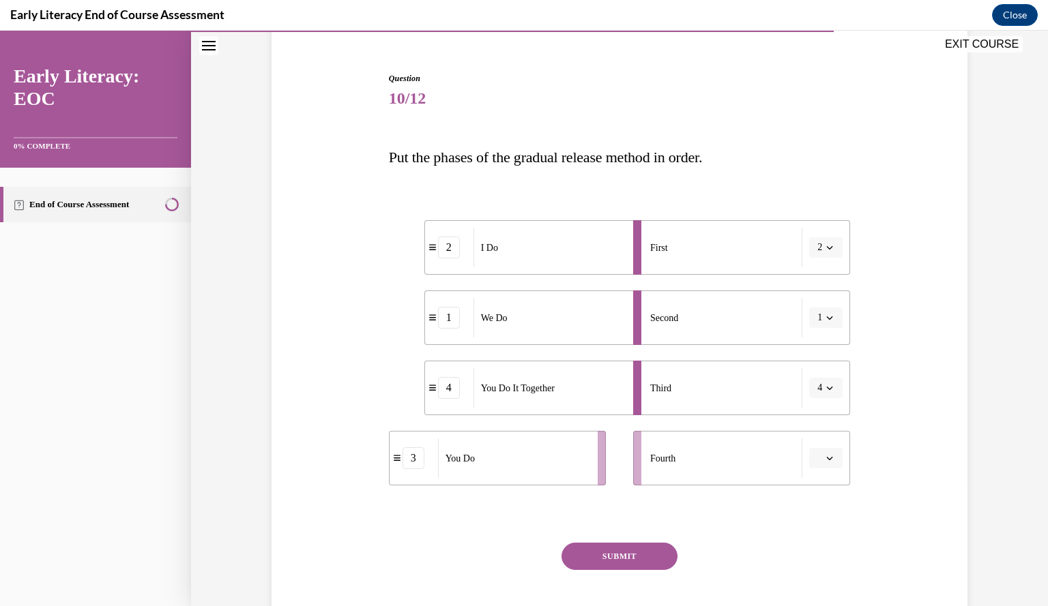
click at [826, 459] on icon "button" at bounding box center [829, 458] width 7 height 7
click at [823, 400] on div "3" at bounding box center [818, 400] width 33 height 27
click at [634, 555] on button "SUBMIT" at bounding box center [619, 556] width 116 height 27
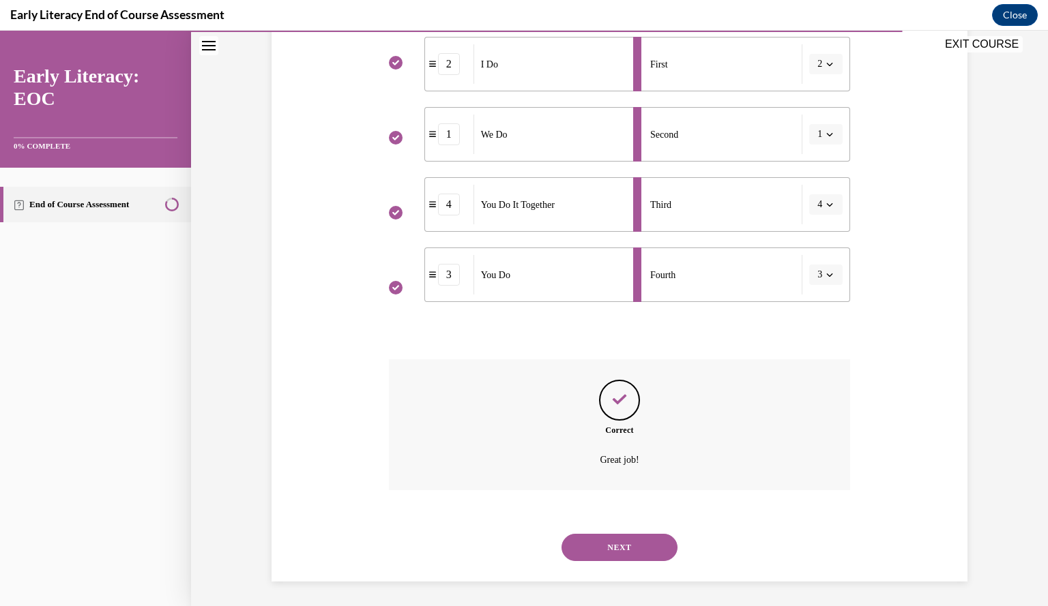
scroll to position [303, 0]
click at [622, 547] on button "NEXT" at bounding box center [619, 545] width 116 height 27
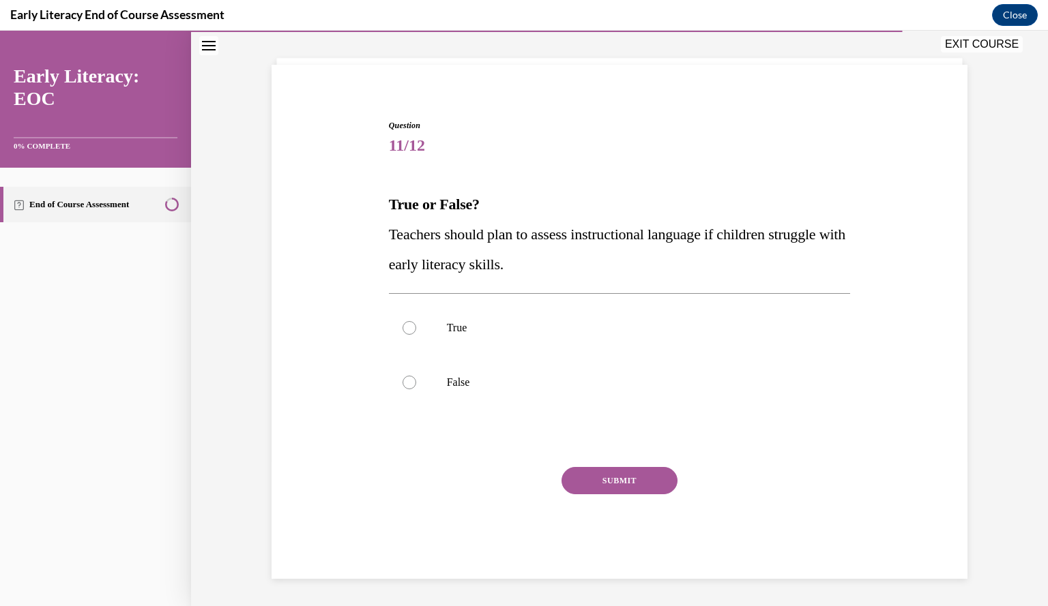
scroll to position [70, 0]
click at [610, 237] on span "Teachers should plan to assess instructional language if children struggle with…" at bounding box center [617, 249] width 456 height 47
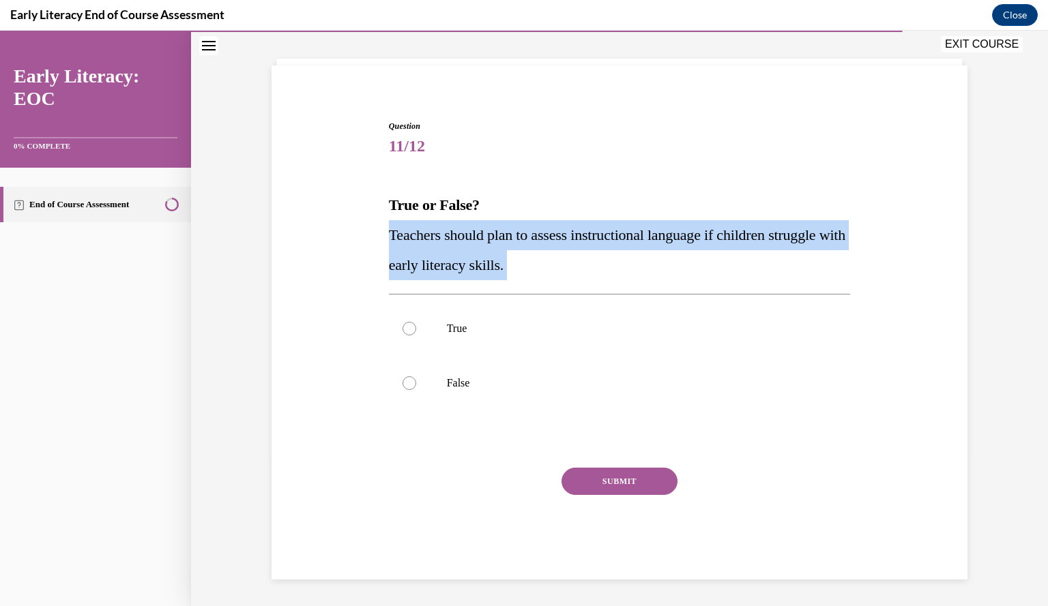
copy div "Teachers should plan to assess instructional language if children struggle with…"
click at [407, 326] on div at bounding box center [409, 329] width 14 height 14
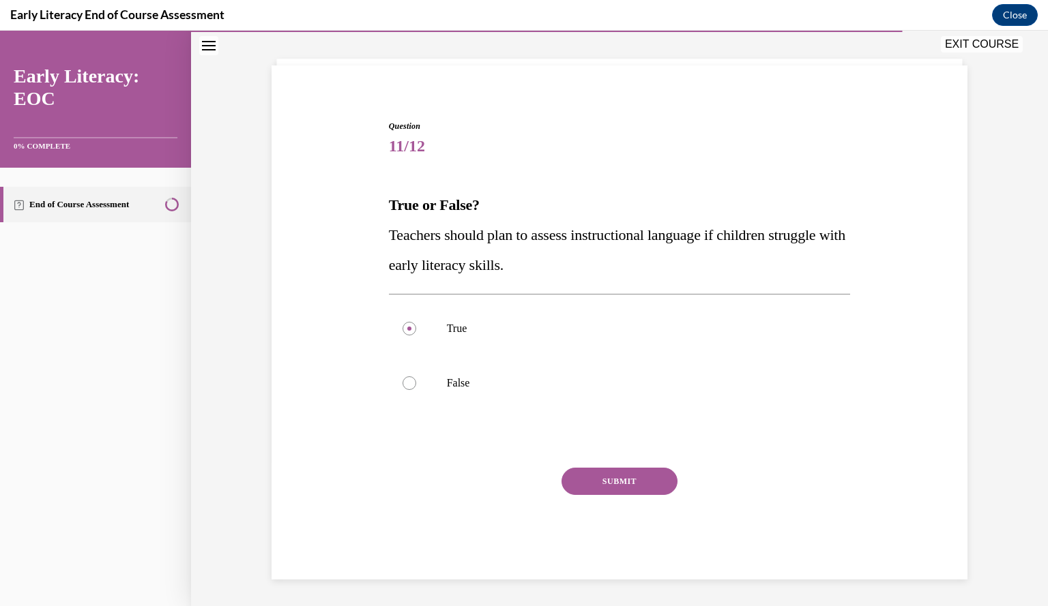
click at [603, 478] on button "SUBMIT" at bounding box center [619, 481] width 116 height 27
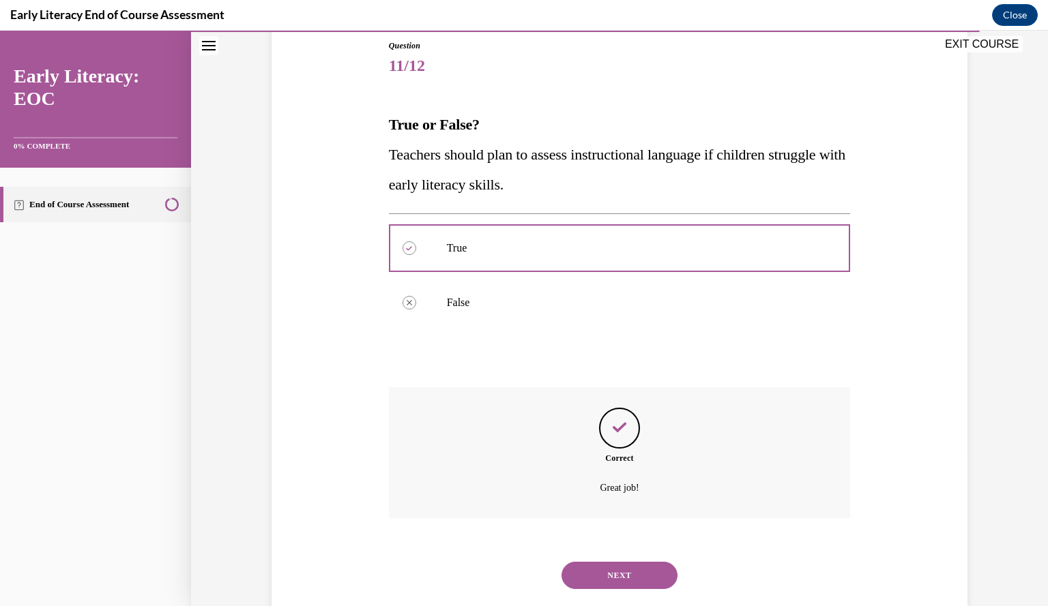
scroll to position [180, 0]
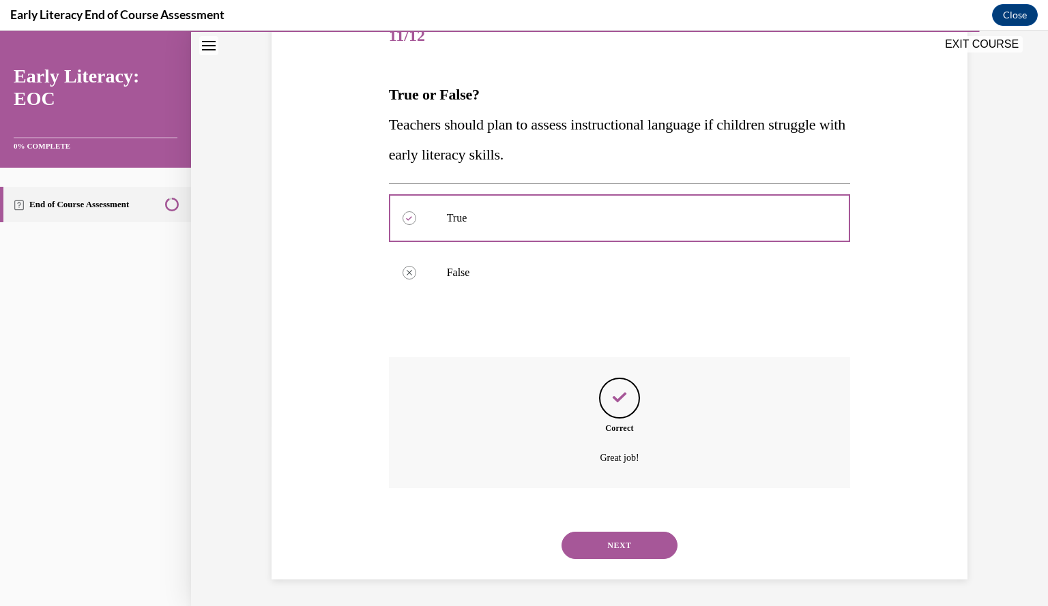
click at [600, 534] on button "NEXT" at bounding box center [619, 545] width 116 height 27
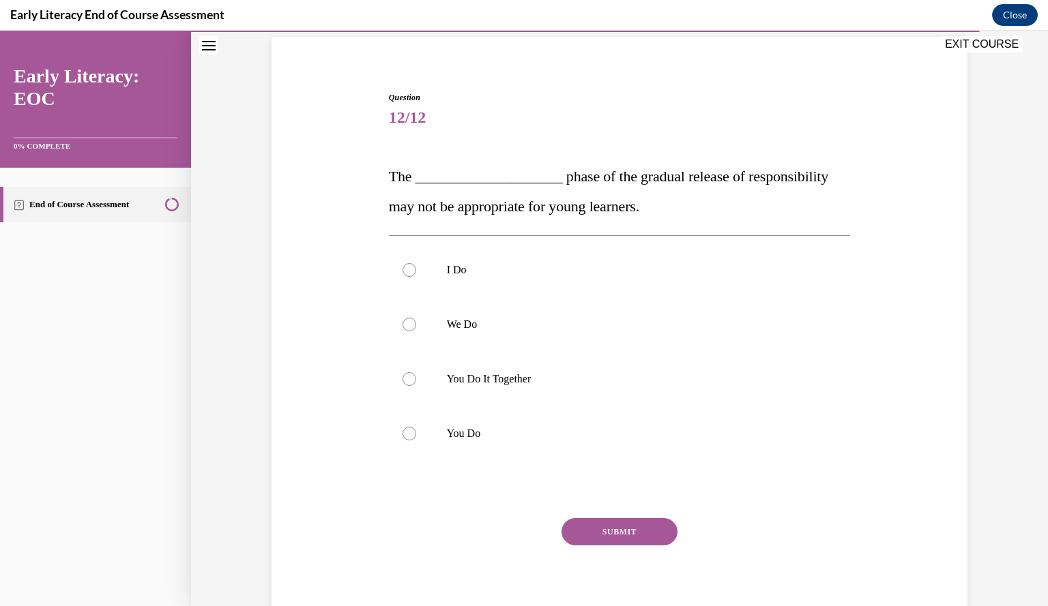
scroll to position [103, 0]
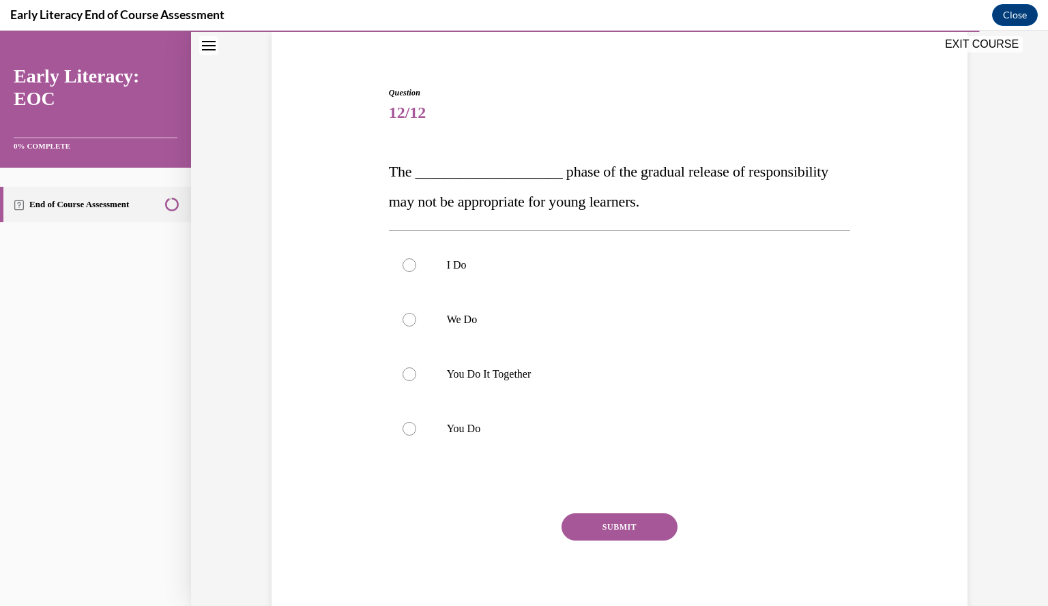
click at [608, 174] on span "The ____________________ phase of the gradual release of responsibility may not…" at bounding box center [608, 186] width 439 height 47
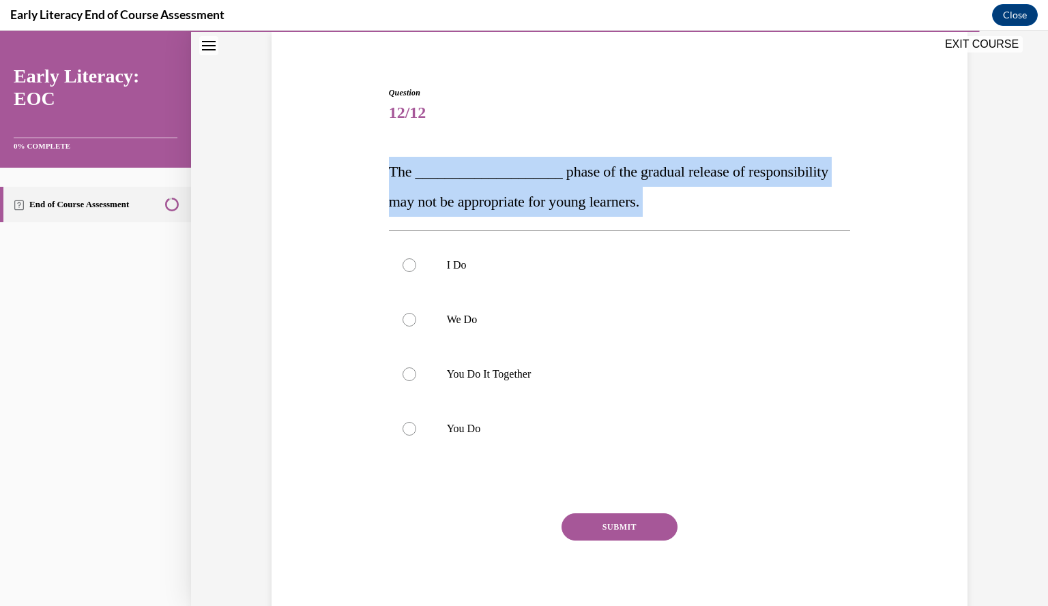
copy div "The ____________________ phase of the gradual release of responsibility may not…"
click at [645, 96] on span "Question" at bounding box center [620, 93] width 462 height 12
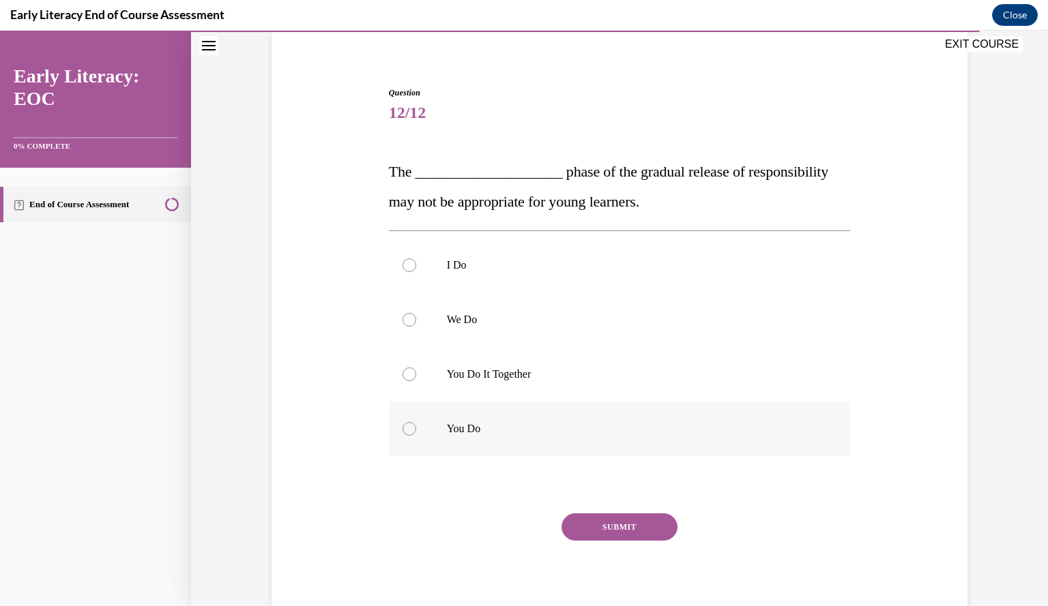
click at [488, 410] on div at bounding box center [620, 429] width 462 height 55
click at [580, 528] on button "SUBMIT" at bounding box center [619, 527] width 116 height 27
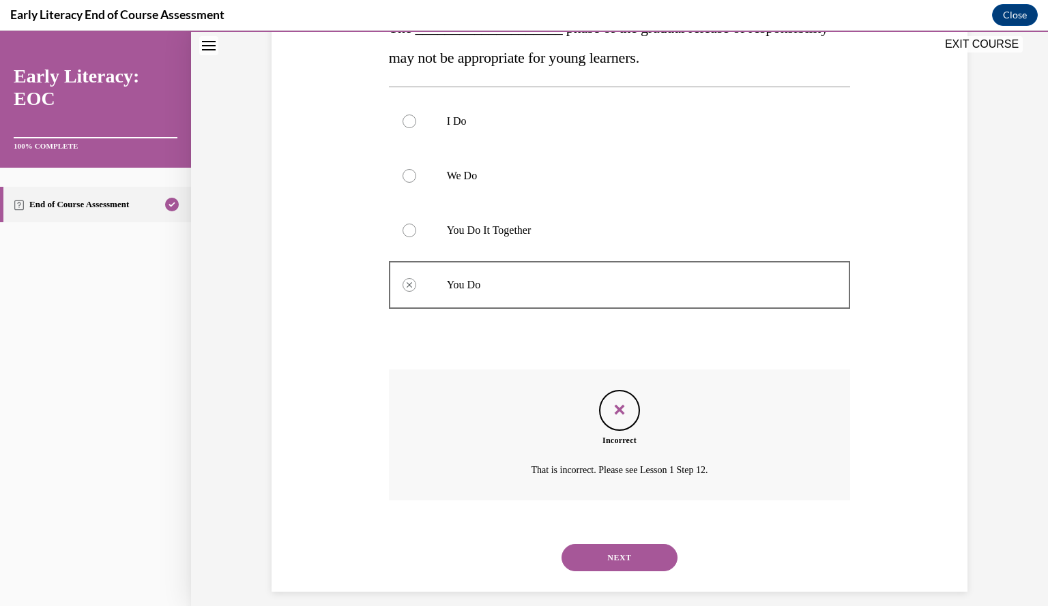
scroll to position [259, 0]
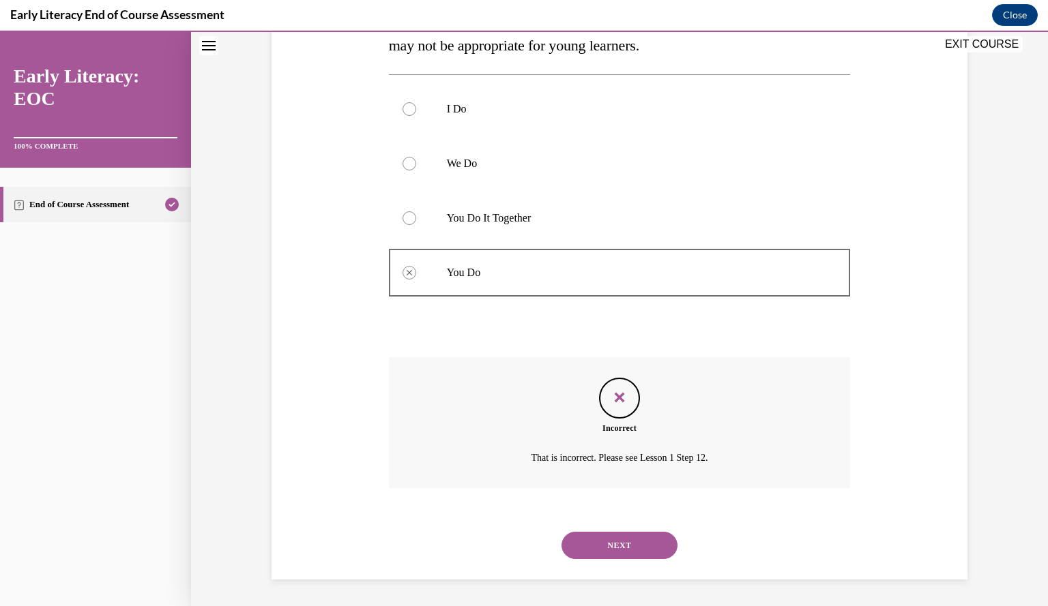
click at [591, 545] on button "NEXT" at bounding box center [619, 545] width 116 height 27
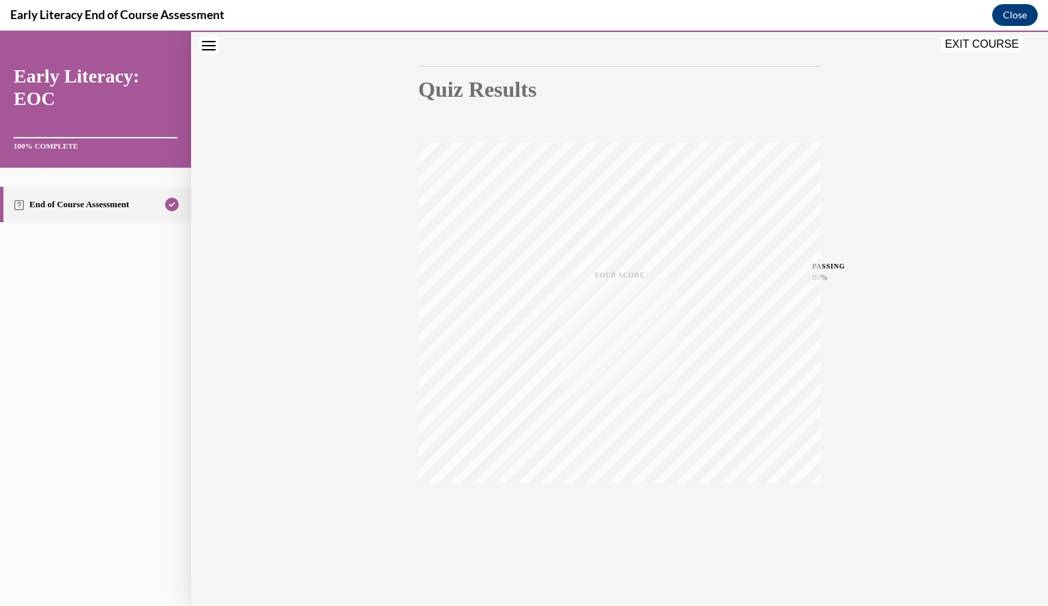
scroll to position [123, 0]
click at [979, 42] on button "EXIT COURSE" at bounding box center [982, 44] width 82 height 16
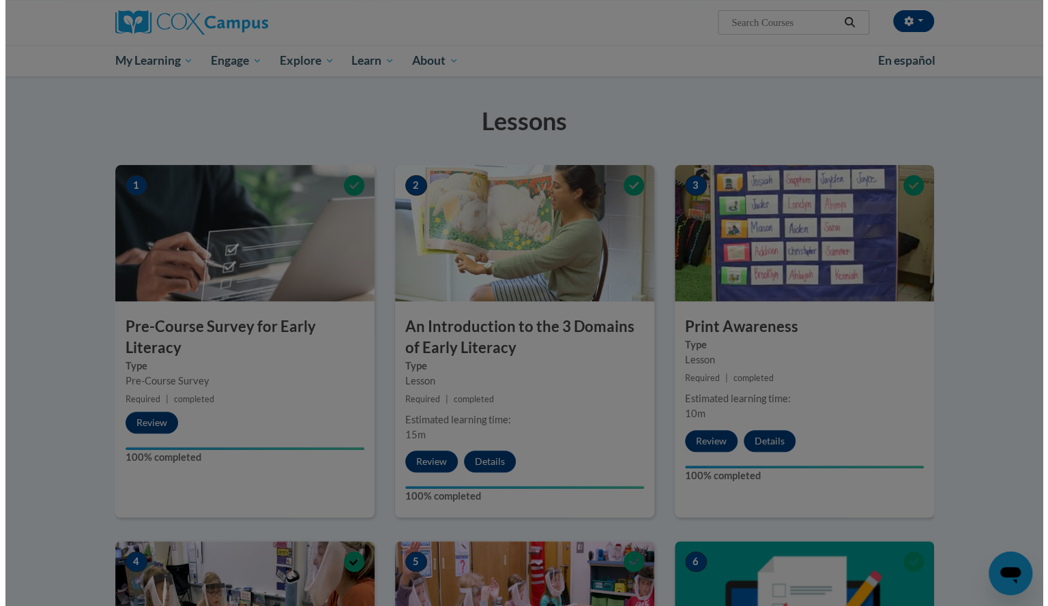
scroll to position [85, 0]
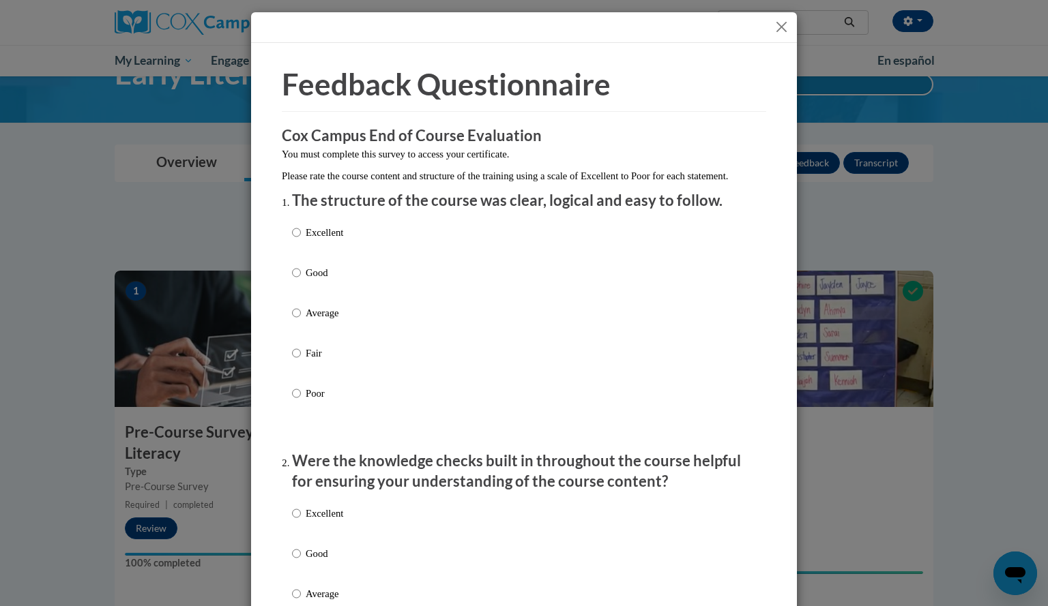
click at [315, 280] on p "Good" at bounding box center [325, 272] width 38 height 15
click at [301, 280] on input "Good" at bounding box center [296, 272] width 9 height 15
radio input "true"
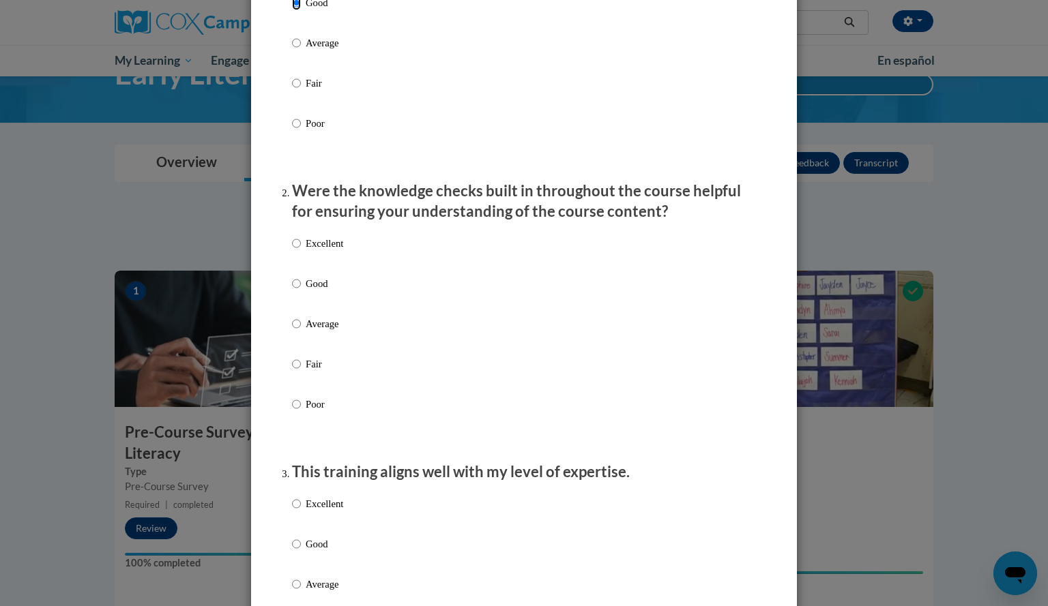
scroll to position [276, 0]
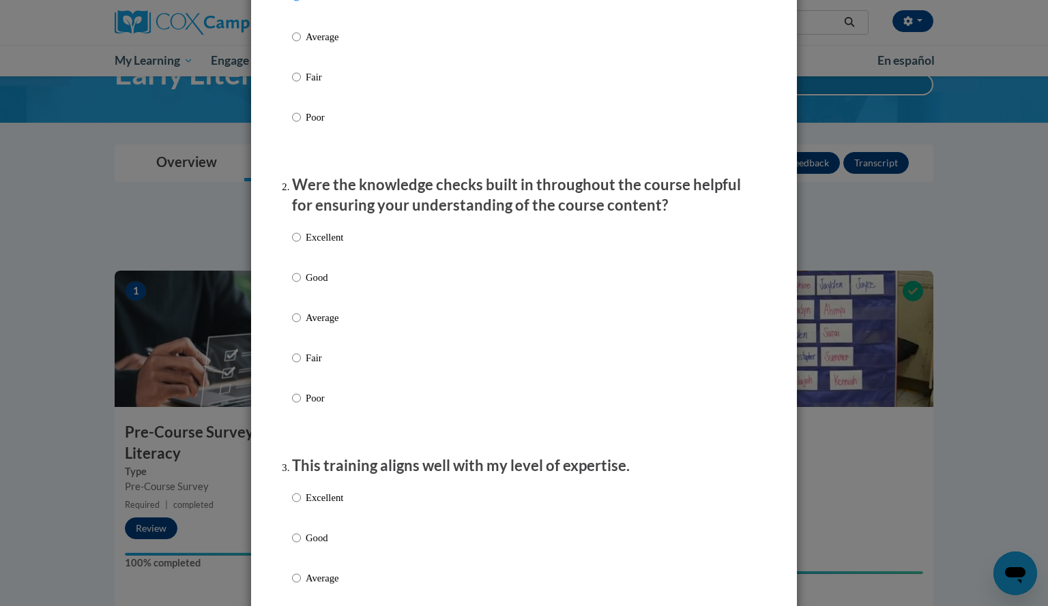
click at [308, 285] on p "Good" at bounding box center [325, 277] width 38 height 15
click at [301, 285] on input "Good" at bounding box center [296, 277] width 9 height 15
radio input "true"
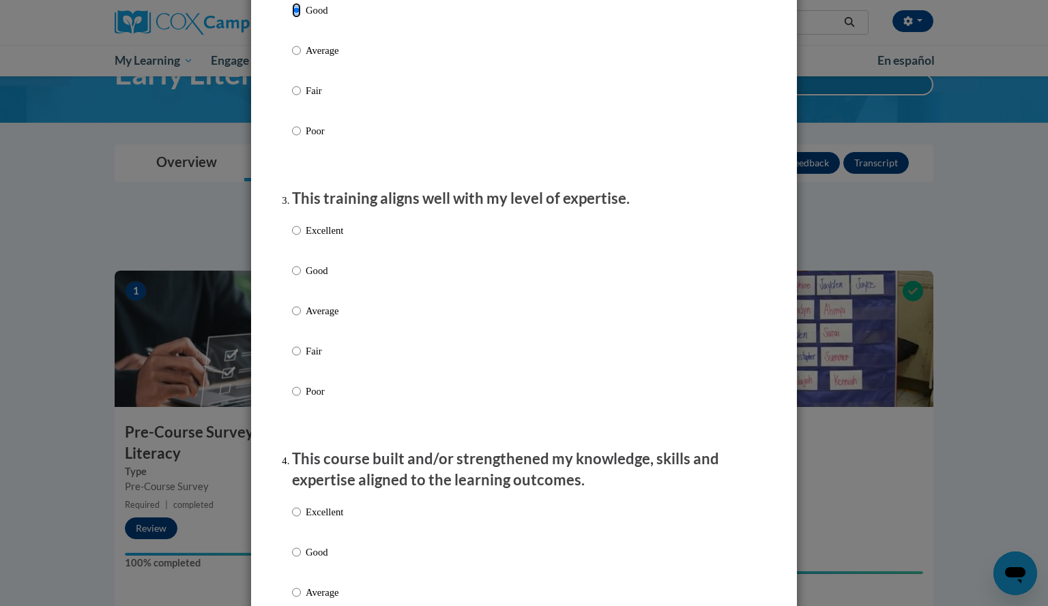
scroll to position [546, 0]
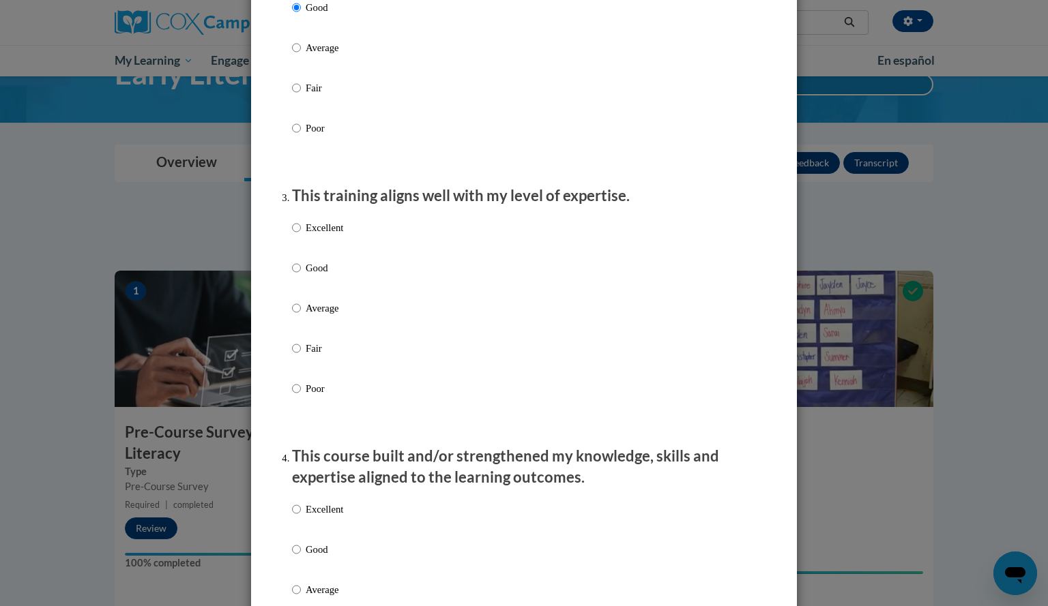
click at [311, 276] on p "Good" at bounding box center [325, 268] width 38 height 15
click at [301, 276] on input "Good" at bounding box center [296, 268] width 9 height 15
radio input "true"
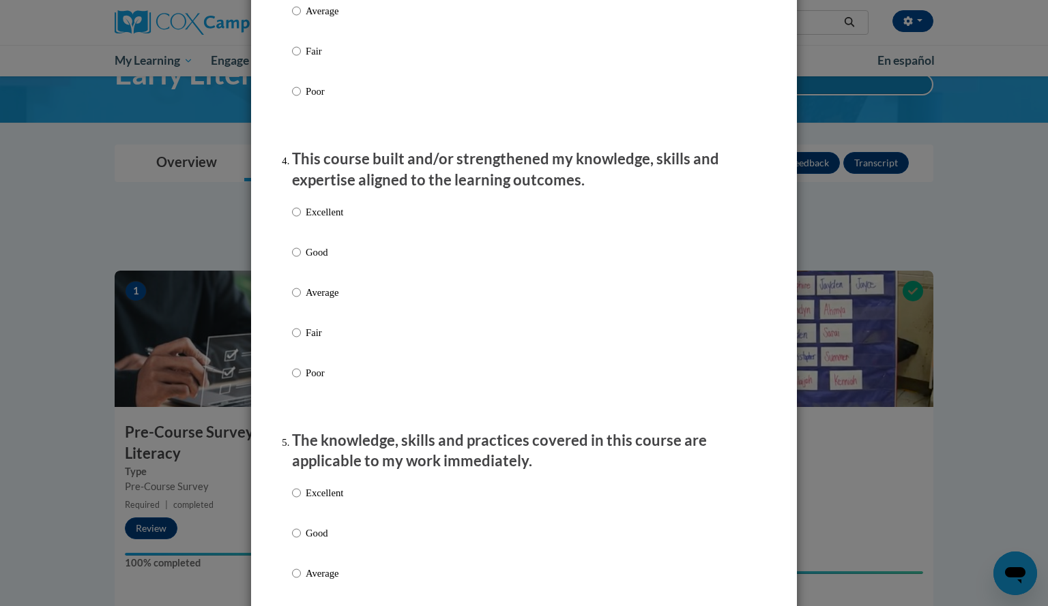
scroll to position [849, 0]
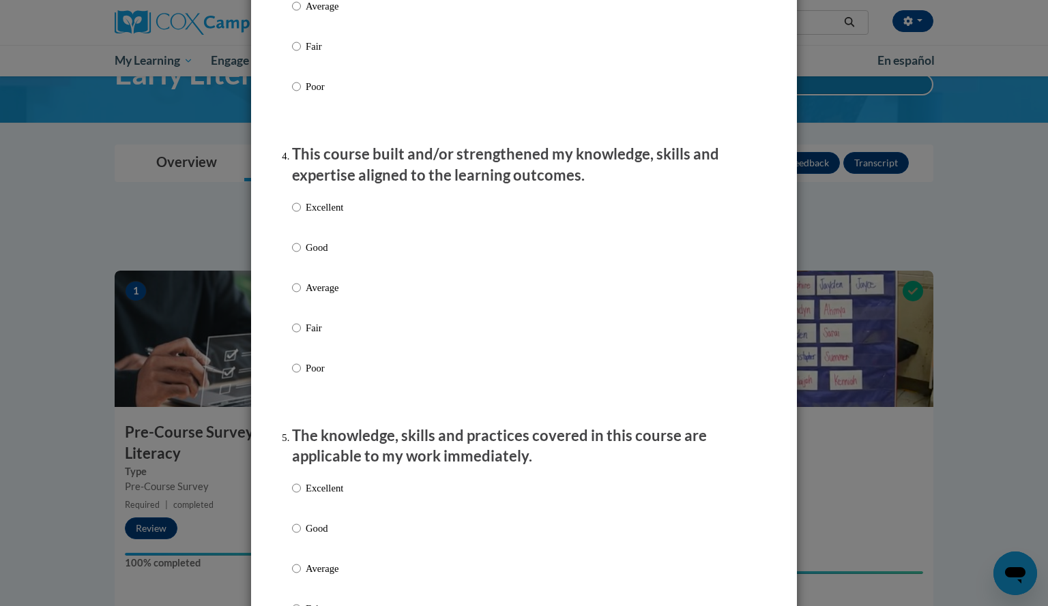
click at [318, 255] on p "Good" at bounding box center [325, 247] width 38 height 15
click at [301, 255] on input "Good" at bounding box center [296, 247] width 9 height 15
radio input "true"
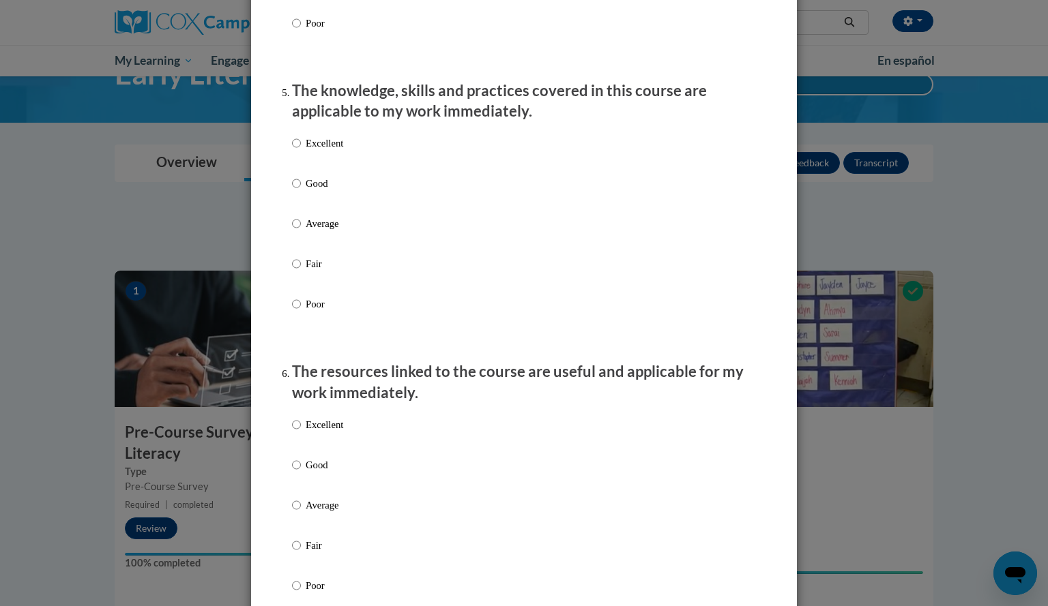
scroll to position [1207, 0]
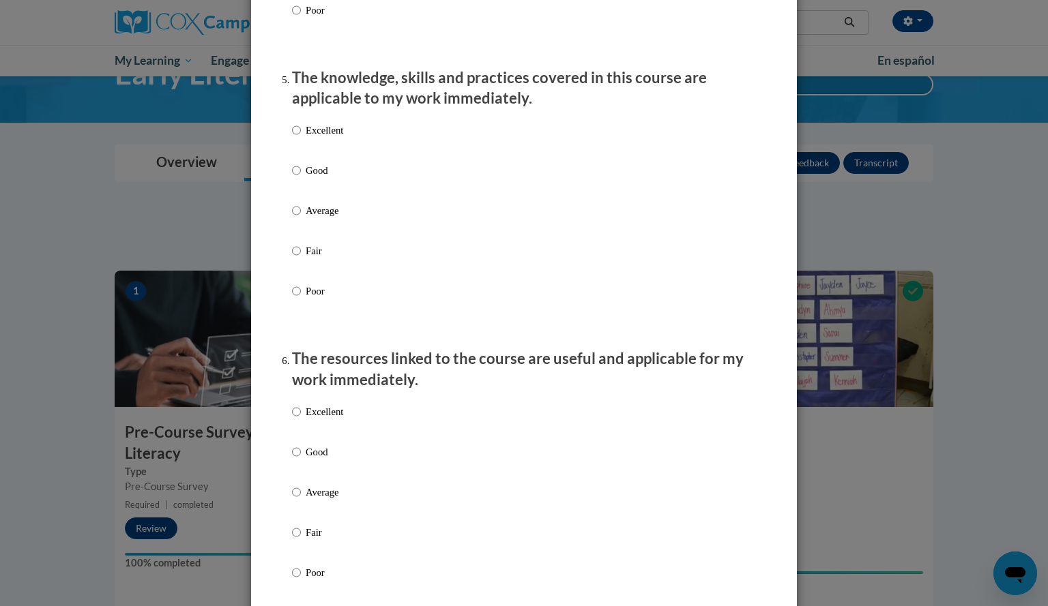
click at [321, 178] on p "Good" at bounding box center [325, 170] width 38 height 15
click at [301, 178] on input "Good" at bounding box center [296, 170] width 9 height 15
radio input "true"
click at [309, 460] on p "Good" at bounding box center [325, 452] width 38 height 15
click at [301, 460] on input "Good" at bounding box center [296, 452] width 9 height 15
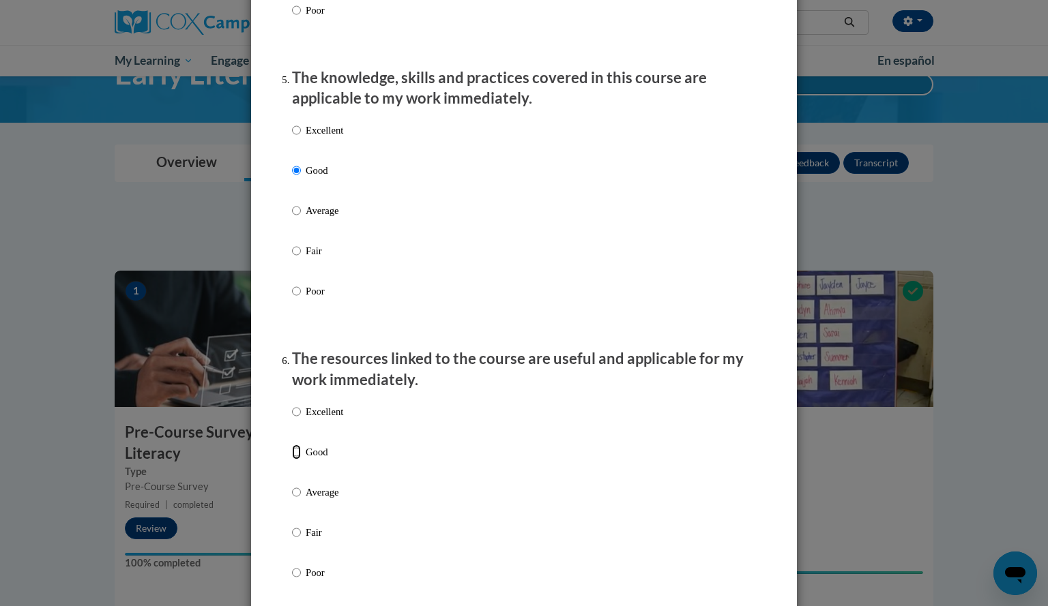
radio input "true"
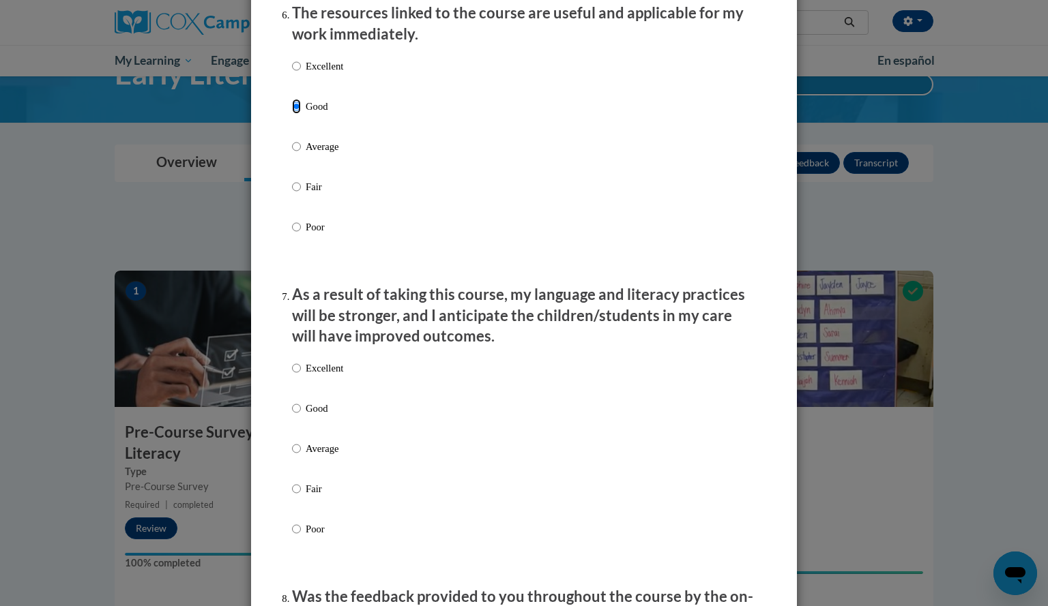
scroll to position [1555, 0]
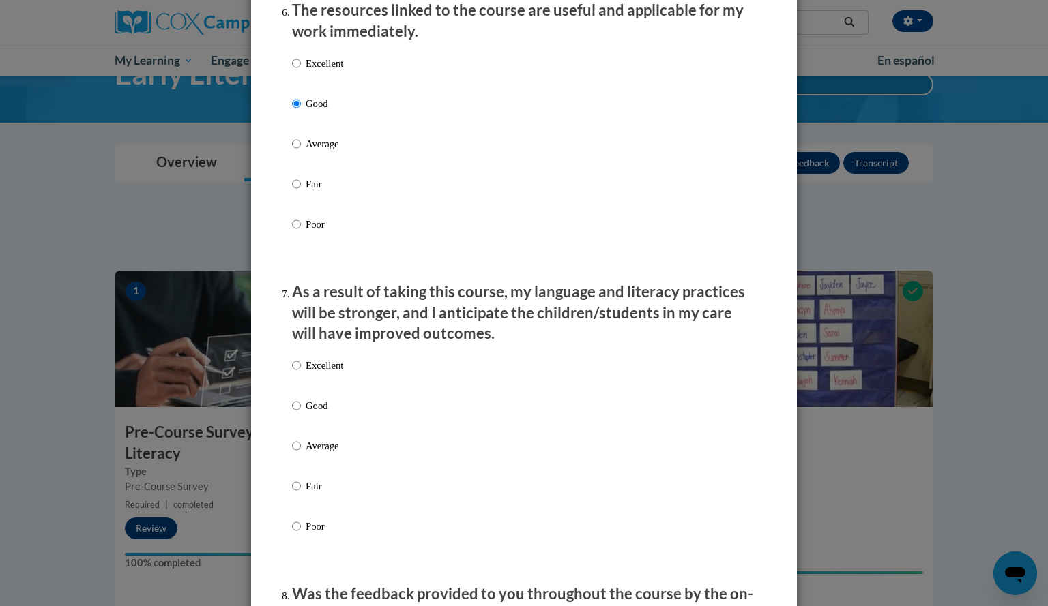
click at [310, 413] on p "Good" at bounding box center [325, 405] width 38 height 15
click at [301, 413] on input "Good" at bounding box center [296, 405] width 9 height 15
radio input "true"
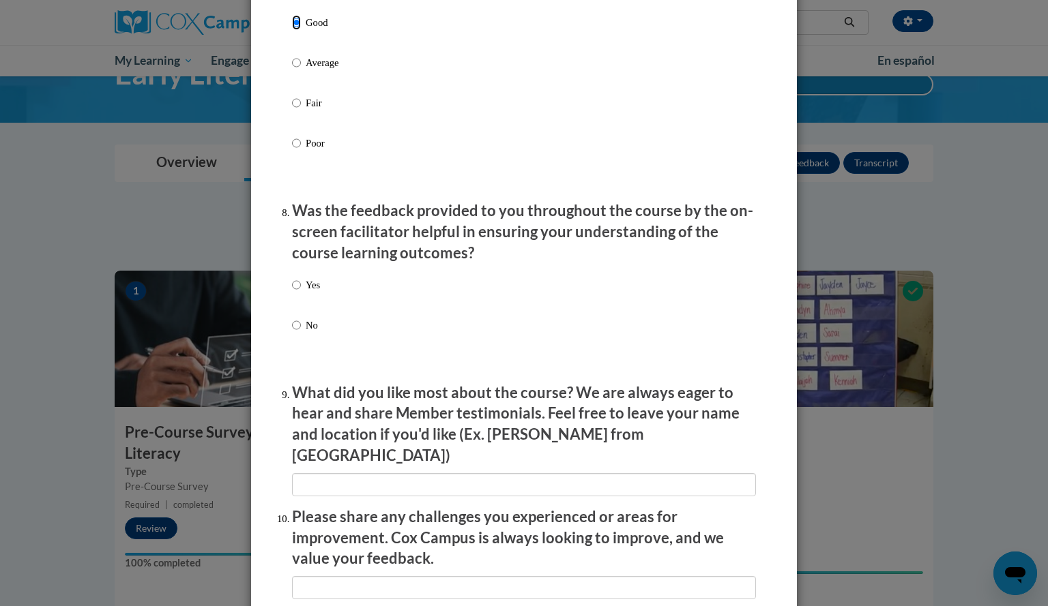
scroll to position [1939, 0]
click at [306, 290] on p "Yes" at bounding box center [313, 284] width 14 height 15
click at [301, 290] on input "Yes" at bounding box center [296, 284] width 9 height 15
radio input "true"
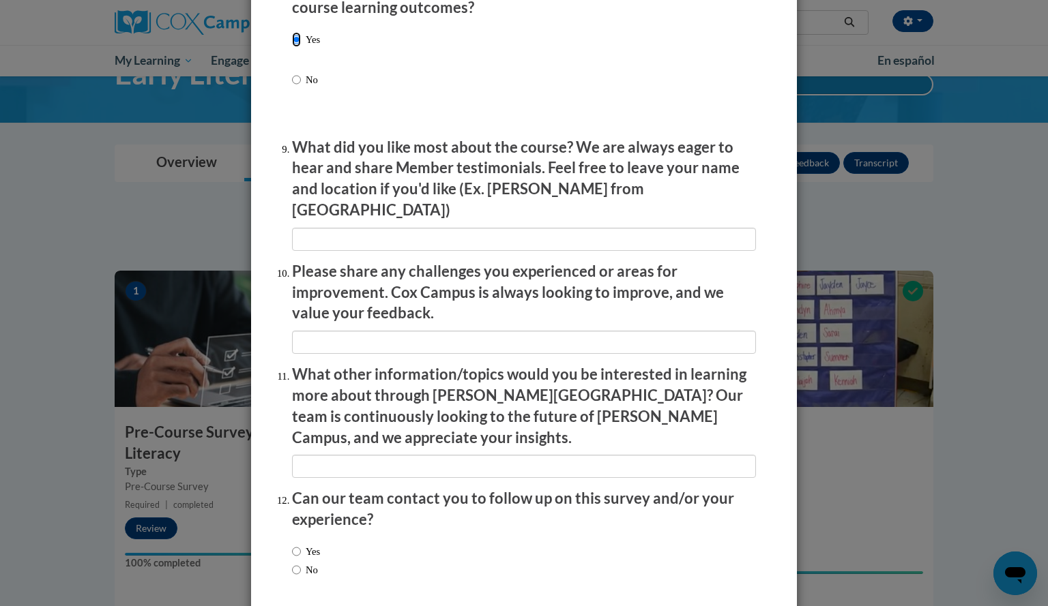
scroll to position [2230, 0]
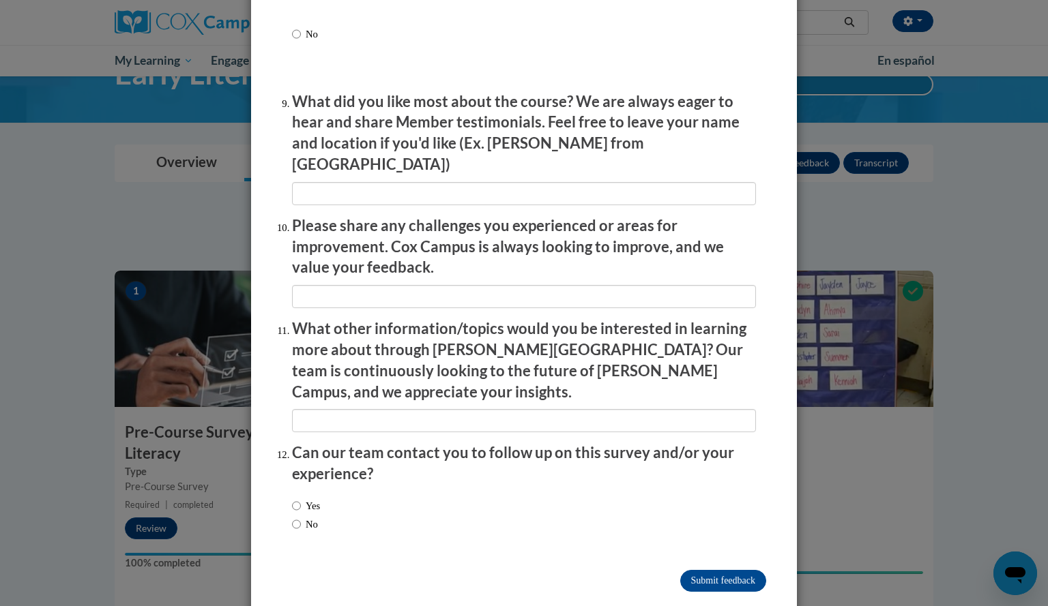
click at [299, 517] on label "No" at bounding box center [305, 524] width 26 height 15
click at [299, 517] on input "No" at bounding box center [296, 524] width 9 height 15
radio input "true"
click at [694, 570] on input "Submit feedback" at bounding box center [723, 581] width 86 height 22
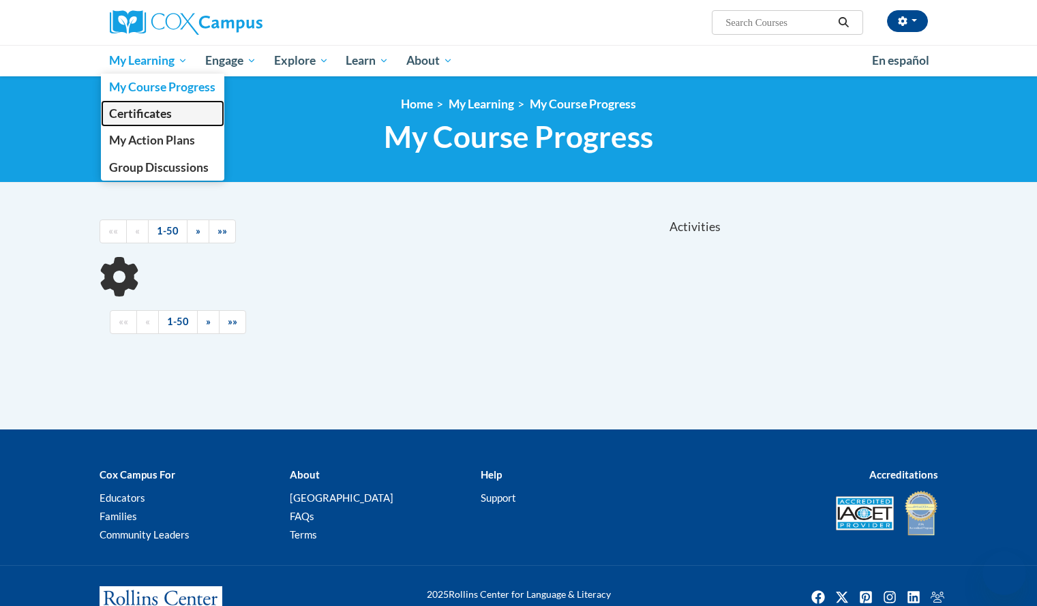
click at [141, 116] on span "Certificates" at bounding box center [140, 113] width 63 height 14
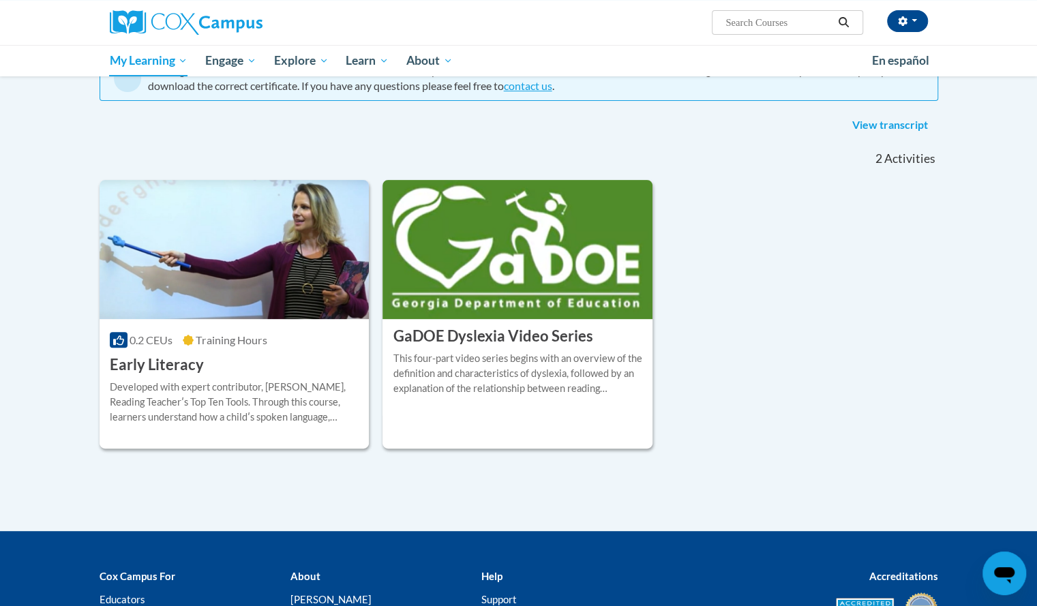
scroll to position [158, 0]
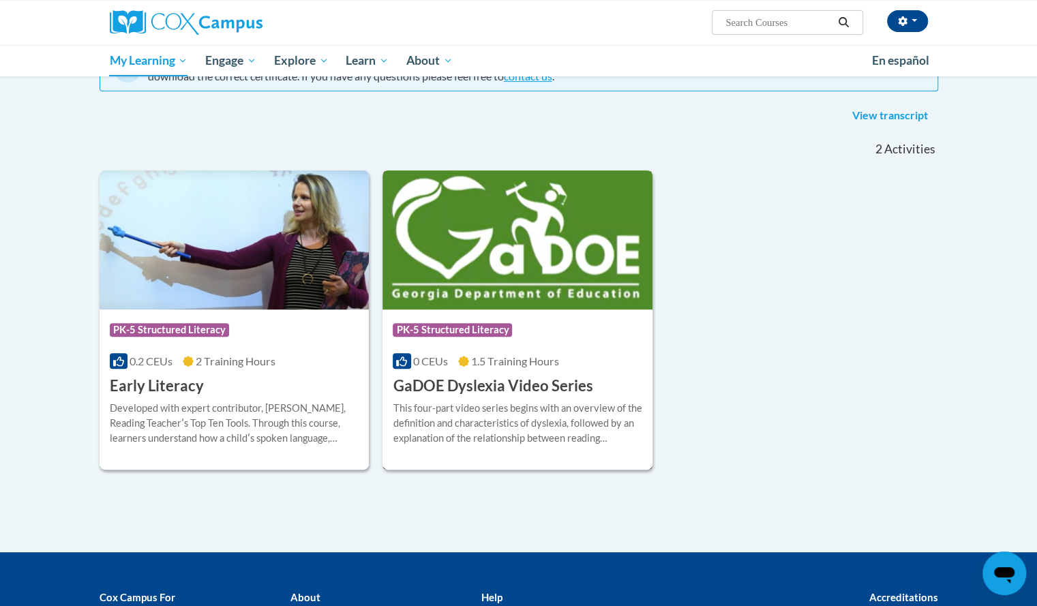
click at [503, 385] on h3 "GaDOE Dyslexia Video Series" at bounding box center [493, 386] width 200 height 21
